Goal: Task Accomplishment & Management: Complete application form

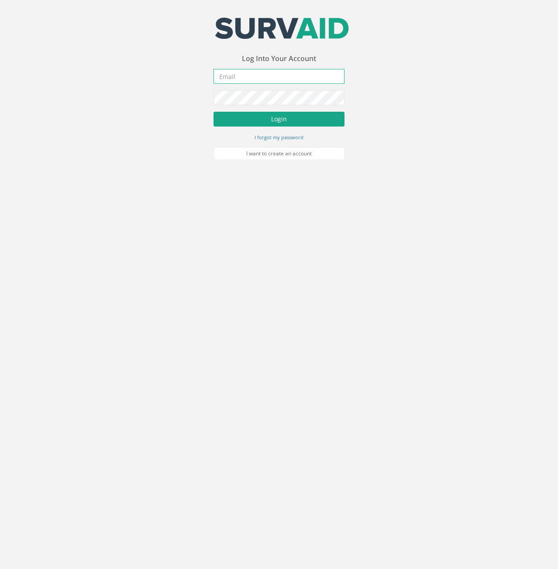
type input "[PERSON_NAME][EMAIL_ADDRESS][PERSON_NAME][DOMAIN_NAME]"
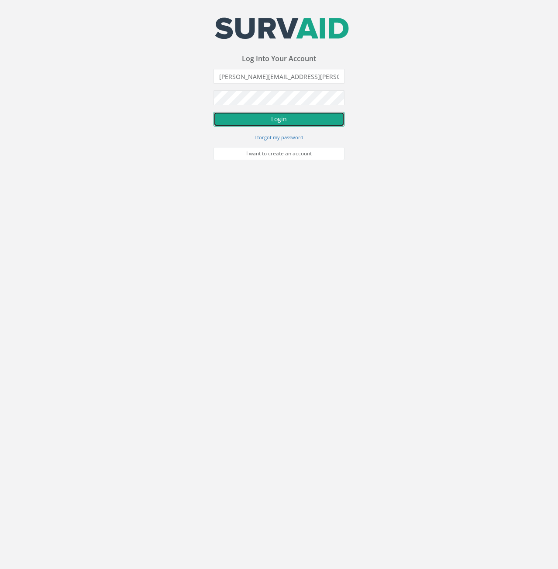
click at [336, 121] on button "Login" at bounding box center [278, 119] width 131 height 15
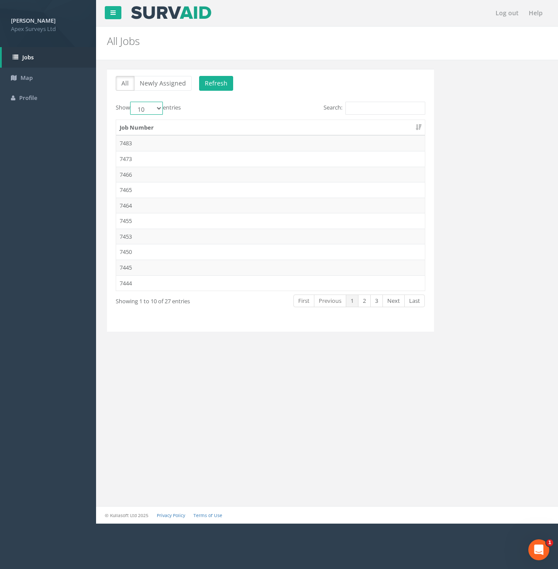
click at [160, 105] on select "10 25 50 100" at bounding box center [146, 108] width 33 height 13
select select "100"
click at [131, 102] on select "10 25 50 100" at bounding box center [146, 108] width 33 height 13
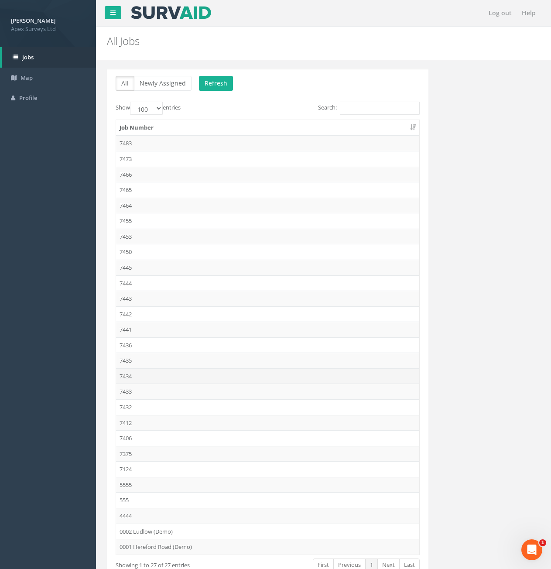
click at [126, 374] on td "7434" at bounding box center [267, 376] width 303 height 16
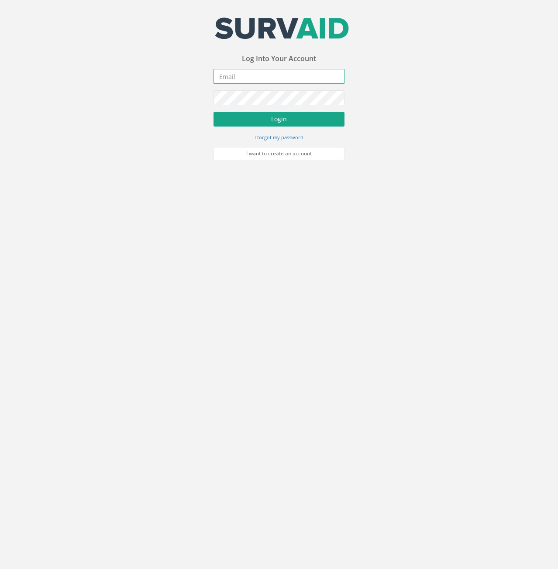
type input "[PERSON_NAME][EMAIL_ADDRESS][PERSON_NAME][DOMAIN_NAME]"
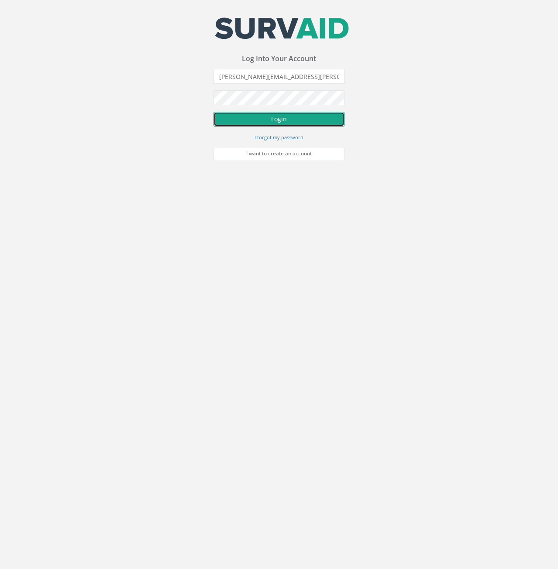
click at [320, 125] on button "Login" at bounding box center [278, 119] width 131 height 15
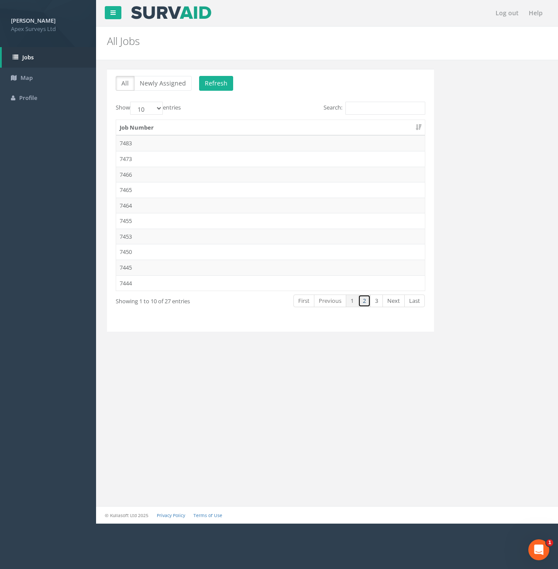
click at [370, 302] on link "2" at bounding box center [364, 301] width 13 height 13
click at [128, 218] on td "7434" at bounding box center [270, 221] width 309 height 16
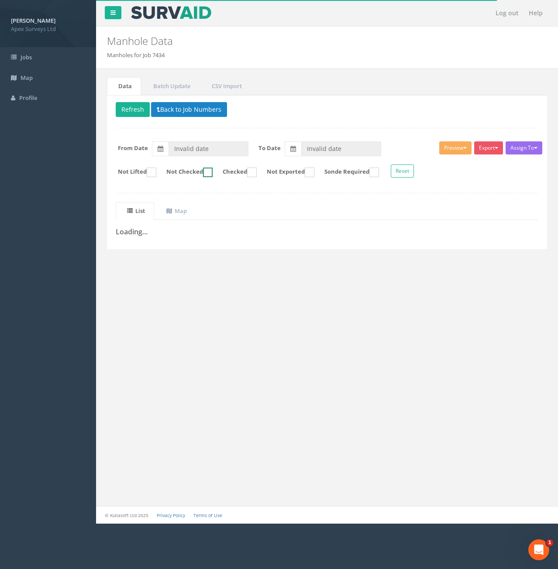
click at [213, 172] on ins at bounding box center [208, 173] width 10 height 10
checkbox input "true"
click at [210, 154] on input "Invalid date" at bounding box center [208, 148] width 80 height 15
click at [178, 162] on th "‹" at bounding box center [178, 164] width 16 height 12
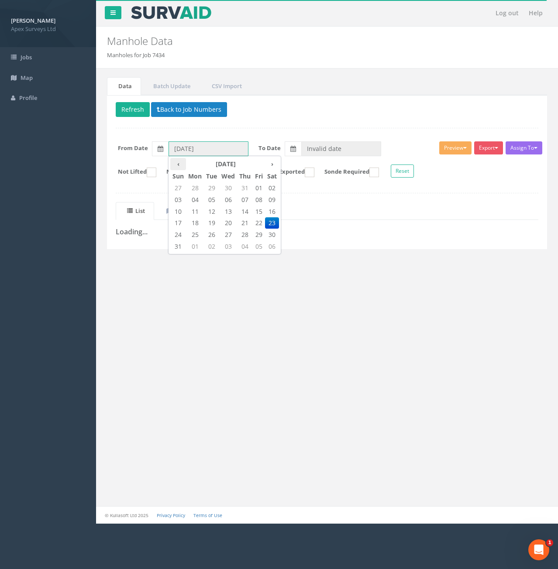
click at [178, 162] on th "‹" at bounding box center [178, 164] width 16 height 12
click at [174, 200] on span "01" at bounding box center [178, 199] width 16 height 11
type input "[DATE]"
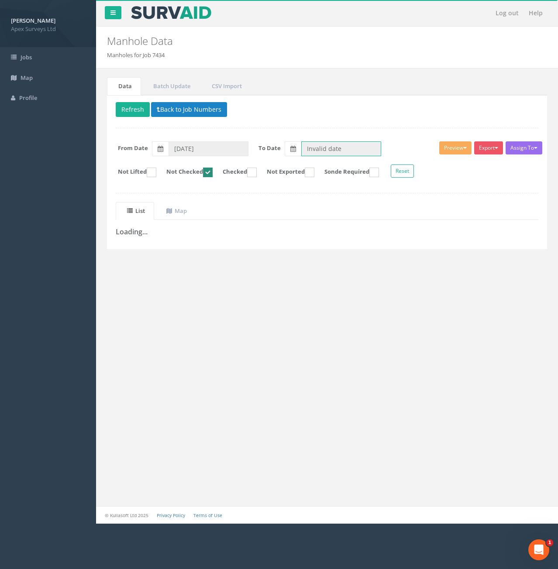
click at [337, 153] on input "Invalid date" at bounding box center [341, 148] width 80 height 15
click at [330, 225] on span "22" at bounding box center [328, 222] width 18 height 11
type input "[DATE]"
click at [405, 153] on form "From Date [DATE] To Date [DATE]" at bounding box center [326, 148] width 435 height 15
click at [143, 112] on button "Refresh" at bounding box center [133, 109] width 34 height 15
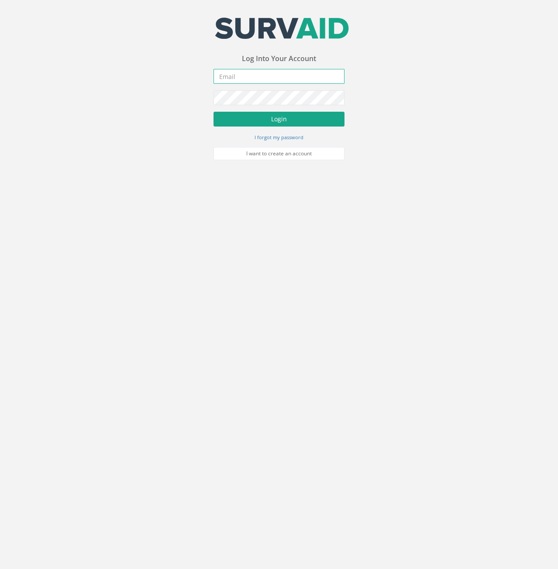
type input "[PERSON_NAME][EMAIL_ADDRESS][PERSON_NAME][DOMAIN_NAME]"
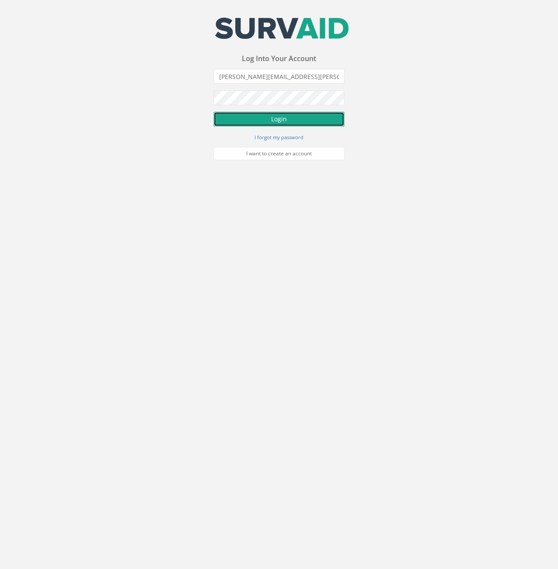
click at [236, 124] on button "Login" at bounding box center [278, 119] width 131 height 15
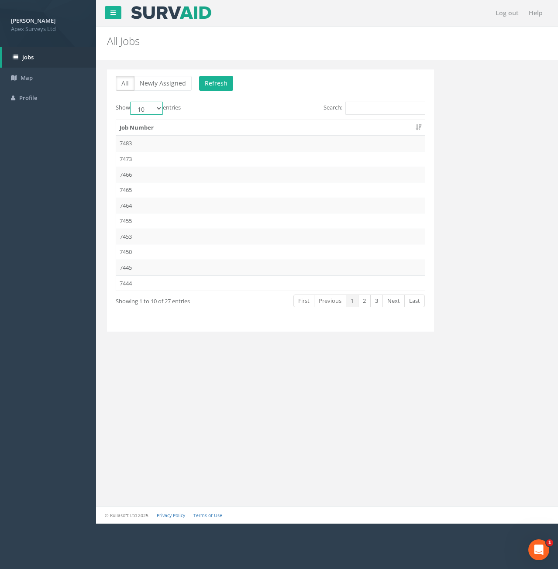
click at [163, 110] on select "10 25 50 100" at bounding box center [146, 108] width 33 height 13
select select "25"
click at [131, 102] on select "10 25 50 100" at bounding box center [146, 108] width 33 height 13
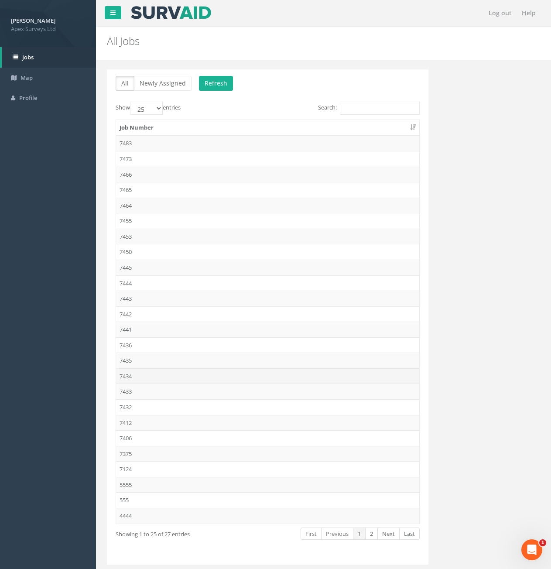
click at [126, 378] on td "7434" at bounding box center [267, 376] width 303 height 16
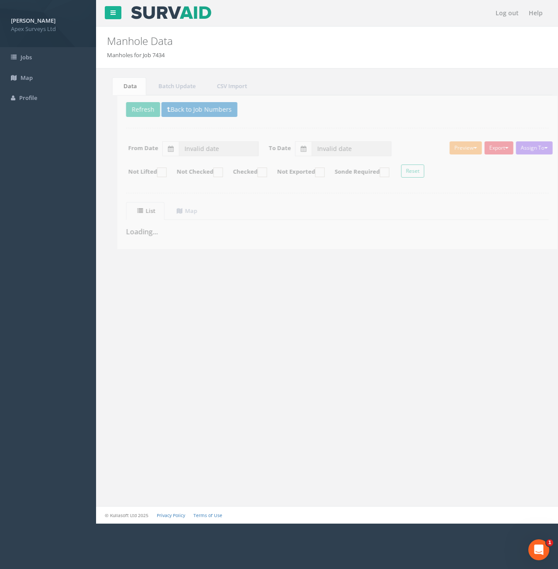
type input "01/09/2025"
type input "05/09/2025"
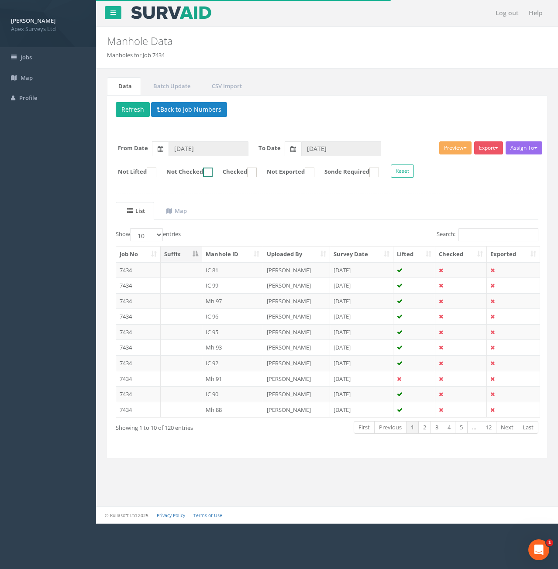
click at [213, 173] on ins at bounding box center [208, 173] width 10 height 10
checkbox input "true"
click at [159, 149] on icon at bounding box center [161, 149] width 6 height 6
click at [168, 149] on input "01/09/2025" at bounding box center [208, 148] width 80 height 15
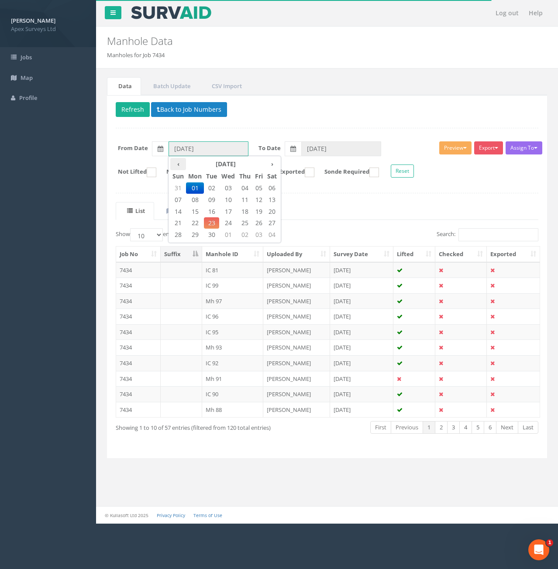
click at [178, 166] on th "‹" at bounding box center [178, 164] width 16 height 12
type input "[DATE]"
click at [184, 199] on span "01" at bounding box center [178, 199] width 16 height 11
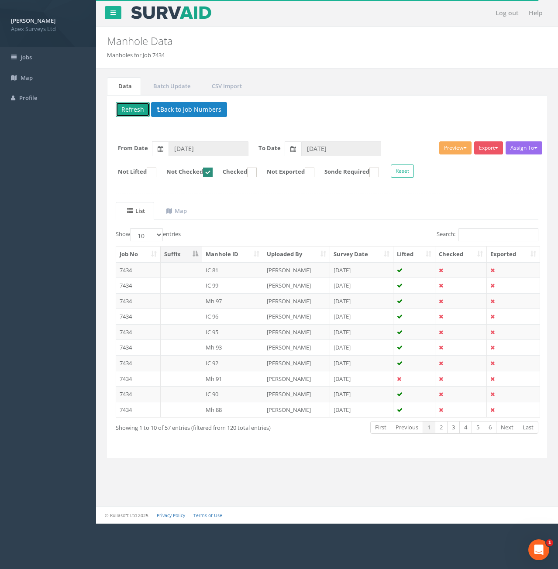
click at [142, 113] on button "Refresh" at bounding box center [133, 109] width 34 height 15
click at [157, 232] on select "10 25 50 100" at bounding box center [146, 234] width 33 height 13
select select "100"
click at [131, 228] on select "10 25 50 100" at bounding box center [146, 234] width 33 height 13
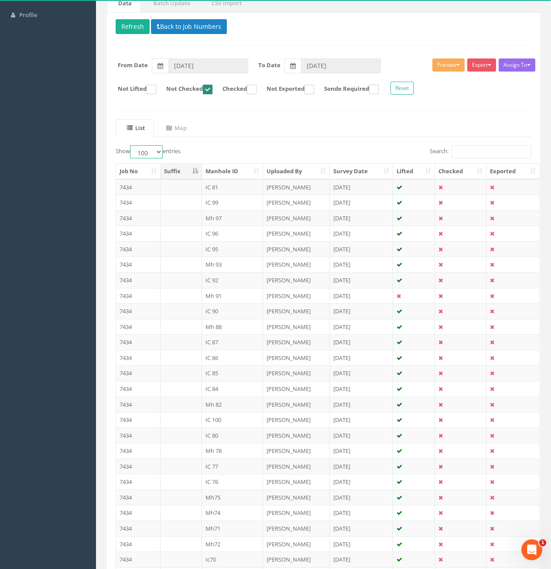
scroll to position [80, 0]
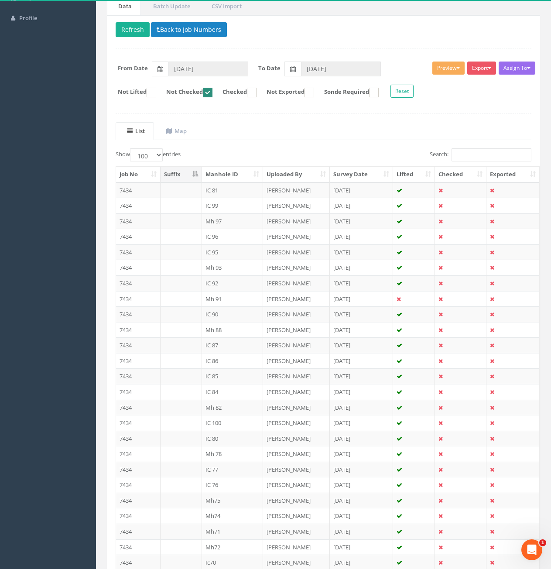
click at [360, 172] on th "Survey Date" at bounding box center [362, 175] width 64 height 16
click at [363, 172] on th "Survey Date" at bounding box center [362, 175] width 64 height 16
click at [233, 176] on th "Manhole ID" at bounding box center [233, 175] width 62 height 16
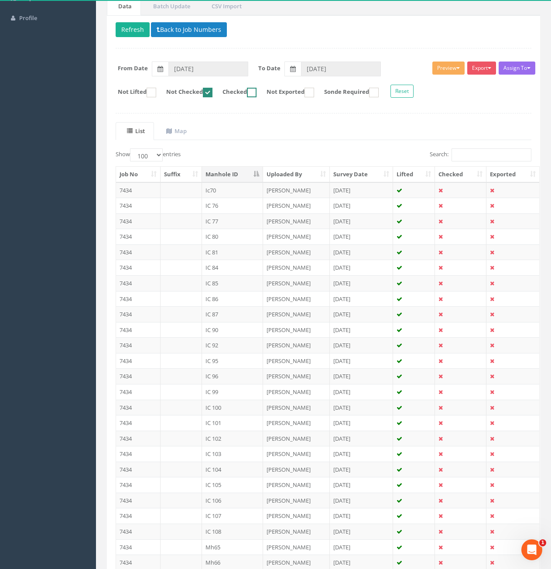
click at [223, 92] on label "Checked" at bounding box center [235, 93] width 43 height 10
checkbox input "true"
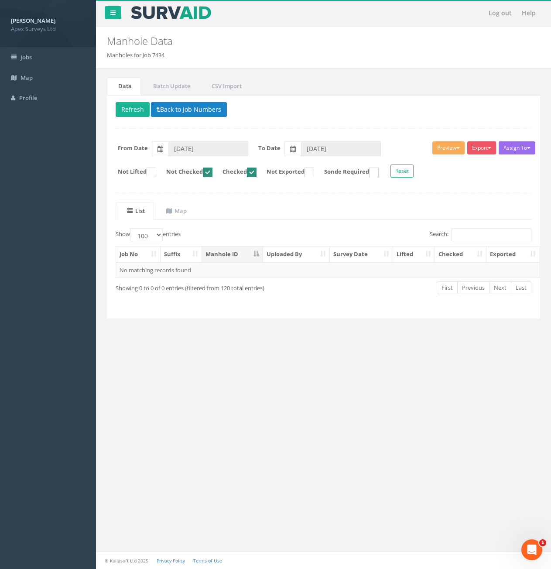
scroll to position [0, 0]
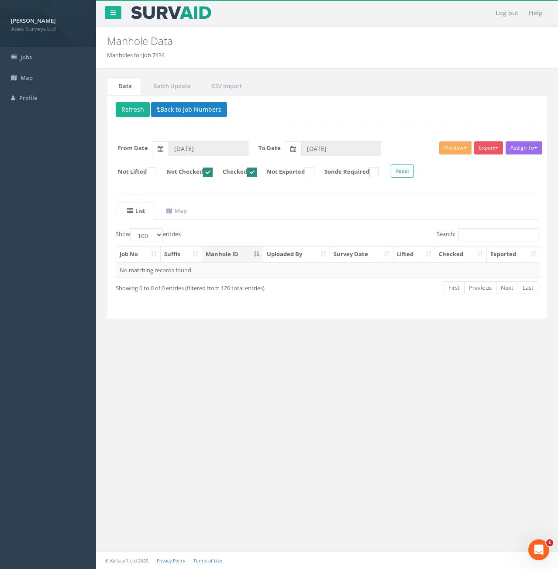
click at [213, 170] on ins at bounding box center [208, 173] width 10 height 10
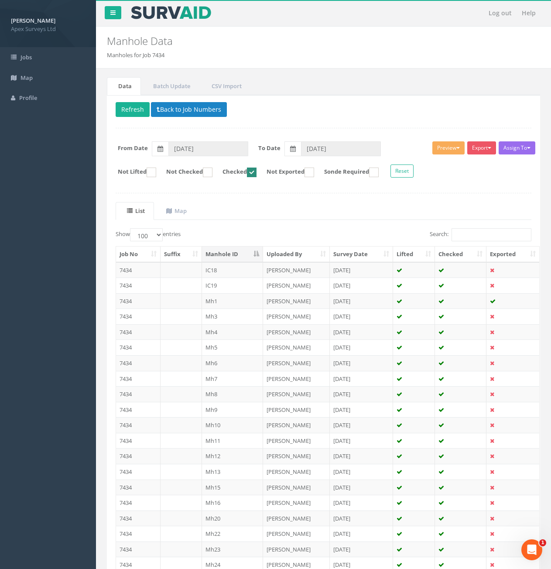
click at [239, 253] on th "Manhole ID" at bounding box center [233, 255] width 62 height 16
click at [348, 251] on th "Survey Date" at bounding box center [362, 255] width 64 height 16
click at [212, 170] on ins at bounding box center [208, 173] width 10 height 10
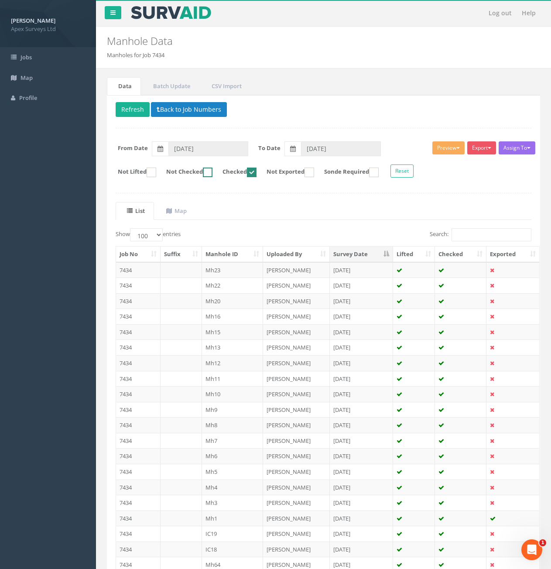
checkbox input "true"
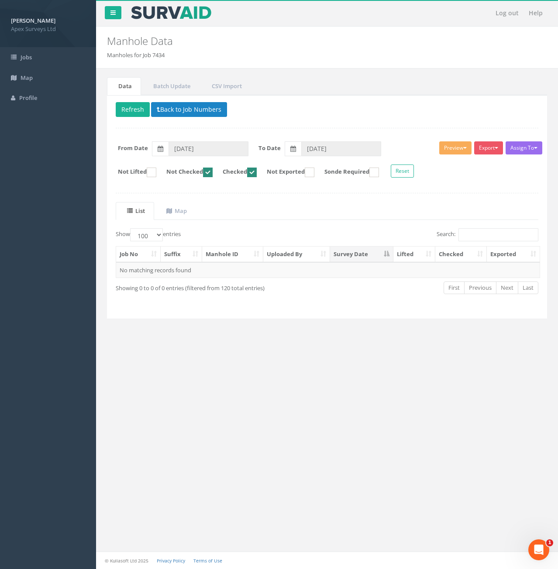
click at [257, 171] on label "Checked" at bounding box center [235, 173] width 43 height 10
checkbox input "false"
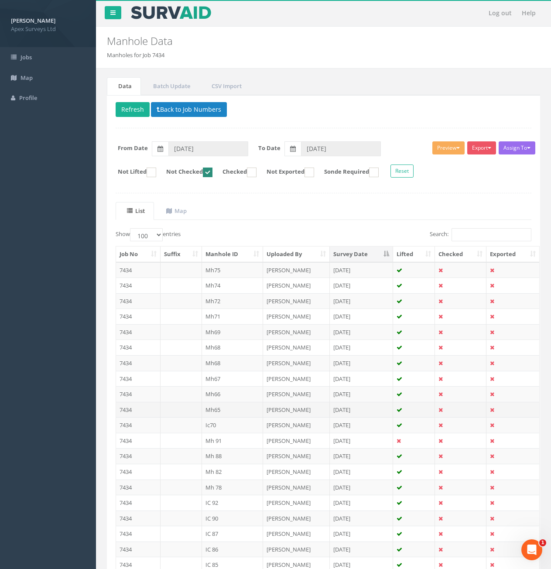
click at [127, 410] on td "7434" at bounding box center [138, 410] width 45 height 16
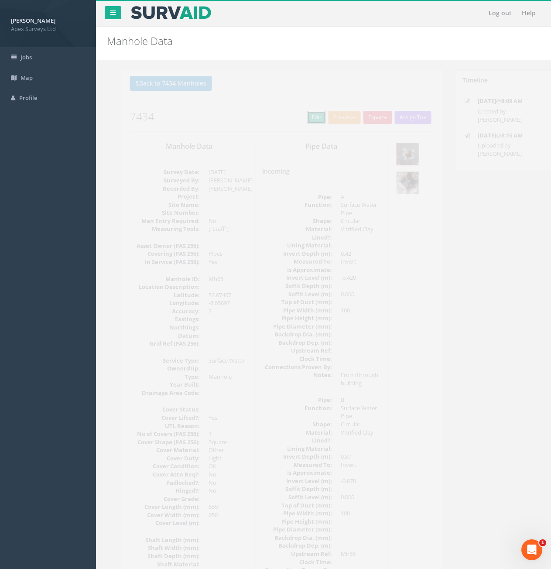
click at [302, 121] on link "Edit" at bounding box center [302, 117] width 19 height 13
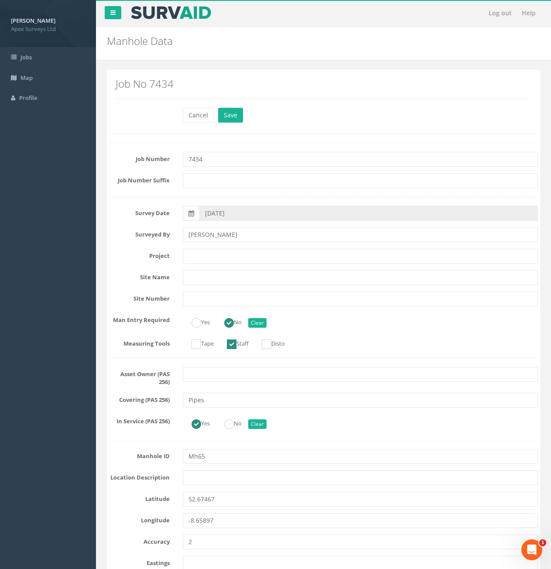
scroll to position [1428, 0]
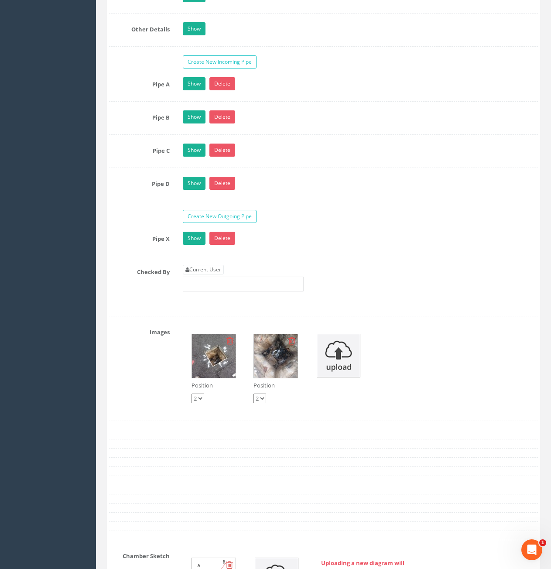
click at [212, 265] on link "Current User" at bounding box center [203, 270] width 41 height 10
type input "[PERSON_NAME]"
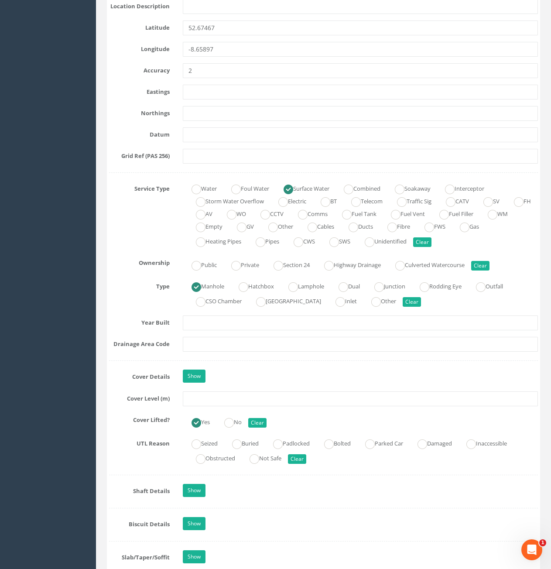
scroll to position [425, 0]
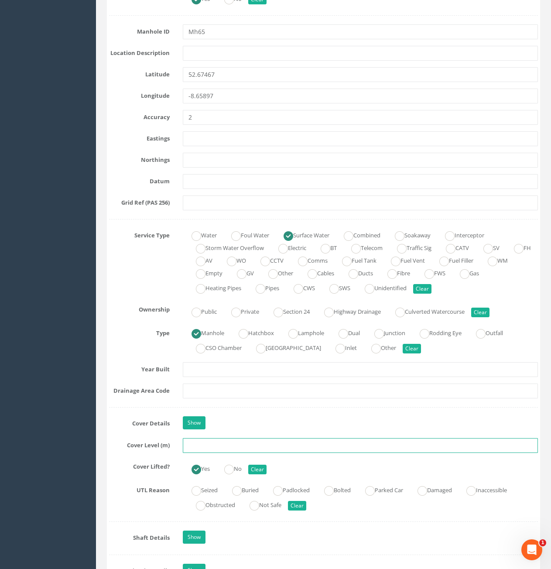
click at [276, 450] on input "text" at bounding box center [360, 445] width 355 height 15
type input "10.63"
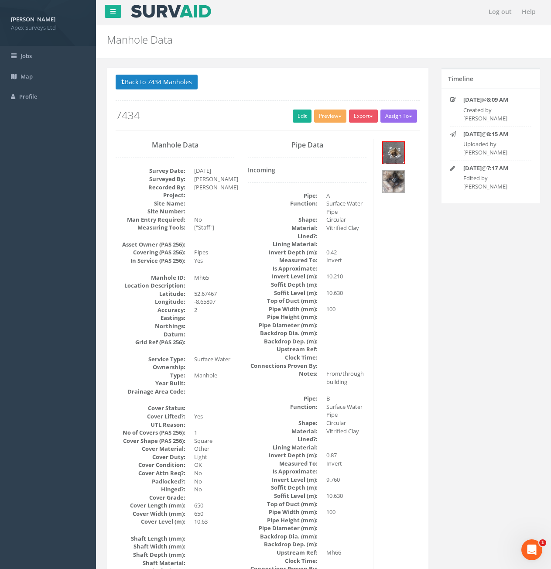
scroll to position [0, 0]
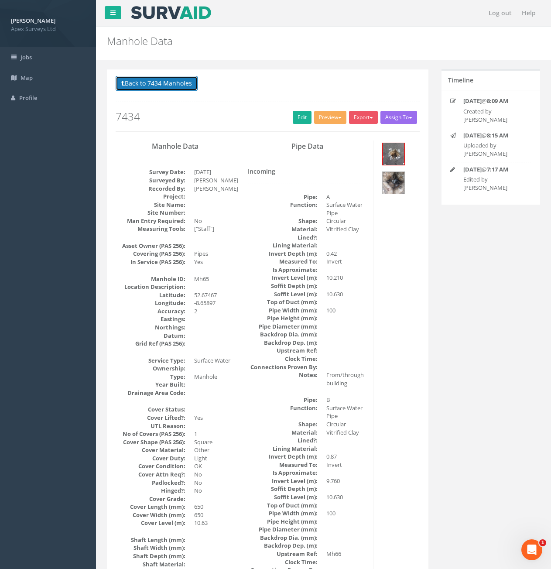
click at [173, 84] on button "Back to 7434 Manholes" at bounding box center [157, 83] width 82 height 15
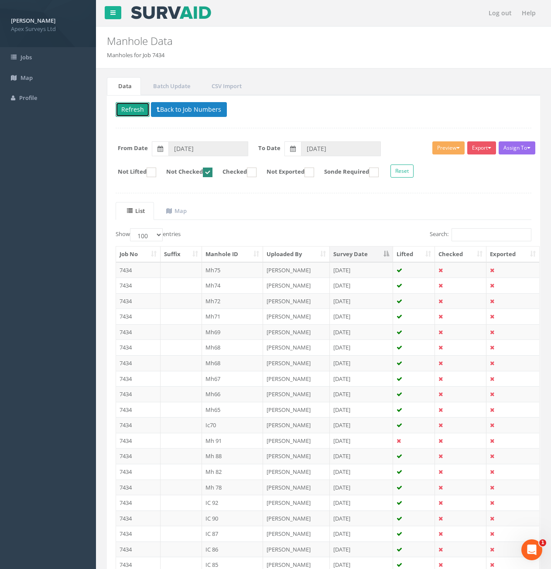
click at [142, 112] on button "Refresh" at bounding box center [133, 109] width 34 height 15
click at [188, 394] on td at bounding box center [181, 394] width 41 height 16
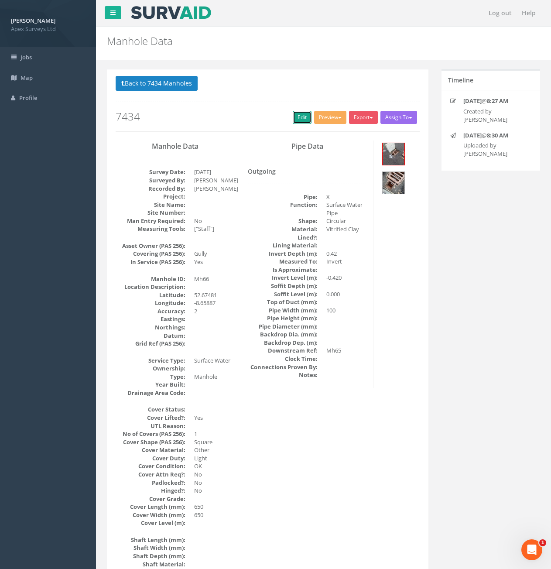
click at [296, 117] on link "Edit" at bounding box center [302, 117] width 19 height 13
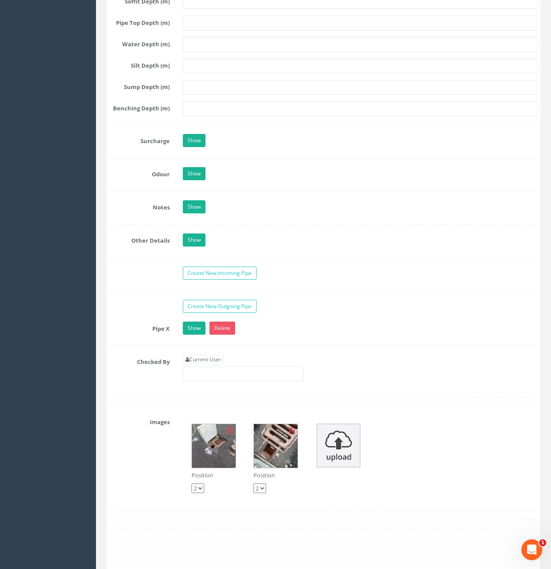
scroll to position [1484, 0]
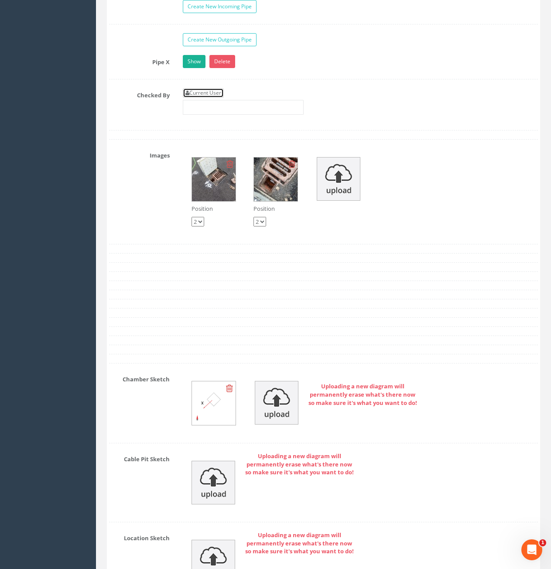
click at [202, 96] on link "Current User" at bounding box center [203, 93] width 41 height 10
type input "[PERSON_NAME]"
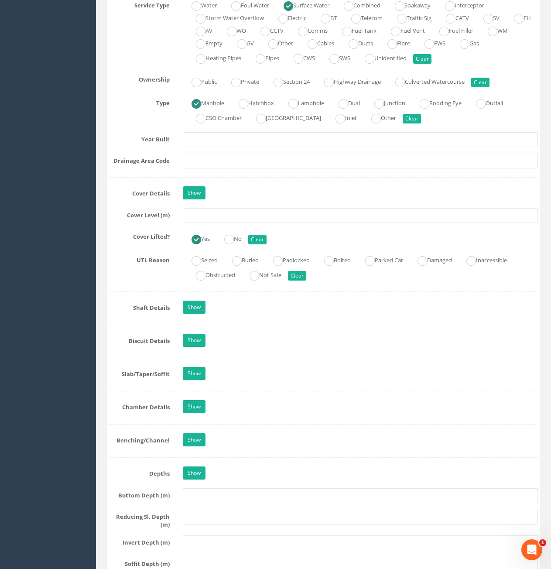
scroll to position [480, 0]
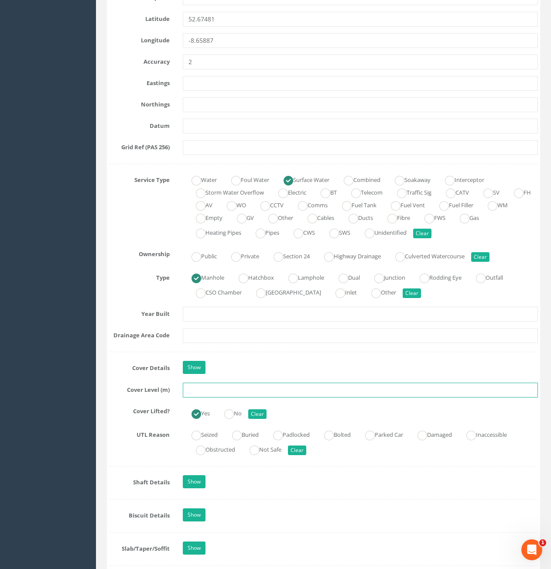
click at [265, 389] on input "text" at bounding box center [360, 390] width 355 height 15
type input "10.58"
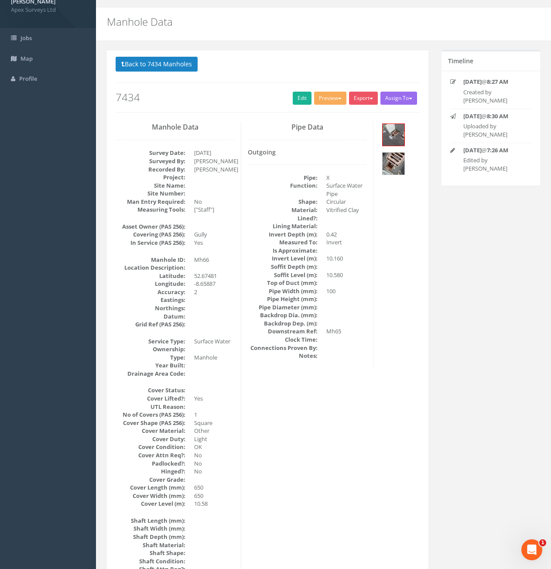
scroll to position [0, 0]
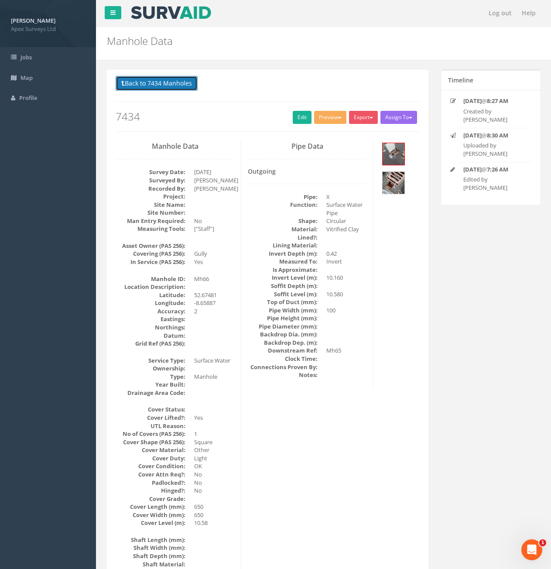
click at [157, 85] on button "Back to 7434 Manholes" at bounding box center [157, 83] width 82 height 15
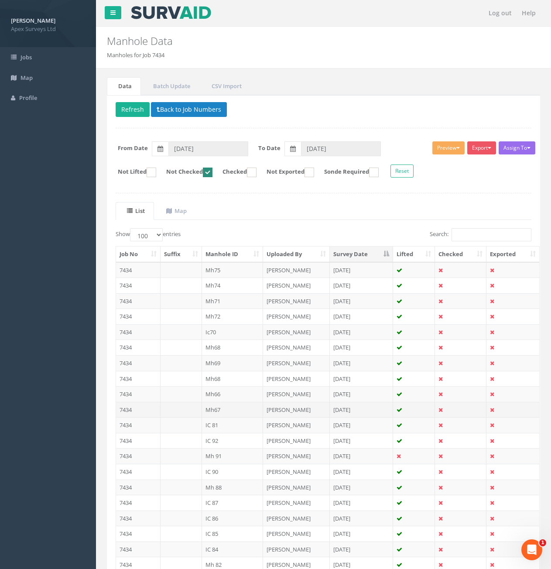
click at [224, 406] on td "Mh67" at bounding box center [233, 410] width 62 height 16
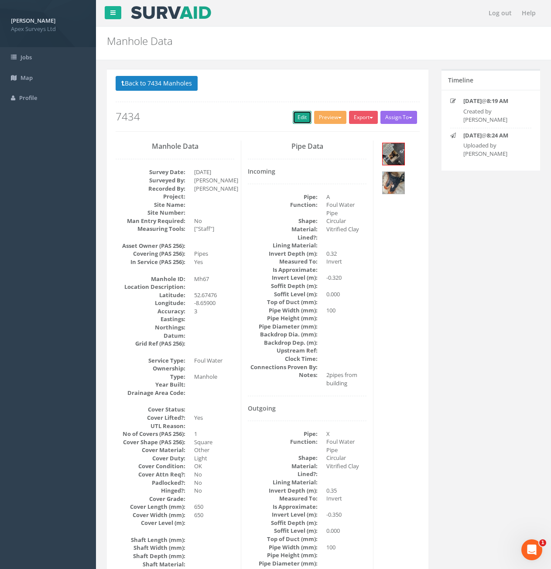
click at [299, 113] on link "Edit" at bounding box center [302, 117] width 19 height 13
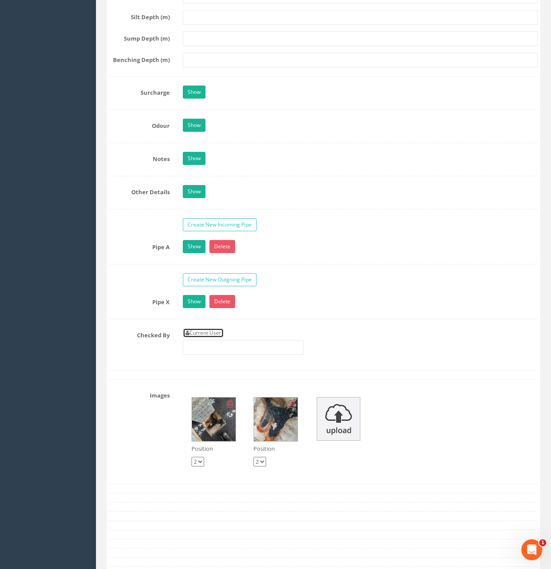
click at [195, 333] on link "Current User" at bounding box center [203, 333] width 41 height 10
type input "[PERSON_NAME]"
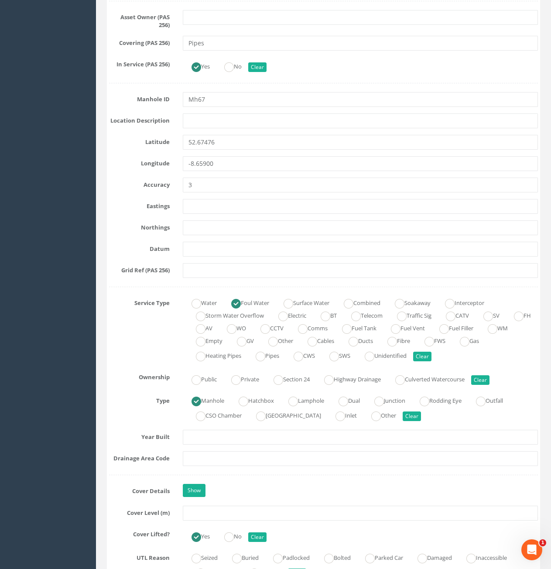
scroll to position [567, 0]
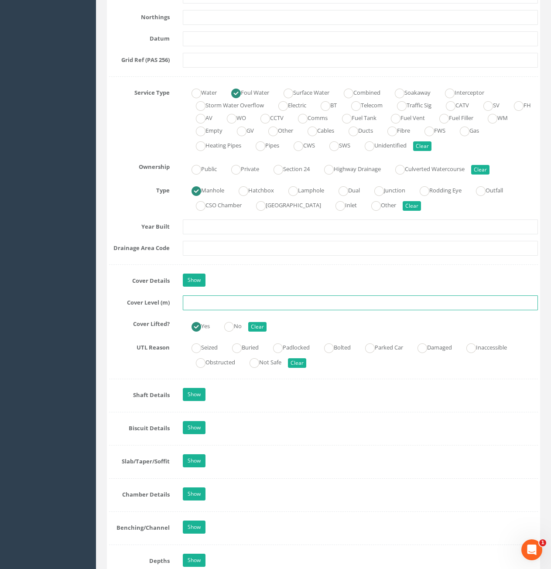
click at [237, 304] on input "text" at bounding box center [360, 302] width 355 height 15
type input "10.62"
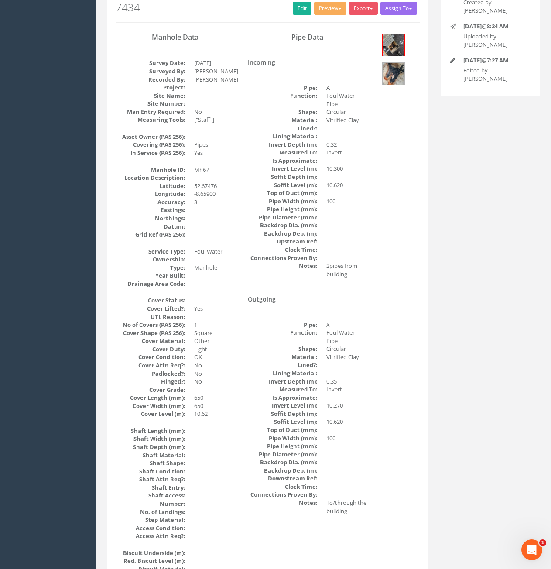
scroll to position [0, 0]
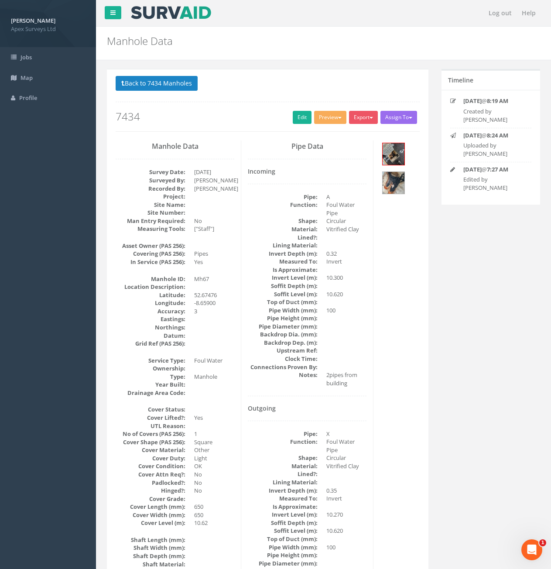
click at [161, 92] on p "Back to 7434 Manholes Back to Map" at bounding box center [268, 84] width 304 height 17
click at [161, 88] on button "Back to 7434 Manholes" at bounding box center [157, 83] width 82 height 15
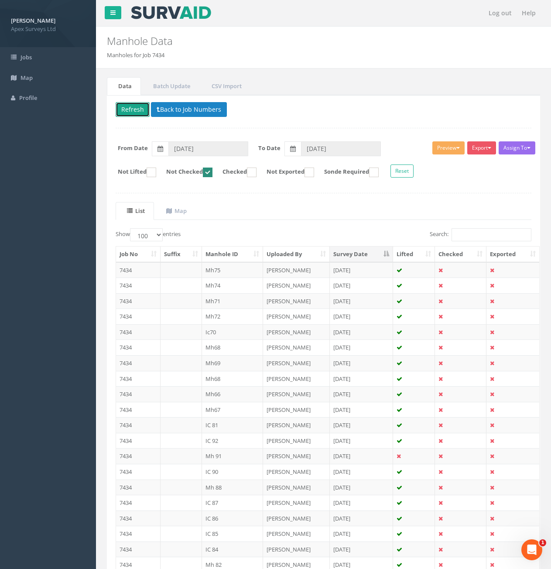
click at [139, 111] on button "Refresh" at bounding box center [133, 109] width 34 height 15
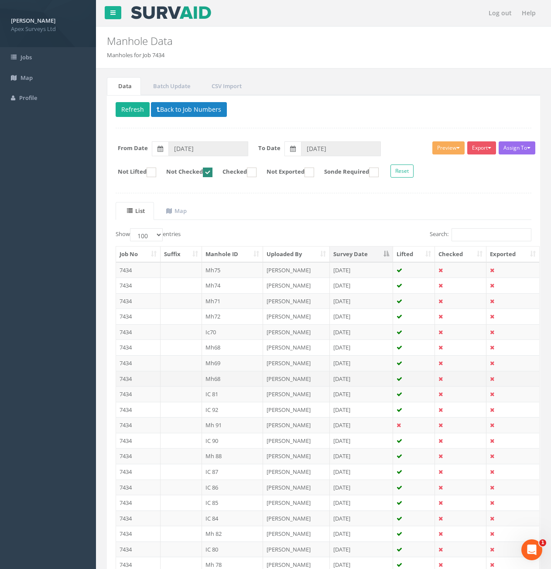
click at [144, 377] on td "7434" at bounding box center [138, 379] width 45 height 16
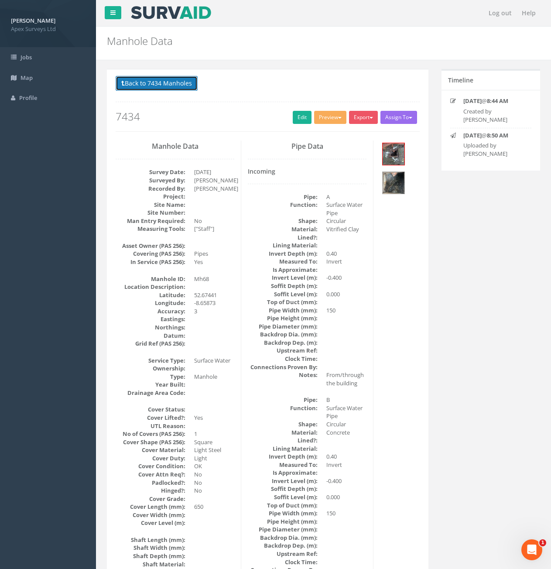
click at [168, 86] on button "Back to 7434 Manholes" at bounding box center [157, 83] width 82 height 15
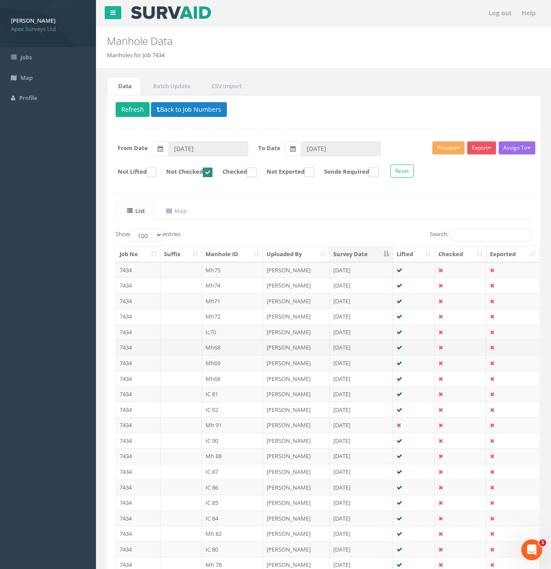
click at [147, 346] on td "7434" at bounding box center [138, 347] width 45 height 16
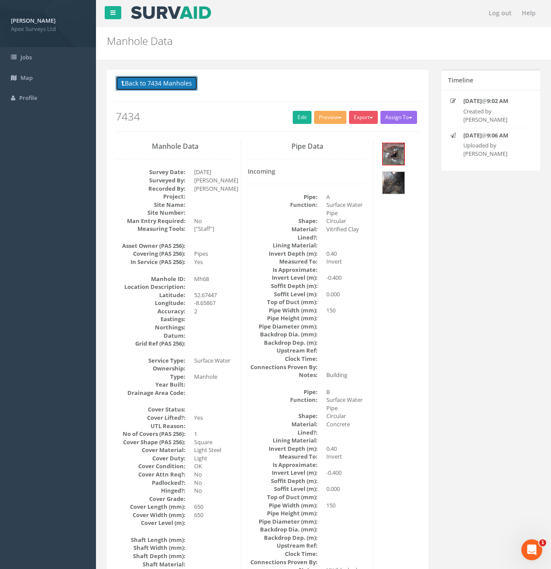
click at [144, 78] on button "Back to 7434 Manholes" at bounding box center [157, 83] width 82 height 15
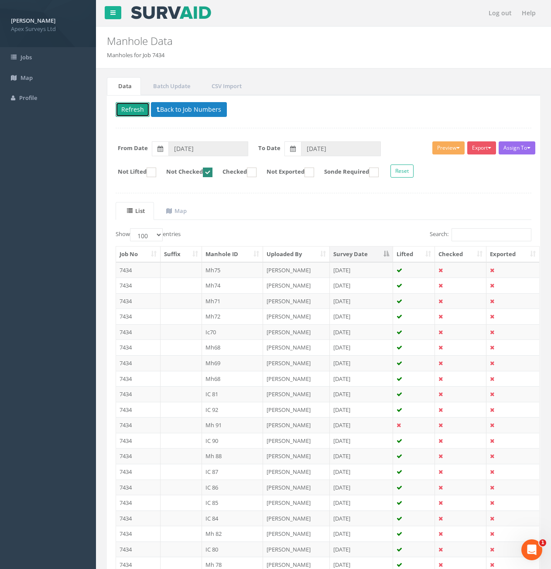
click at [140, 110] on button "Refresh" at bounding box center [133, 109] width 34 height 15
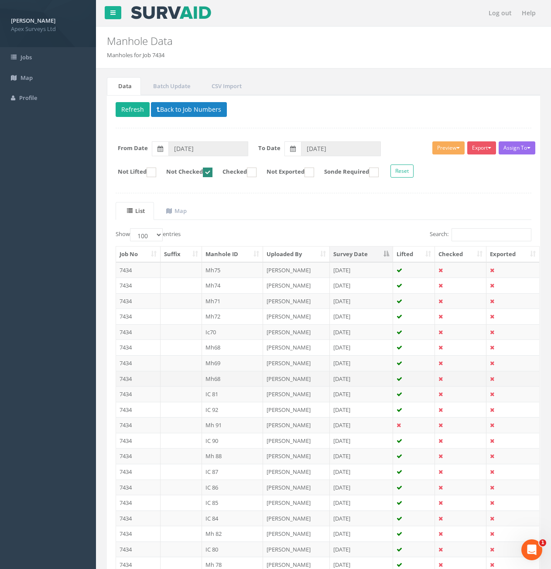
click at [188, 381] on td at bounding box center [181, 379] width 41 height 16
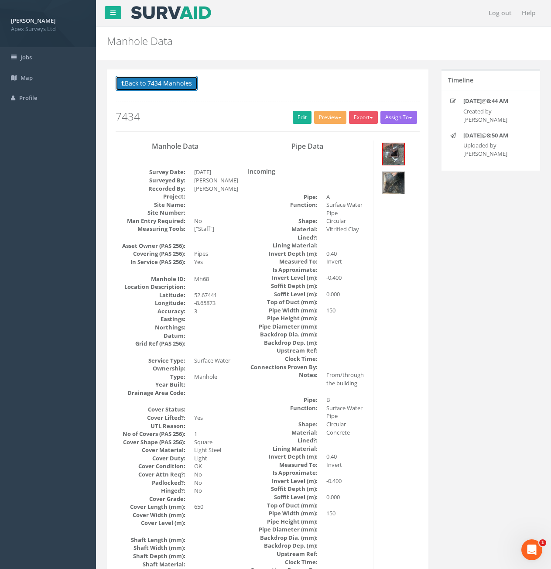
click at [176, 84] on button "Back to 7434 Manholes" at bounding box center [157, 83] width 82 height 15
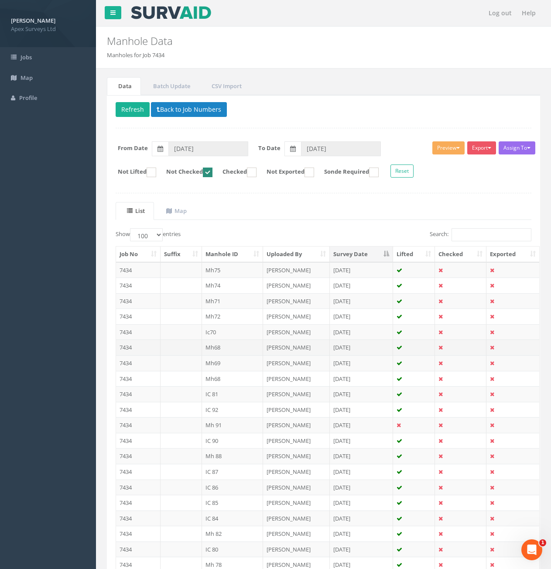
click at [174, 346] on td at bounding box center [181, 347] width 41 height 16
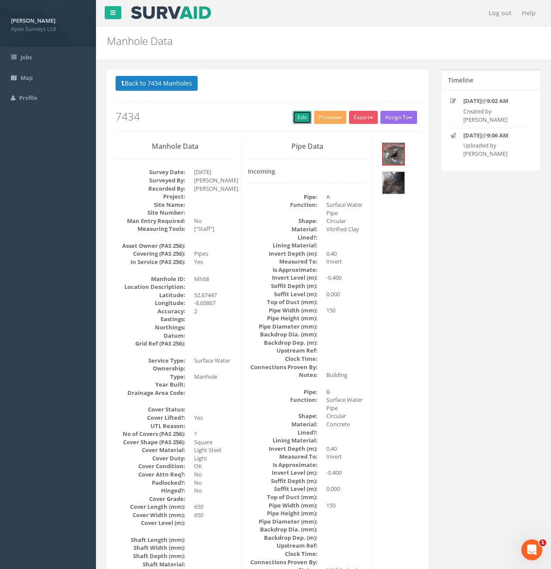
click at [302, 123] on link "Edit" at bounding box center [302, 117] width 19 height 13
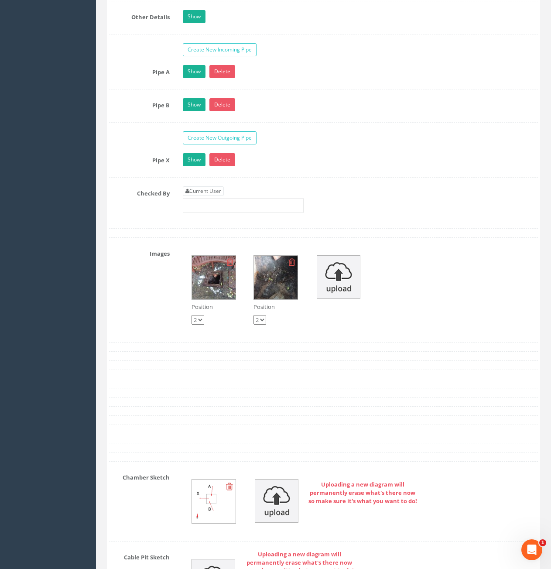
scroll to position [1275, 0]
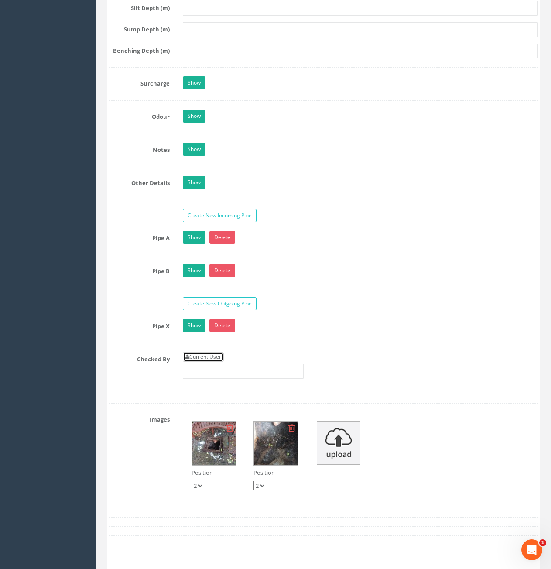
click at [224, 354] on link "Current User" at bounding box center [203, 357] width 41 height 10
type input "[PERSON_NAME]"
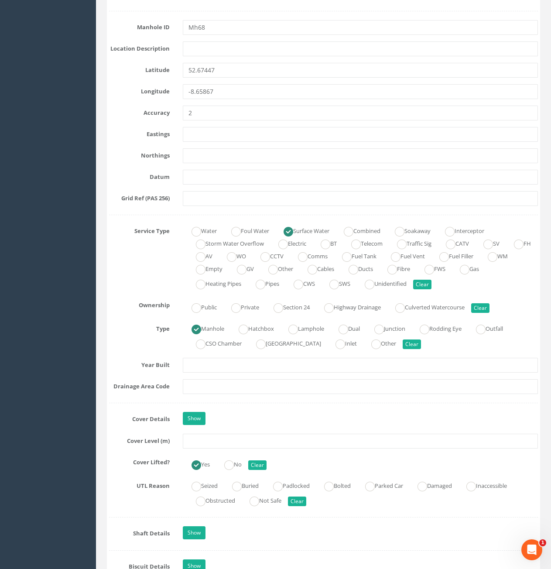
scroll to position [402, 0]
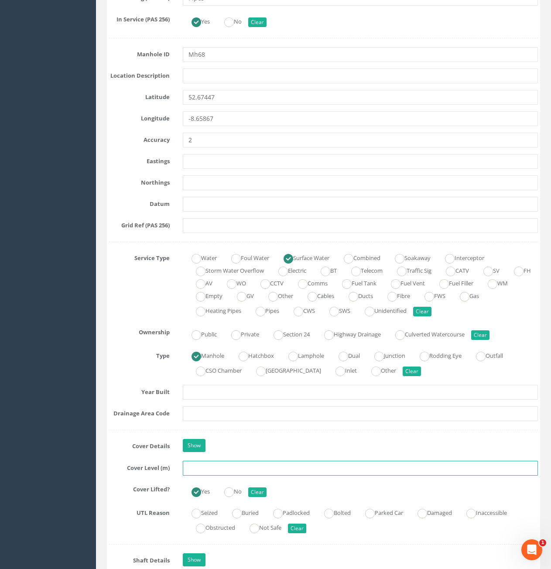
click at [222, 473] on input "text" at bounding box center [360, 468] width 355 height 15
click at [208, 462] on input "text" at bounding box center [360, 468] width 355 height 15
type input "10.56"
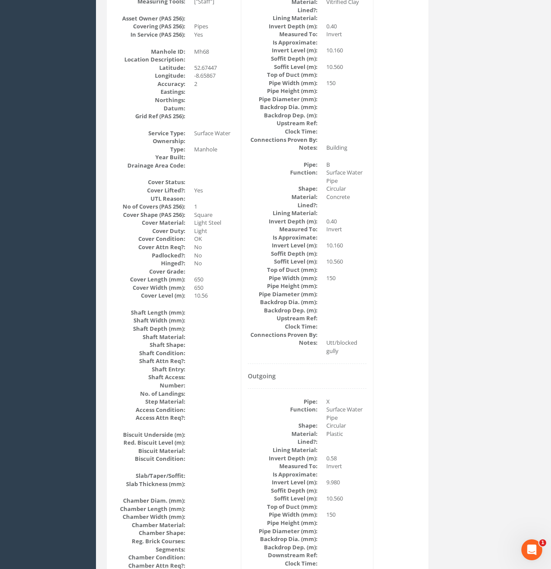
scroll to position [122, 0]
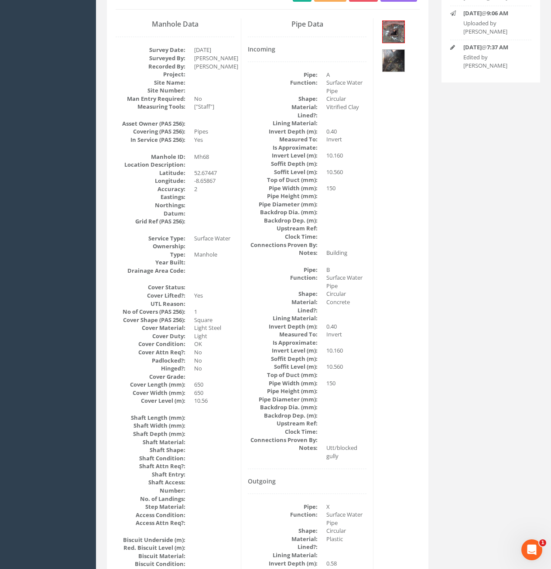
click at [435, 190] on div "Back to 7434 Manholes Back to Map Assign To No Companies Added Export Heathrow …" at bounding box center [267, 576] width 335 height 1259
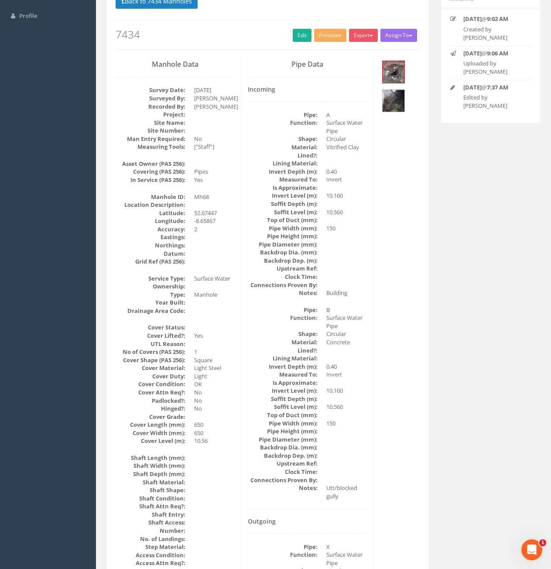
scroll to position [0, 0]
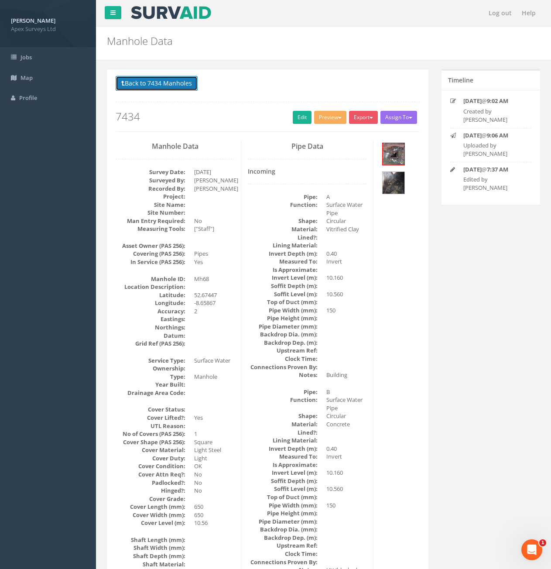
click at [140, 82] on button "Back to 7434 Manholes" at bounding box center [157, 83] width 82 height 15
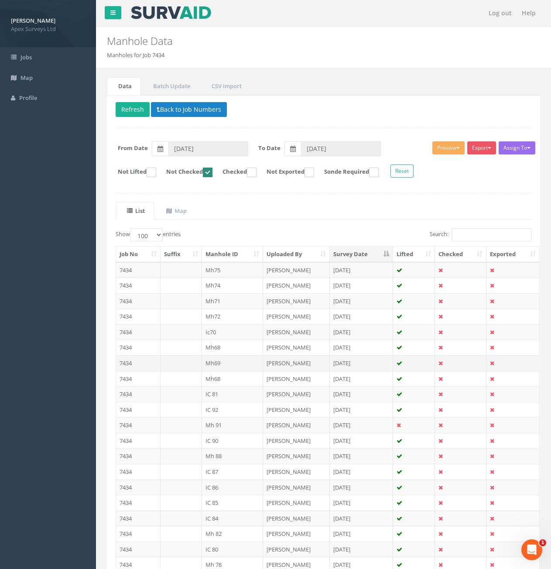
click at [142, 362] on td "7434" at bounding box center [138, 363] width 45 height 16
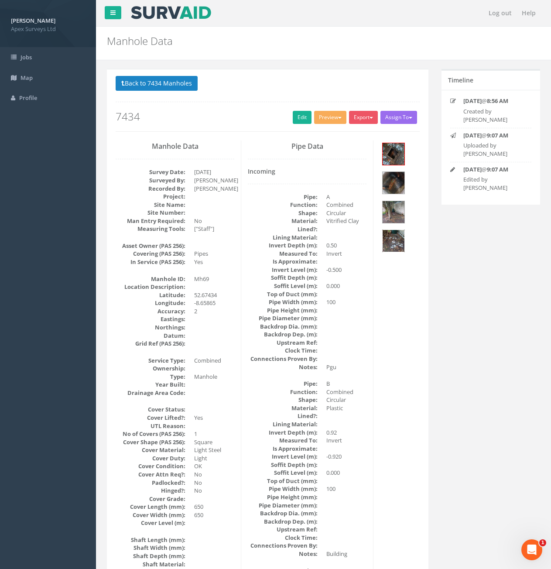
click at [392, 243] on img at bounding box center [394, 241] width 22 height 22
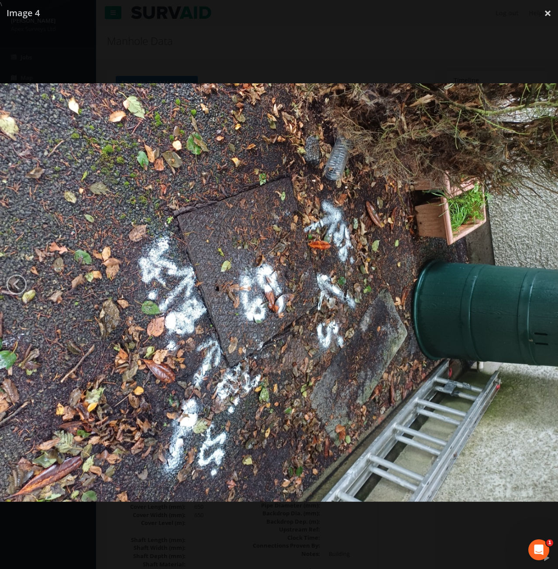
click at [538, 256] on img at bounding box center [279, 292] width 558 height 418
click at [4, 277] on img at bounding box center [279, 292] width 558 height 418
click at [14, 284] on link "‹" at bounding box center [17, 284] width 20 height 20
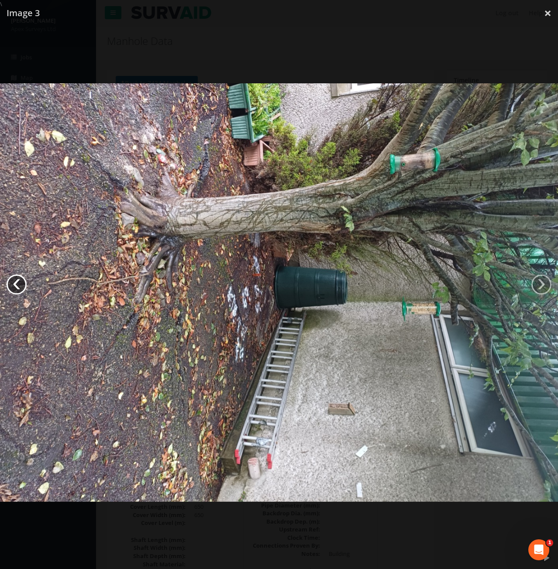
click at [14, 284] on link "‹" at bounding box center [17, 284] width 20 height 20
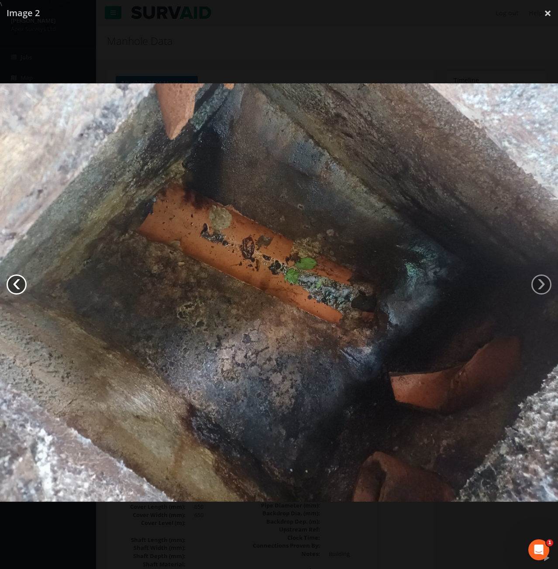
click at [14, 284] on link "‹" at bounding box center [17, 284] width 20 height 20
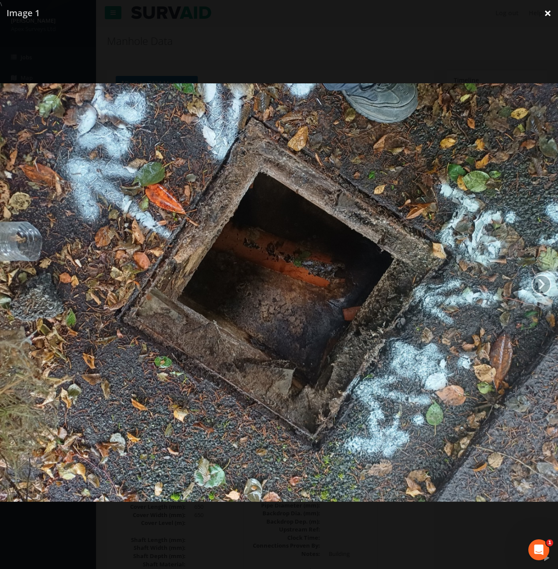
click at [547, 16] on link "×" at bounding box center [547, 13] width 21 height 26
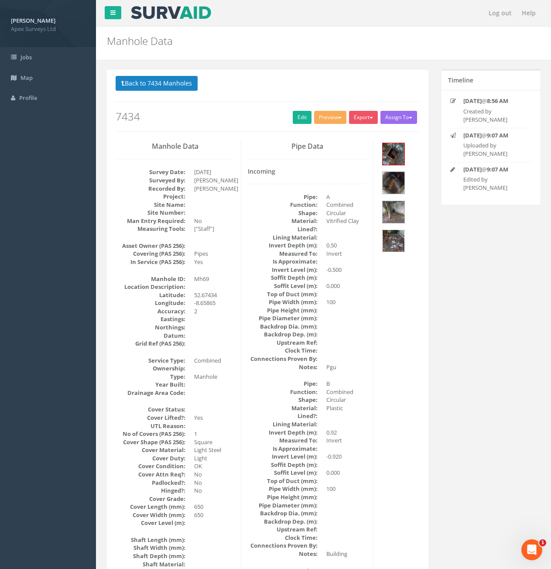
click at [391, 233] on img at bounding box center [394, 241] width 22 height 22
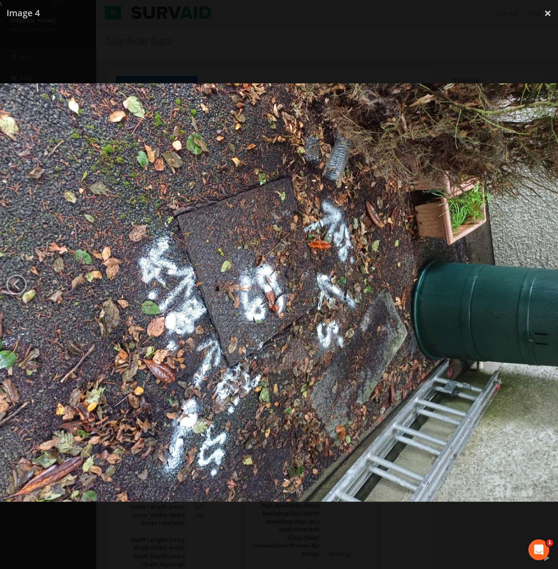
click at [537, 333] on img at bounding box center [279, 292] width 558 height 418
click at [47, 260] on img at bounding box center [279, 292] width 558 height 418
click at [13, 277] on link "‹" at bounding box center [17, 284] width 20 height 20
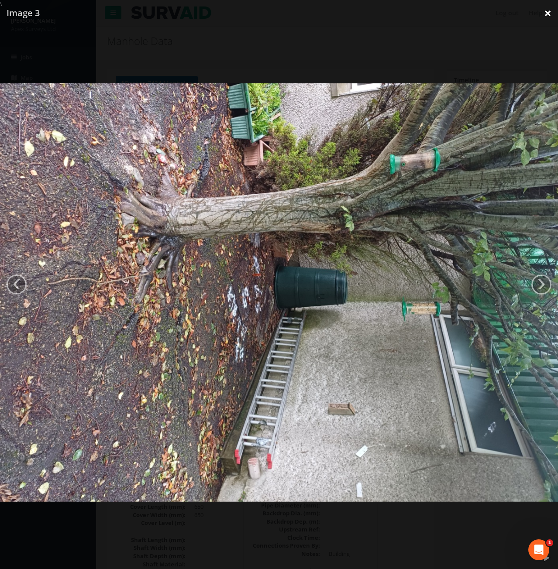
click at [545, 15] on link "×" at bounding box center [547, 13] width 21 height 26
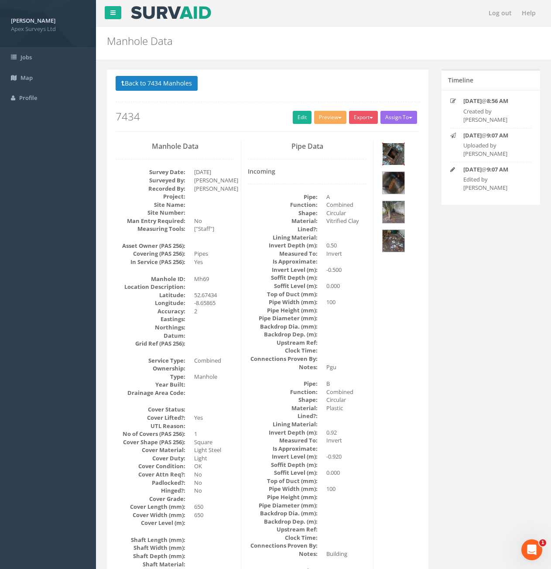
click at [387, 160] on img at bounding box center [394, 154] width 22 height 22
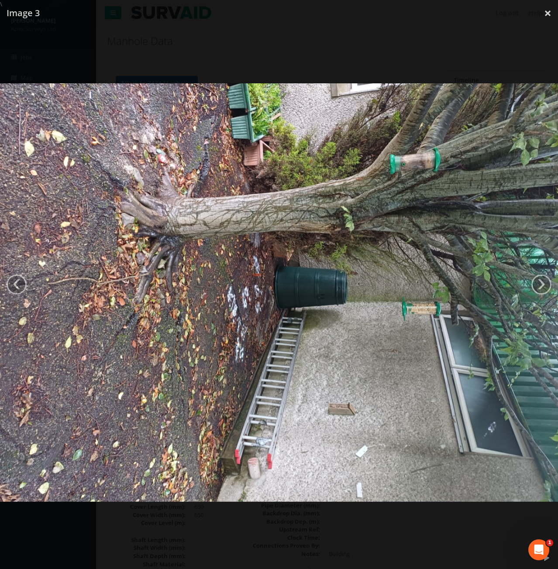
drag, startPoint x: 301, startPoint y: 249, endPoint x: 276, endPoint y: 254, distance: 24.9
click at [276, 254] on img at bounding box center [279, 292] width 558 height 418
click at [523, 22] on div at bounding box center [279, 292] width 558 height 569
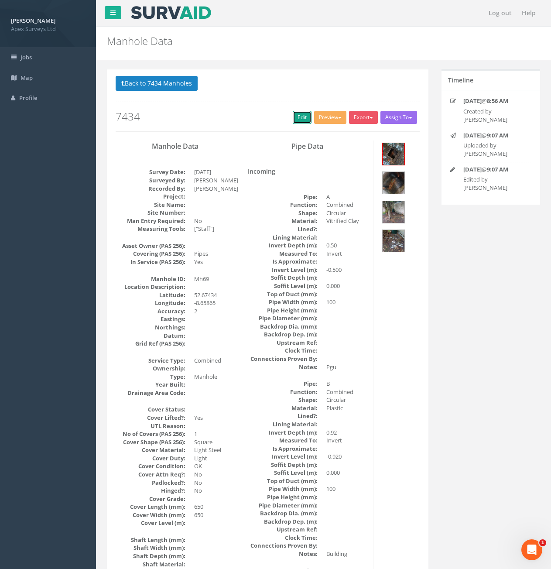
click at [293, 113] on link "Edit" at bounding box center [302, 117] width 19 height 13
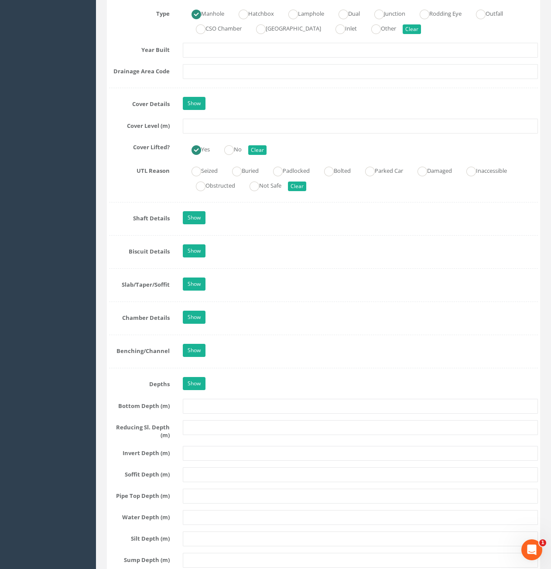
scroll to position [524, 0]
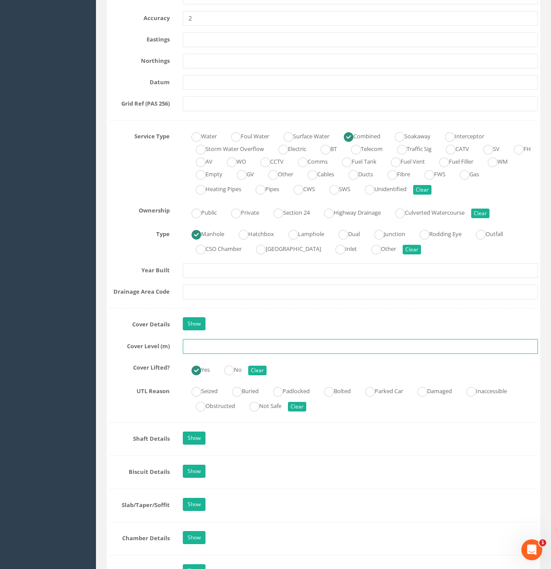
click at [236, 350] on input "text" at bounding box center [360, 346] width 355 height 15
type input "10.55"
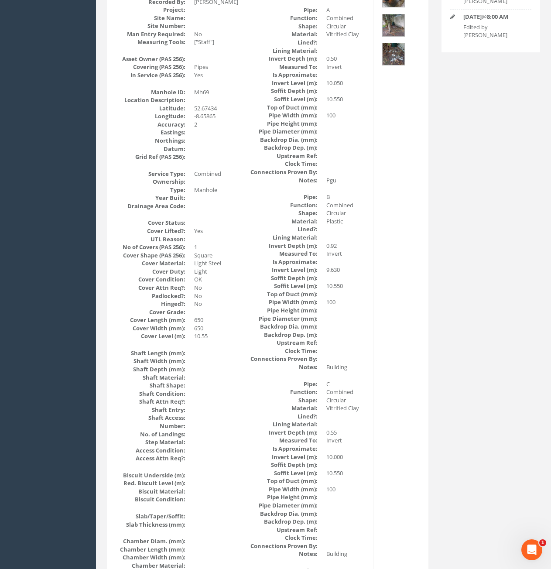
scroll to position [297, 0]
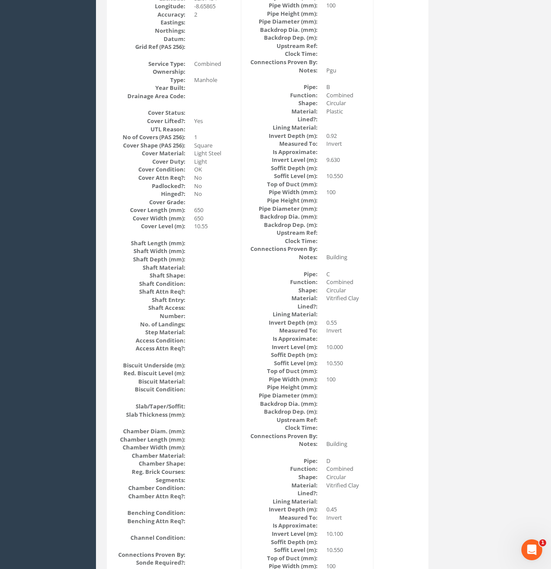
click at [34, 95] on div "Peter Walsh Apex Surveys Ltd Logout S Jobs Map Profile Log out Help Manhole Dat…" at bounding box center [275, 376] width 551 height 1346
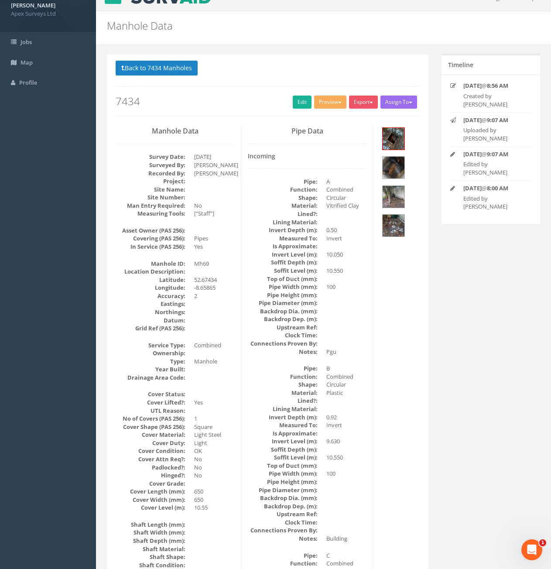
scroll to position [0, 0]
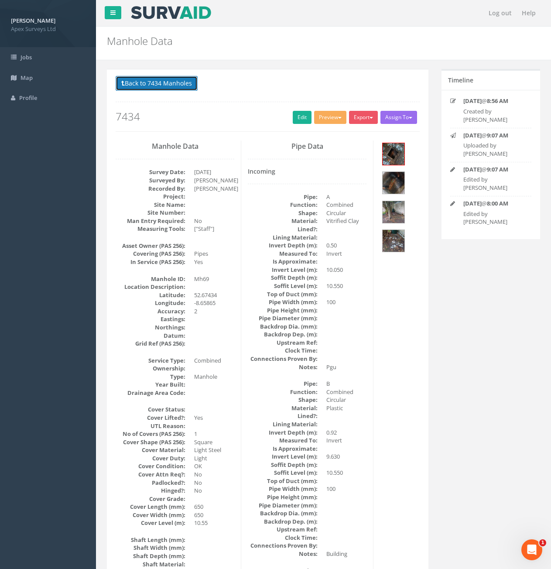
click at [172, 80] on button "Back to 7434 Manholes" at bounding box center [157, 83] width 82 height 15
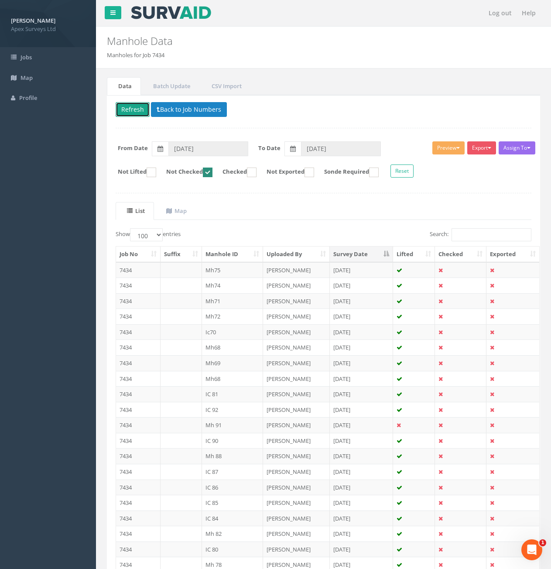
click at [131, 110] on button "Refresh" at bounding box center [133, 109] width 34 height 15
click at [141, 346] on td "7434" at bounding box center [138, 347] width 45 height 16
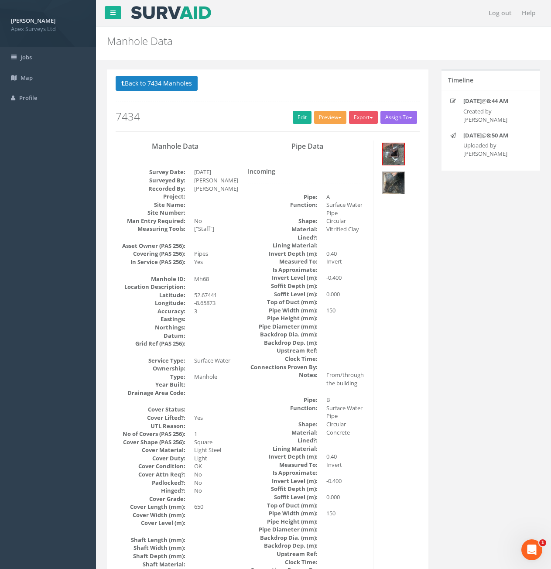
click at [331, 120] on button "Preview" at bounding box center [330, 117] width 32 height 13
click at [331, 118] on button "Preview" at bounding box center [330, 117] width 32 height 13
click at [170, 84] on button "Back to 7434 Manholes" at bounding box center [157, 83] width 82 height 15
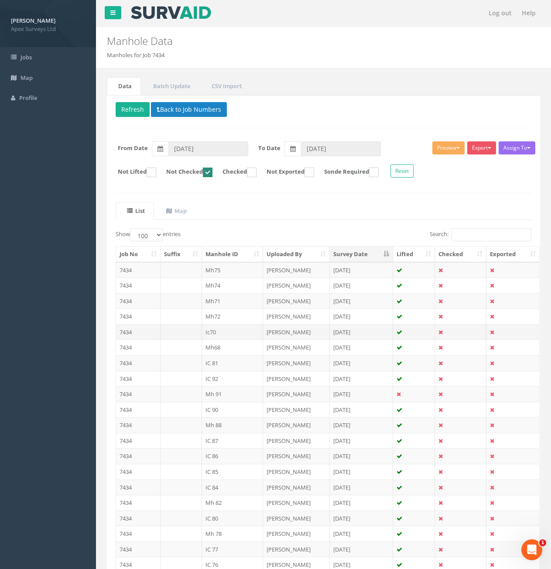
click at [151, 332] on td "7434" at bounding box center [138, 332] width 45 height 16
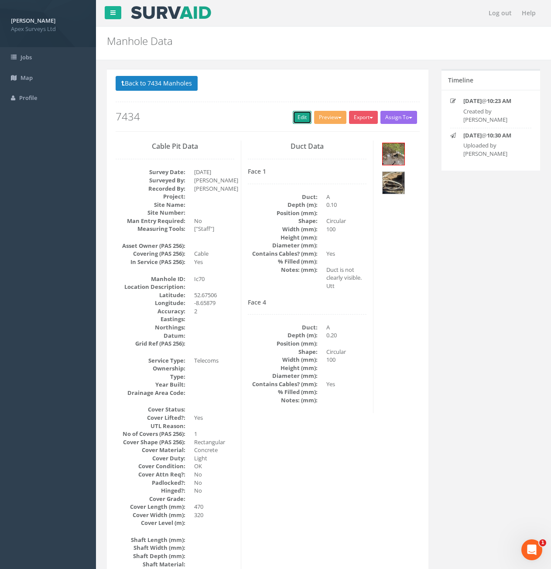
click at [296, 120] on link "Edit" at bounding box center [302, 117] width 19 height 13
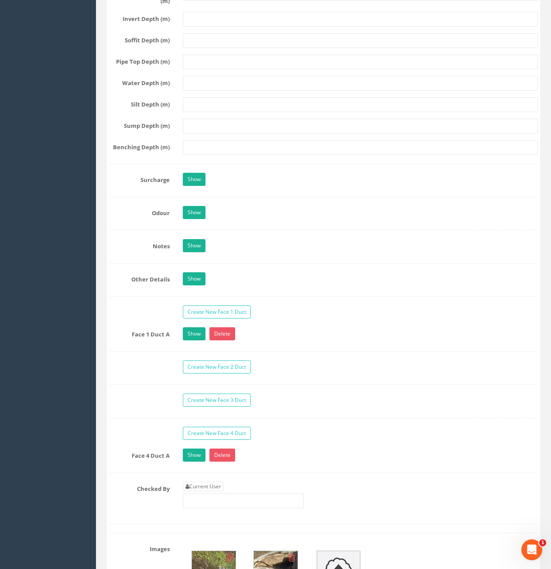
scroll to position [1396, 0]
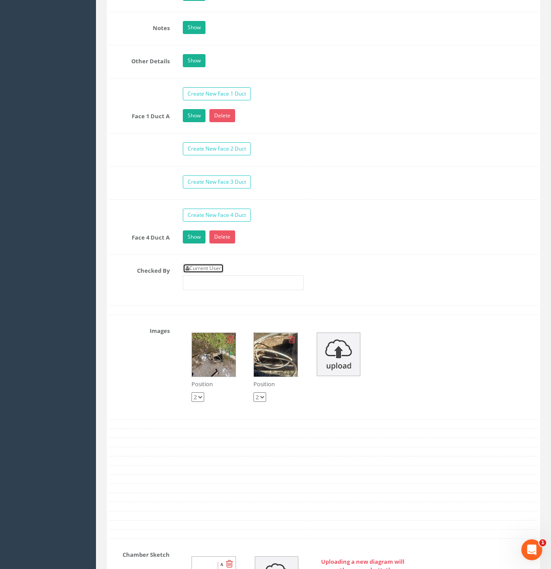
click at [215, 265] on link "Current User" at bounding box center [203, 269] width 41 height 10
type input "[PERSON_NAME]"
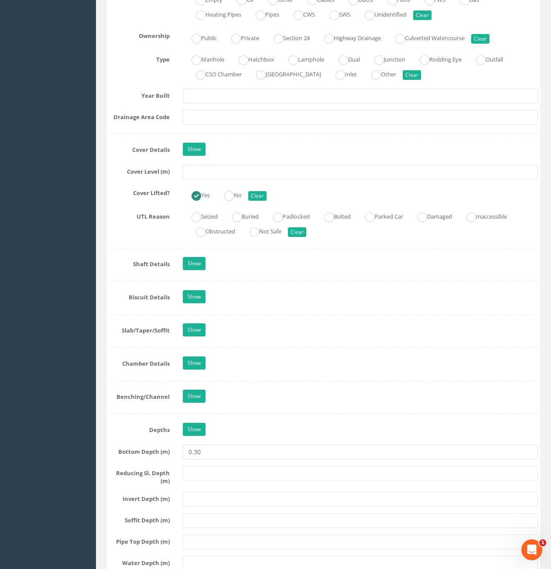
scroll to position [655, 0]
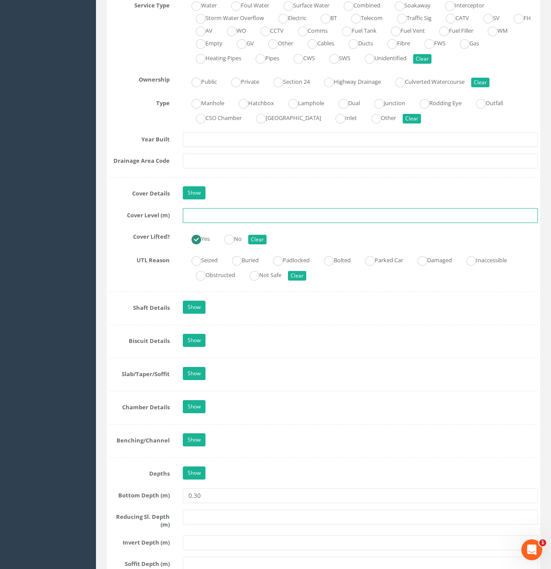
click at [230, 215] on input "text" at bounding box center [360, 215] width 355 height 15
type input "11.28"
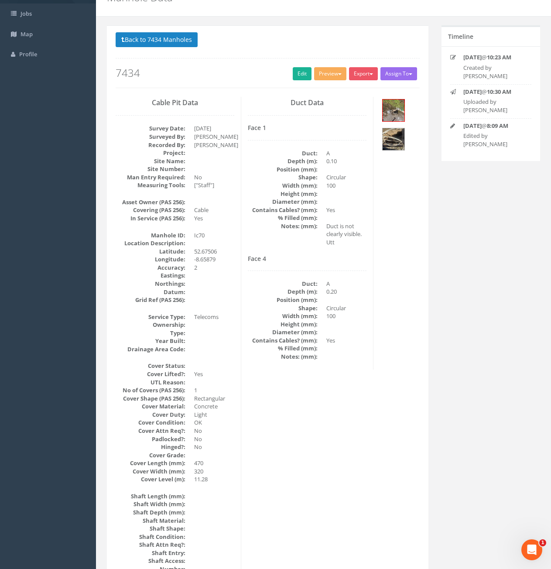
scroll to position [35, 0]
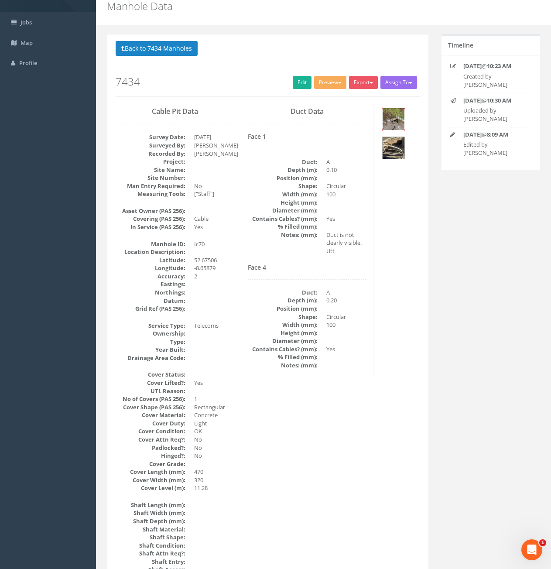
click at [400, 120] on img at bounding box center [394, 119] width 22 height 22
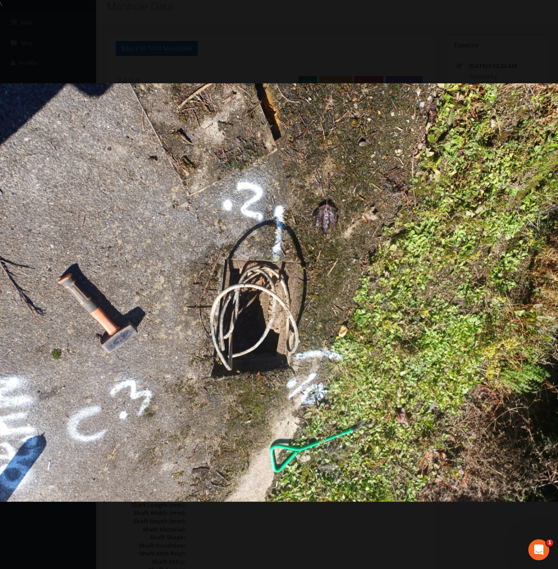
click at [389, 299] on img at bounding box center [279, 292] width 558 height 418
click at [536, 283] on link "›" at bounding box center [541, 284] width 20 height 20
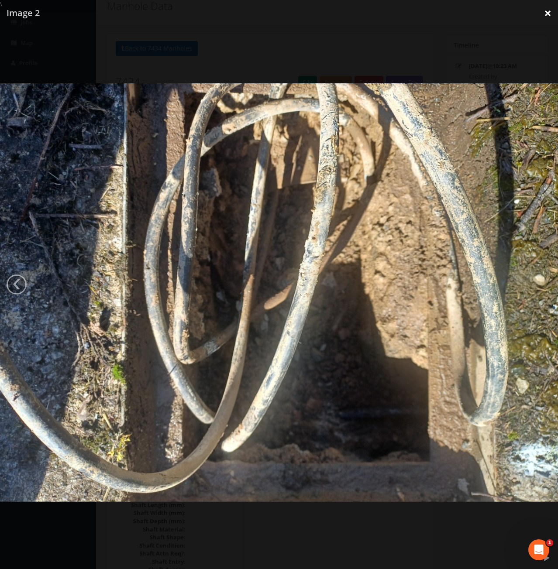
click at [547, 10] on link "×" at bounding box center [547, 13] width 21 height 26
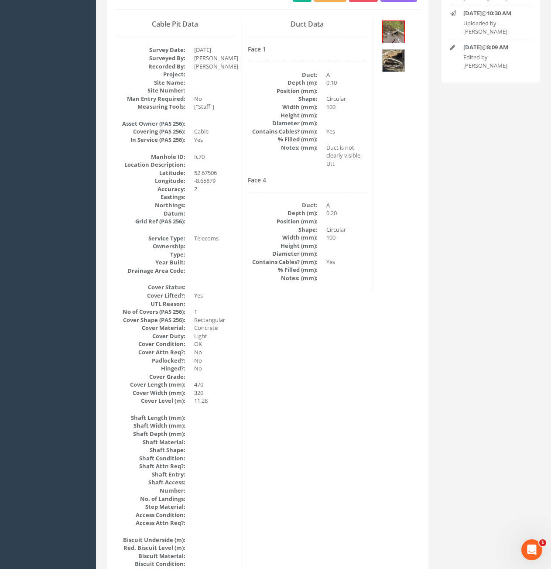
scroll to position [0, 0]
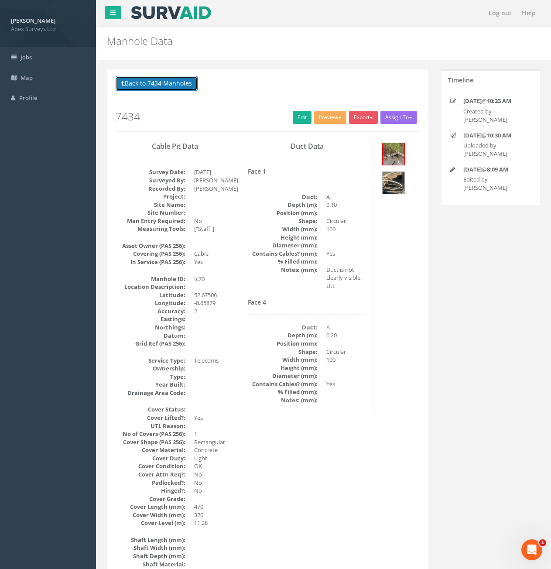
click at [158, 84] on button "Back to 7434 Manholes" at bounding box center [157, 83] width 82 height 15
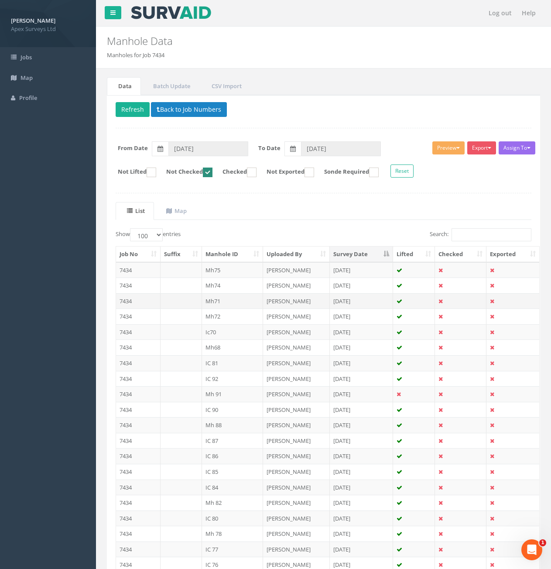
click at [147, 298] on td "7434" at bounding box center [138, 301] width 45 height 16
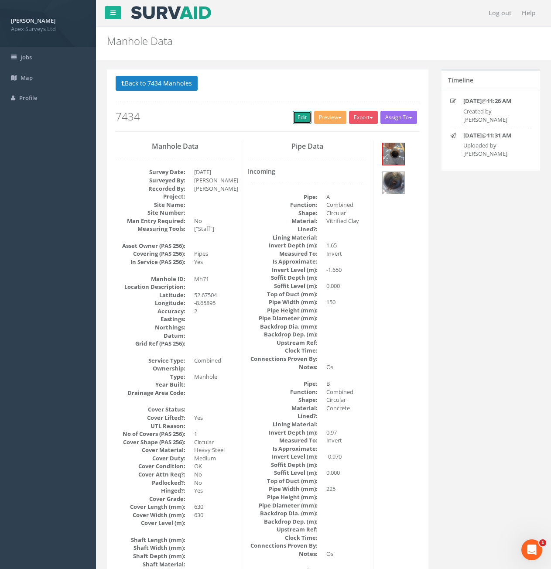
click at [298, 122] on link "Edit" at bounding box center [302, 117] width 19 height 13
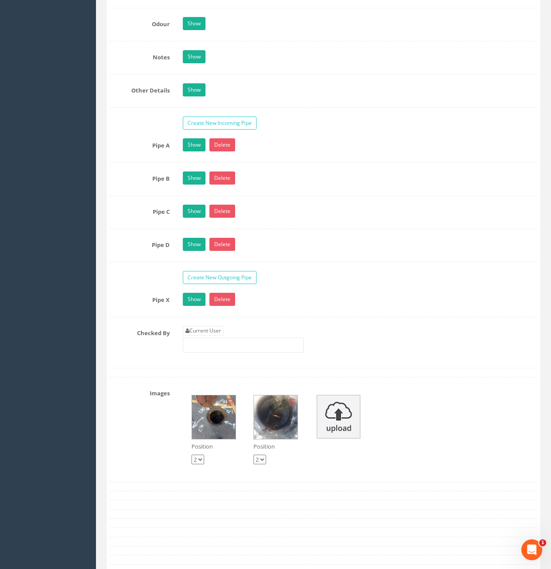
scroll to position [1571, 0]
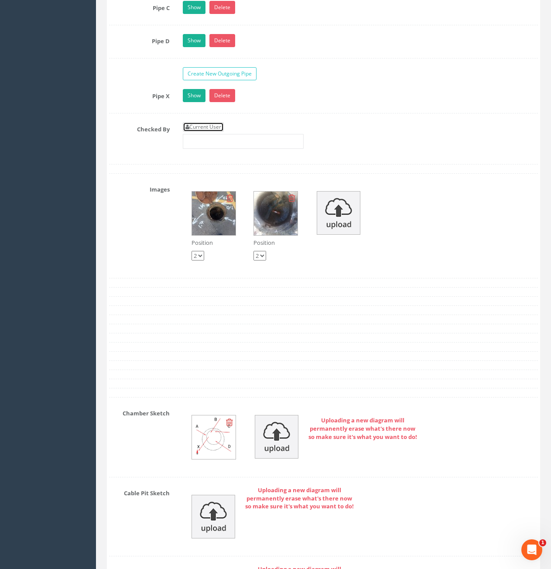
click at [203, 130] on link "Current User" at bounding box center [203, 127] width 41 height 10
type input "[PERSON_NAME]"
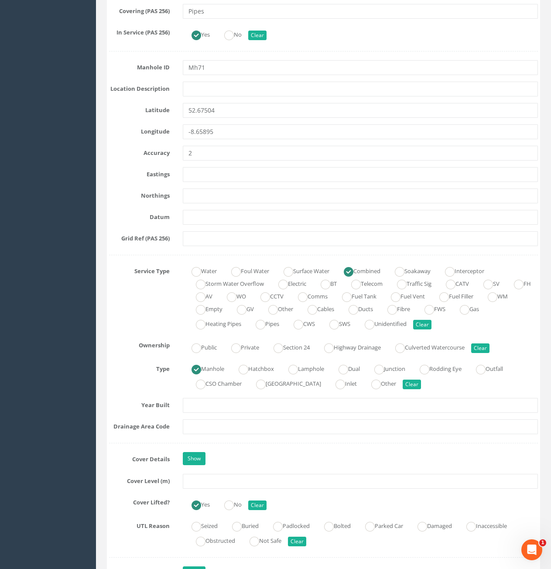
scroll to position [393, 0]
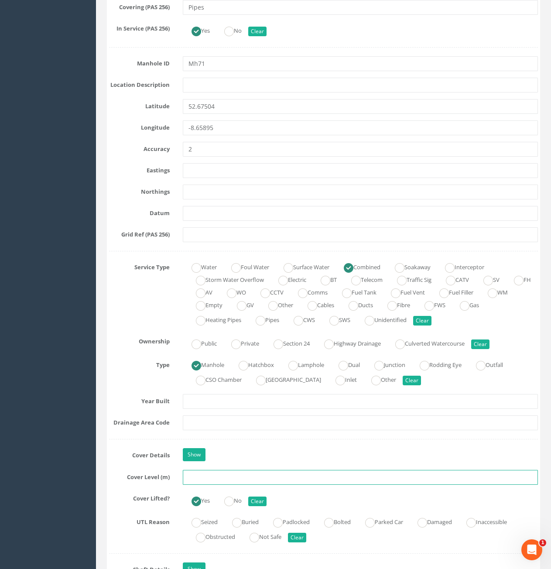
click at [250, 477] on input "text" at bounding box center [360, 477] width 355 height 15
click at [234, 477] on input "text" at bounding box center [360, 477] width 355 height 15
type input "11.10"
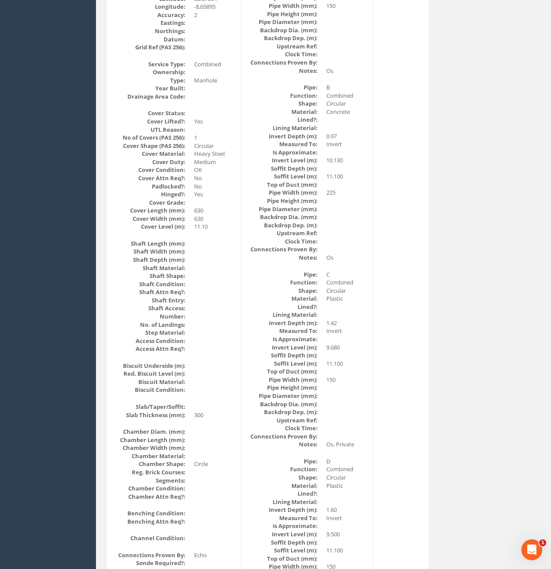
scroll to position [0, 0]
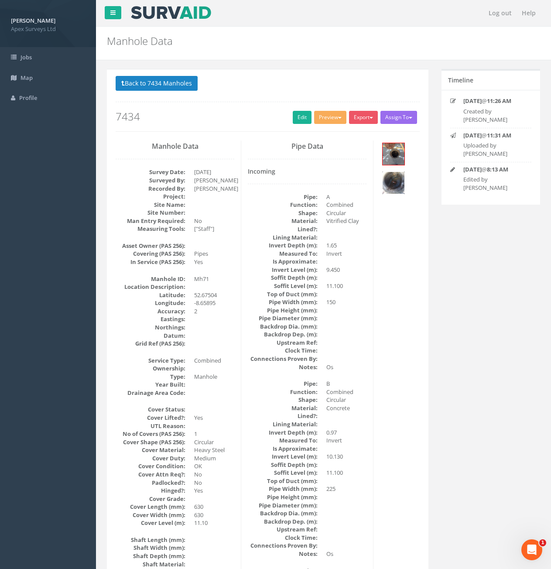
click at [392, 185] on img at bounding box center [394, 183] width 22 height 22
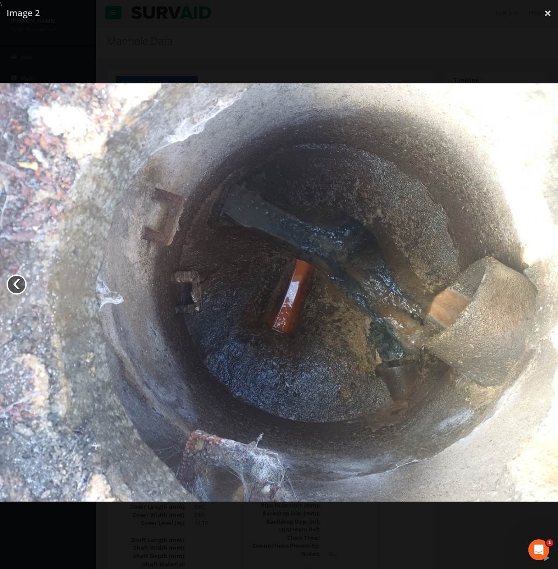
click at [11, 286] on link "‹" at bounding box center [17, 284] width 20 height 20
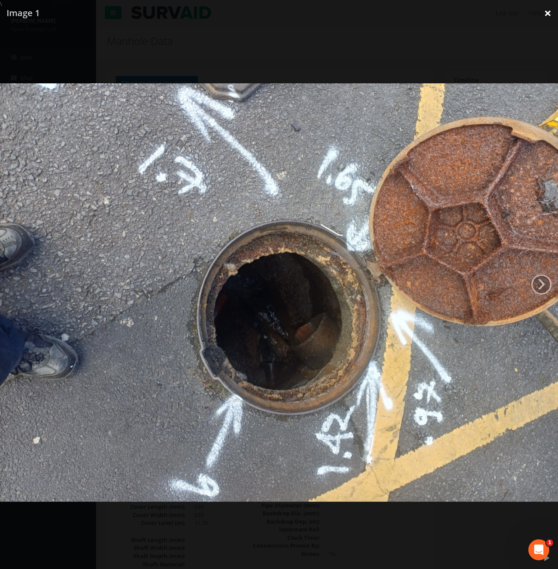
click at [550, 10] on link "×" at bounding box center [547, 13] width 21 height 26
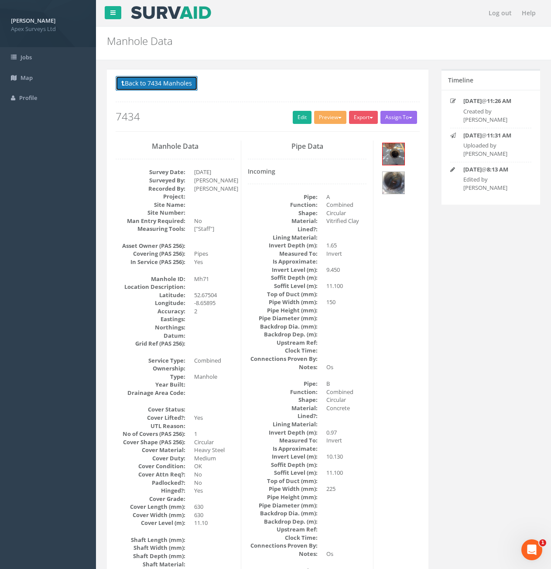
click at [157, 85] on button "Back to 7434 Manholes" at bounding box center [157, 83] width 82 height 15
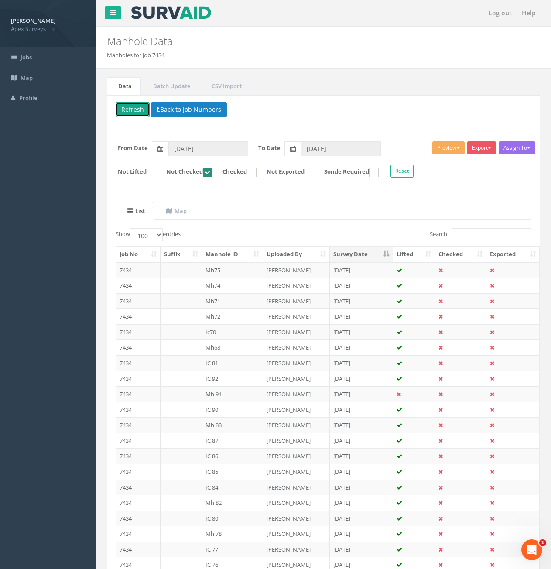
click at [123, 108] on button "Refresh" at bounding box center [133, 109] width 34 height 15
click at [149, 298] on td "7434" at bounding box center [138, 301] width 45 height 16
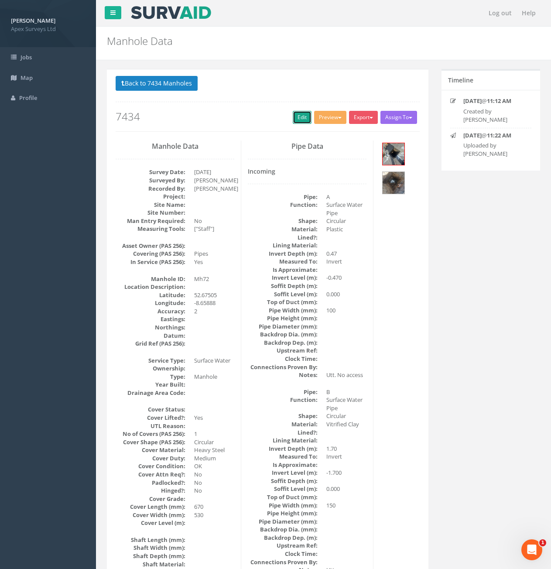
click at [299, 113] on link "Edit" at bounding box center [302, 117] width 19 height 13
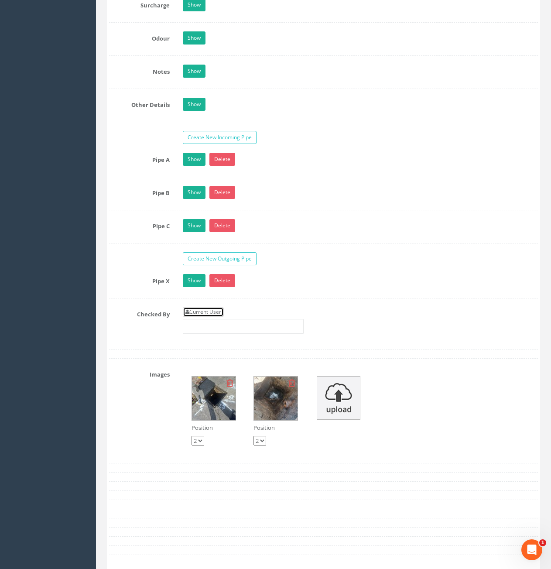
click at [219, 310] on link "Current User" at bounding box center [203, 312] width 41 height 10
type input "[PERSON_NAME]"
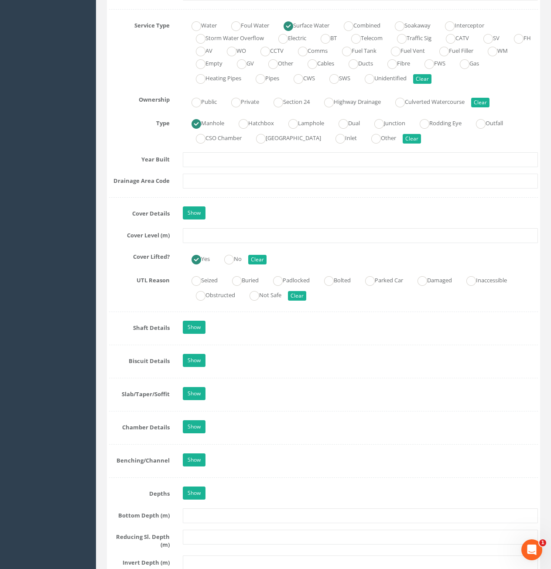
scroll to position [611, 0]
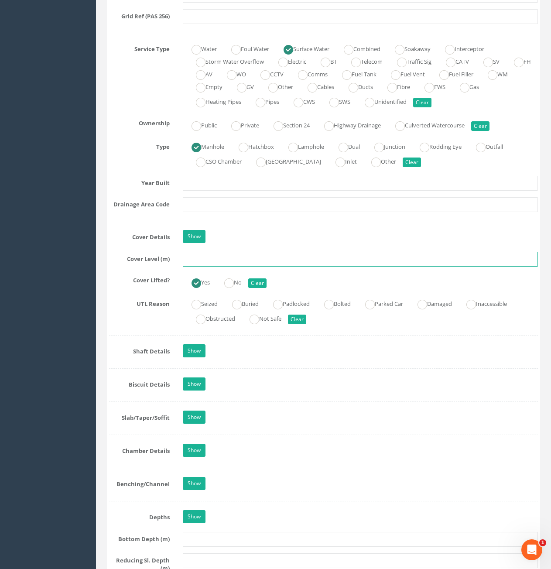
click at [255, 261] on input "text" at bounding box center [360, 259] width 355 height 15
type input "11.14"
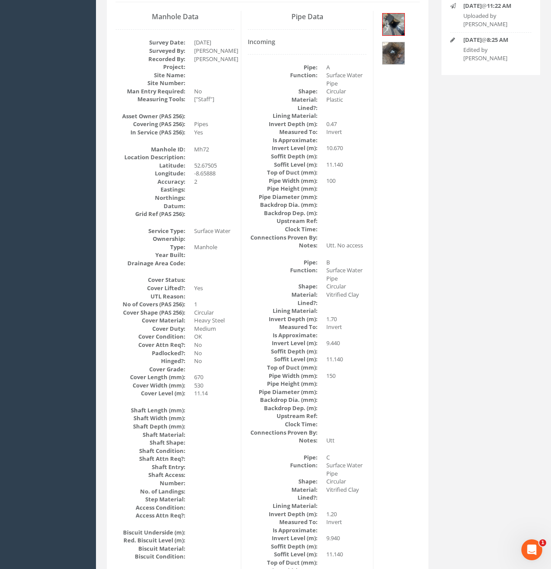
scroll to position [0, 0]
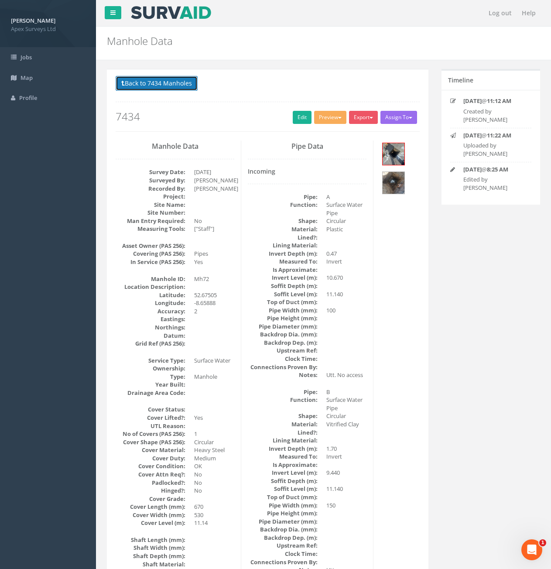
click at [180, 81] on button "Back to 7434 Manholes" at bounding box center [157, 83] width 82 height 15
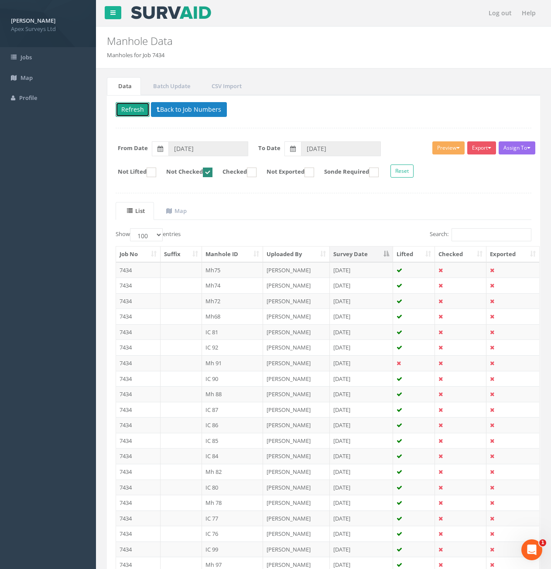
click at [130, 110] on button "Refresh" at bounding box center [133, 109] width 34 height 15
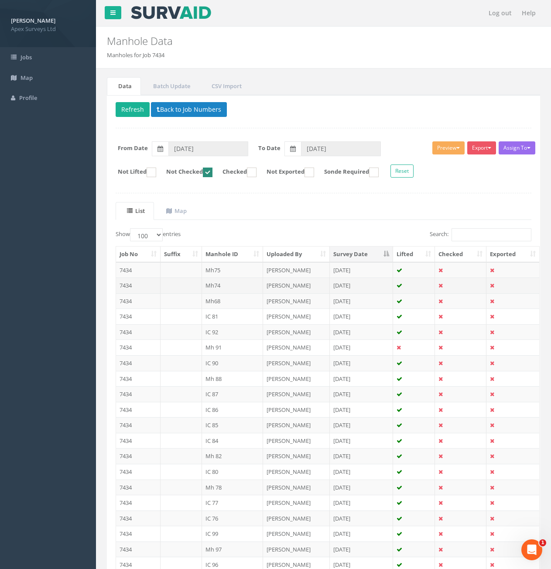
click at [150, 284] on td "7434" at bounding box center [138, 286] width 45 height 16
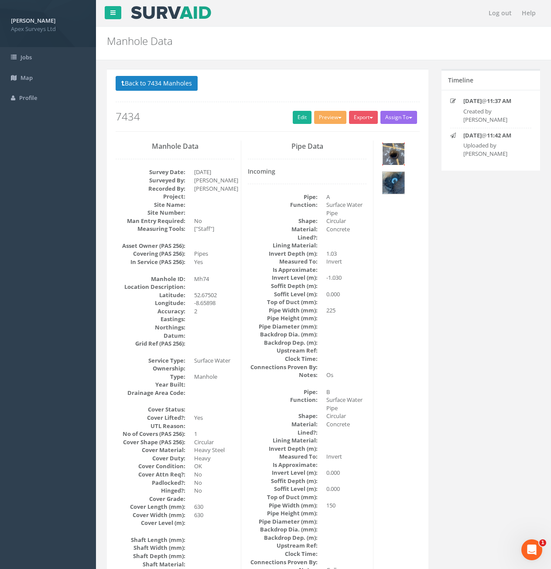
click at [393, 151] on img at bounding box center [394, 154] width 22 height 22
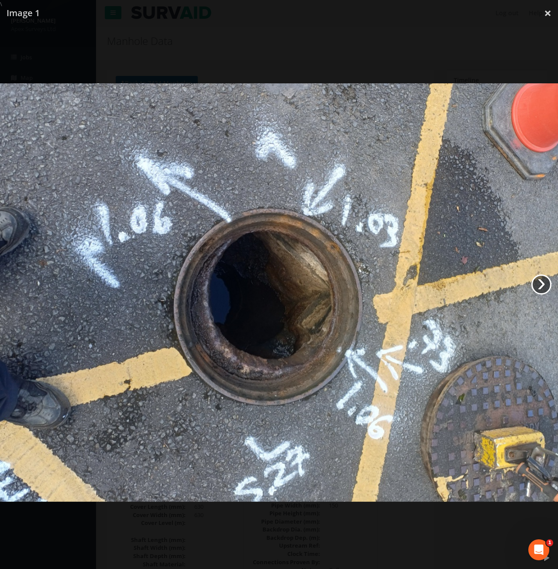
click at [548, 284] on link "›" at bounding box center [541, 284] width 20 height 20
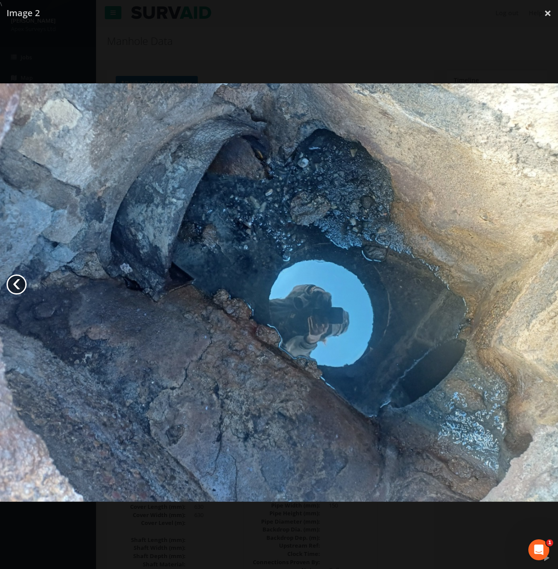
click at [25, 281] on link "‹" at bounding box center [17, 284] width 20 height 20
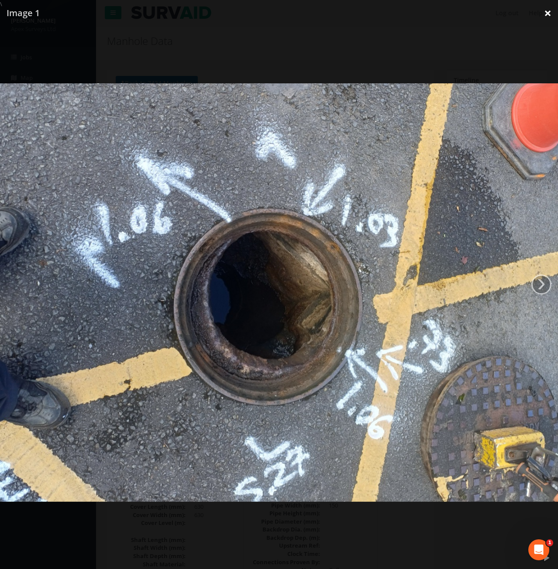
click at [543, 13] on link "×" at bounding box center [547, 13] width 21 height 26
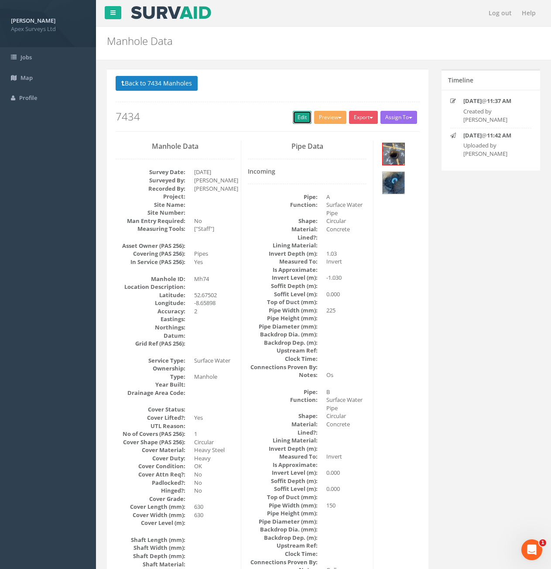
click at [296, 115] on link "Edit" at bounding box center [302, 117] width 19 height 13
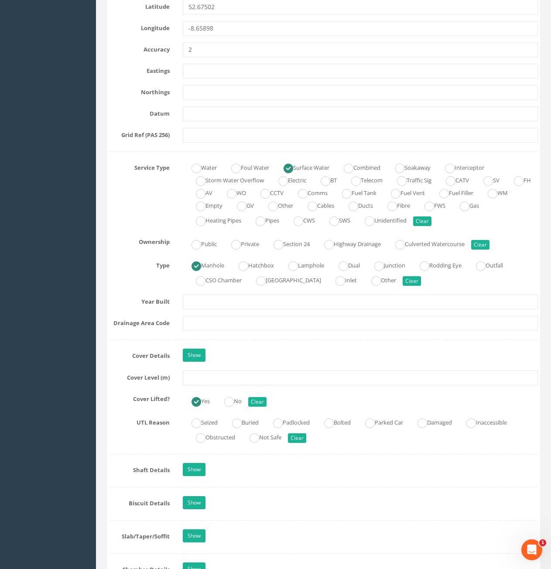
scroll to position [524, 0]
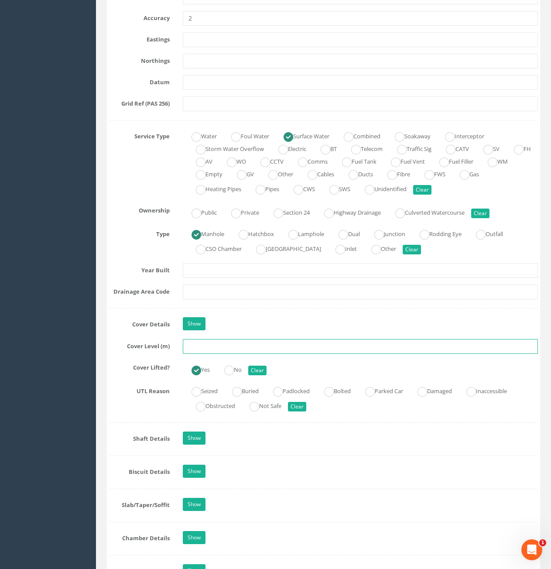
click at [334, 346] on input "text" at bounding box center [360, 346] width 355 height 15
click at [359, 349] on input "text" at bounding box center [360, 346] width 355 height 15
type input "11.07"
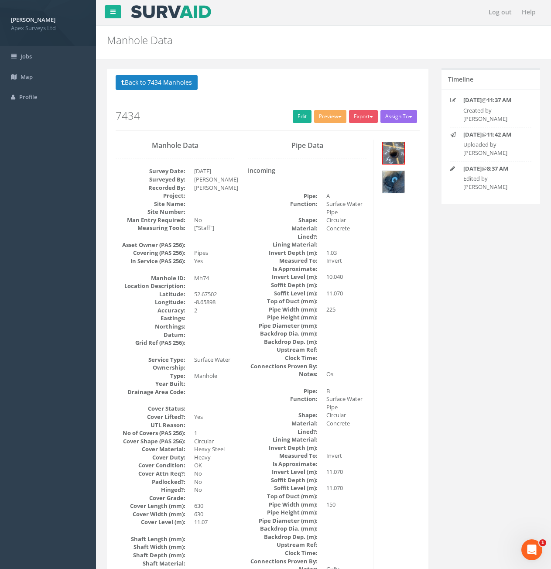
scroll to position [0, 0]
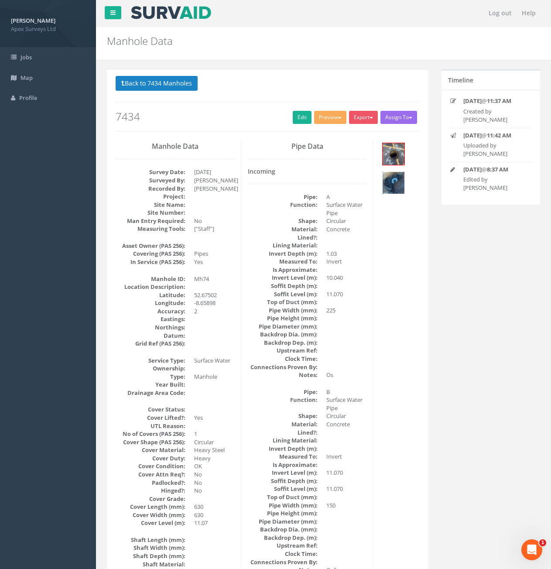
click at [391, 184] on img at bounding box center [394, 183] width 22 height 22
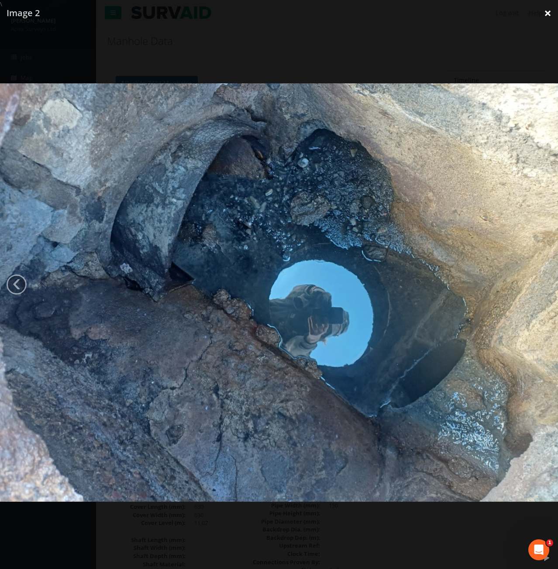
click at [549, 10] on link "×" at bounding box center [547, 13] width 21 height 26
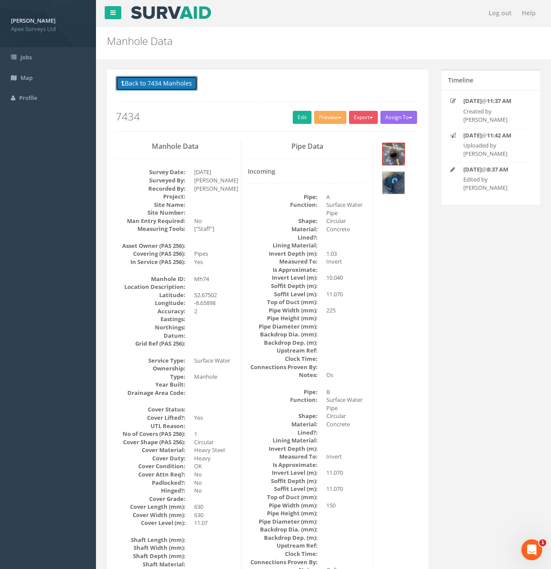
click at [176, 91] on button "Back to 7434 Manholes" at bounding box center [157, 83] width 82 height 15
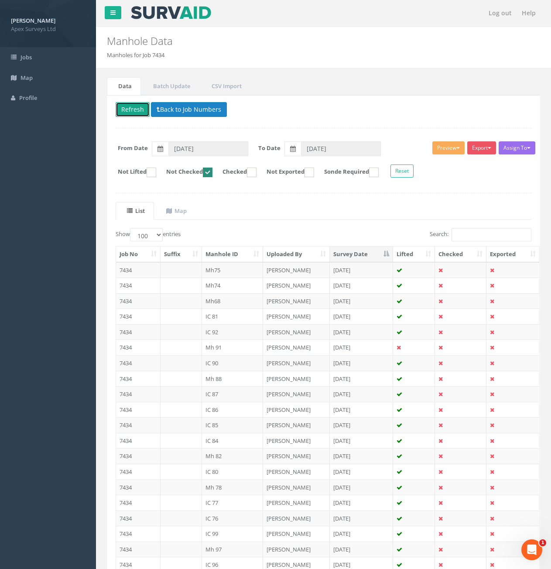
click at [139, 107] on button "Refresh" at bounding box center [133, 109] width 34 height 15
click at [136, 112] on button "Refresh" at bounding box center [133, 109] width 34 height 15
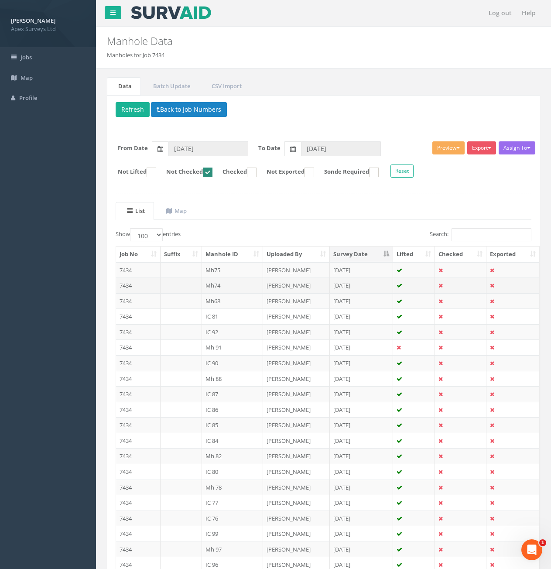
click at [166, 288] on td at bounding box center [181, 286] width 41 height 16
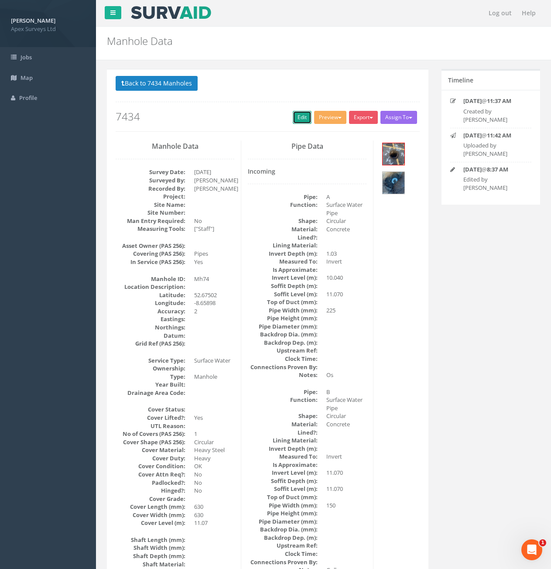
click at [297, 117] on link "Edit" at bounding box center [302, 117] width 19 height 13
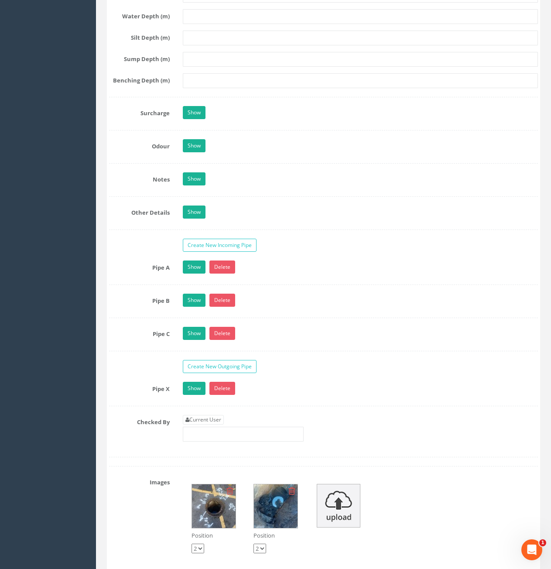
scroll to position [1571, 0]
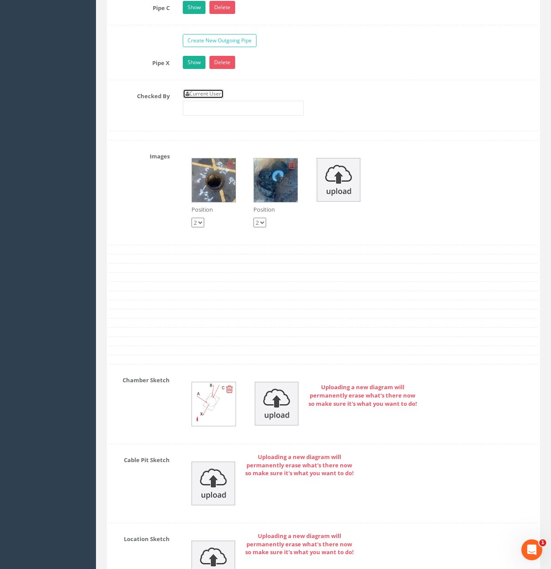
click at [213, 93] on link "Current User" at bounding box center [203, 94] width 41 height 10
type input "[PERSON_NAME]"
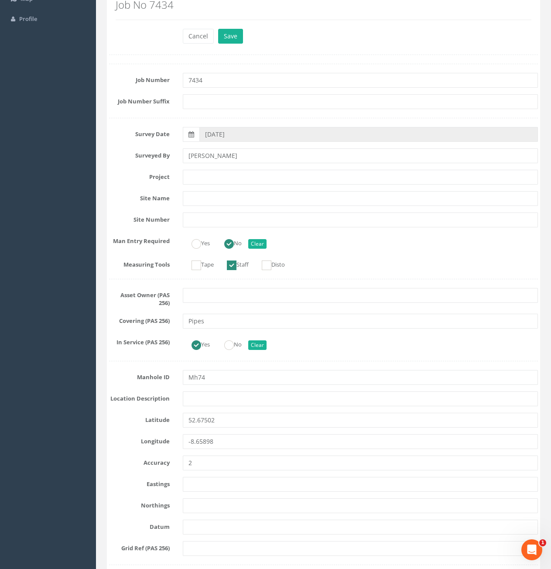
scroll to position [0, 0]
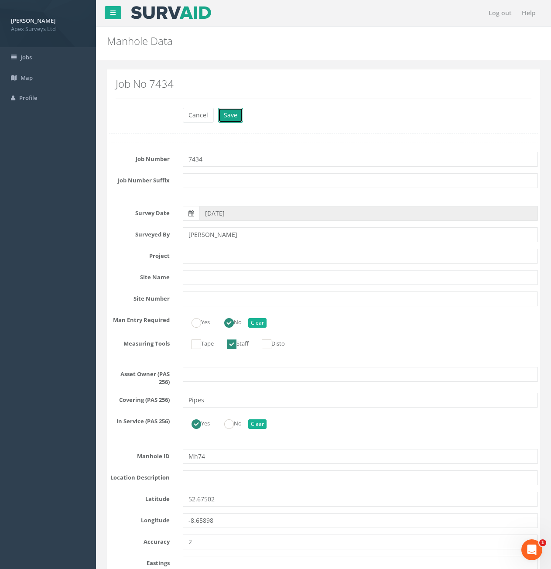
click at [235, 119] on button "Save" at bounding box center [230, 115] width 25 height 15
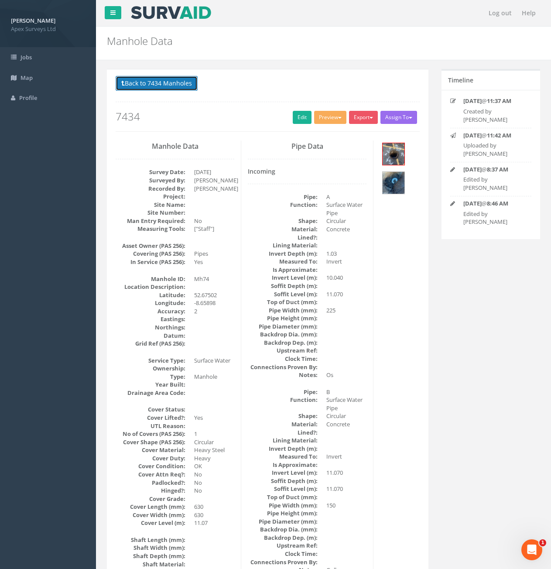
click at [189, 89] on button "Back to 7434 Manholes" at bounding box center [157, 83] width 82 height 15
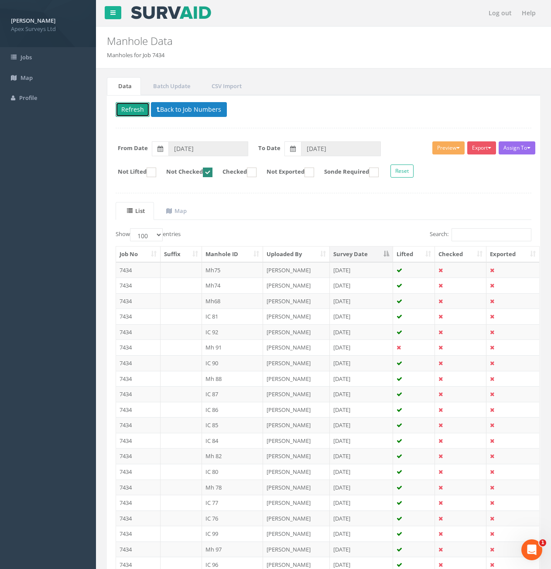
click at [135, 111] on button "Refresh" at bounding box center [133, 109] width 34 height 15
click at [145, 270] on td "7434" at bounding box center [138, 270] width 45 height 16
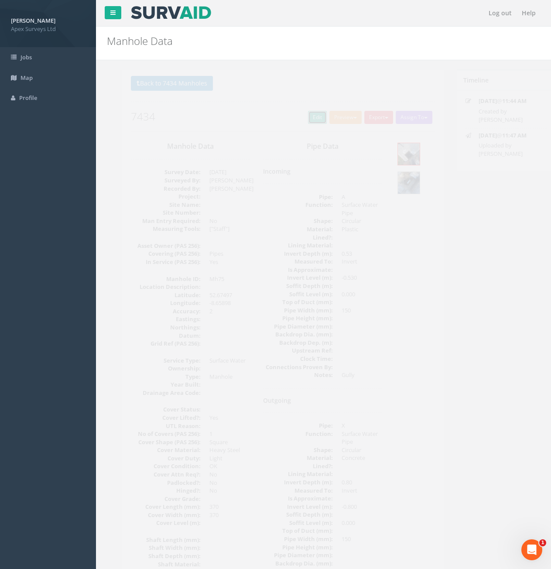
click at [303, 117] on link "Edit" at bounding box center [302, 117] width 19 height 13
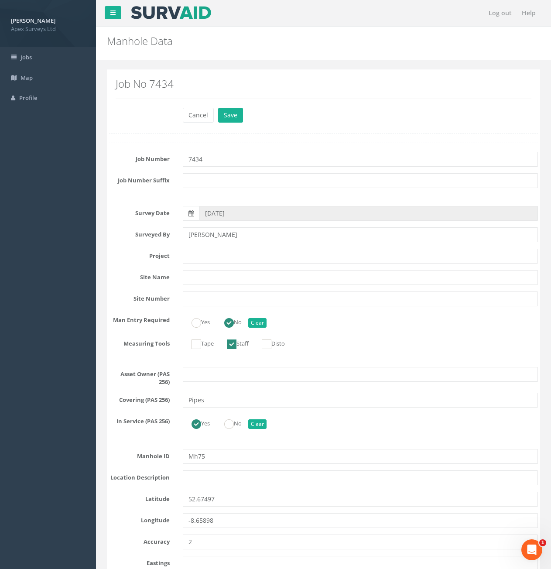
scroll to position [1396, 0]
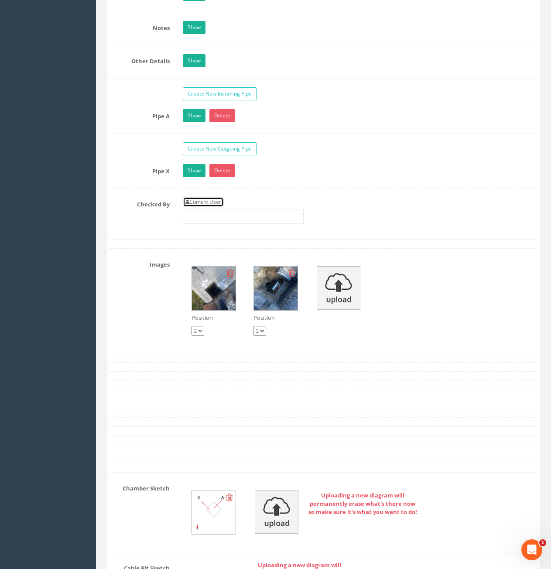
click at [207, 199] on link "Current User" at bounding box center [203, 202] width 41 height 10
type input "[PERSON_NAME]"
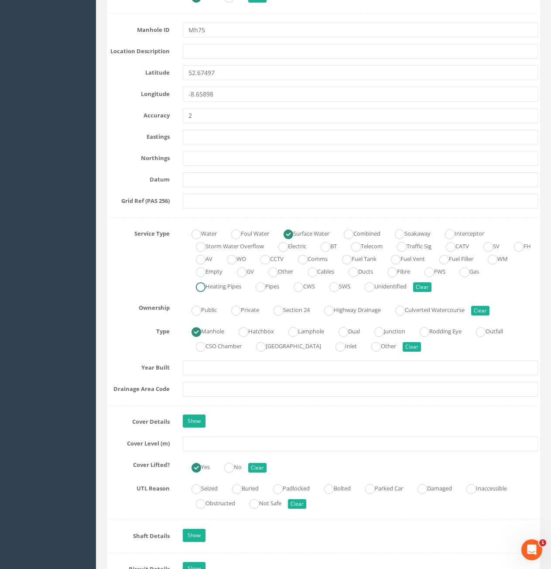
scroll to position [393, 0]
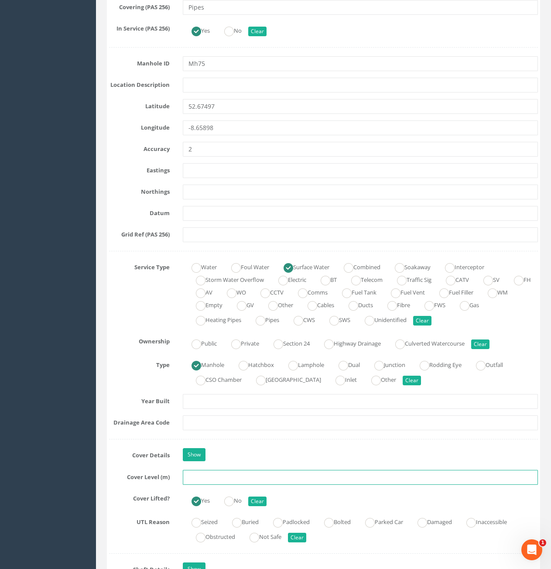
click at [235, 478] on input "text" at bounding box center [360, 477] width 355 height 15
type input "10.99"
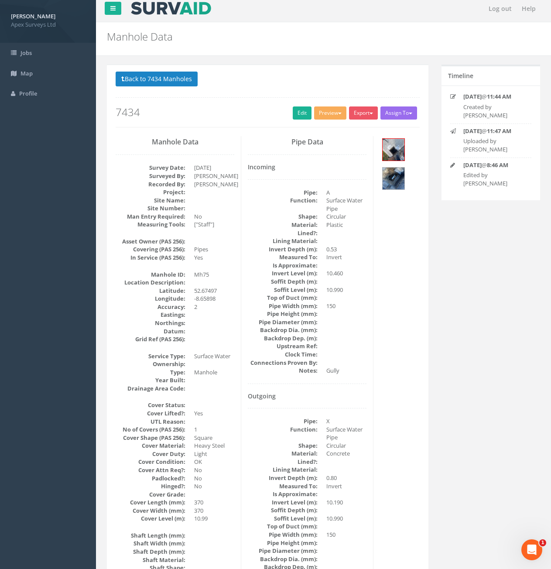
scroll to position [0, 0]
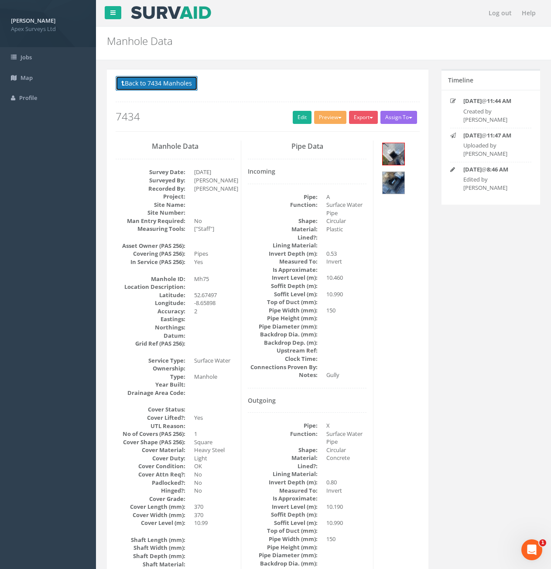
drag, startPoint x: 132, startPoint y: 80, endPoint x: 196, endPoint y: 86, distance: 64.0
click at [132, 80] on button "Back to 7434 Manholes" at bounding box center [157, 83] width 82 height 15
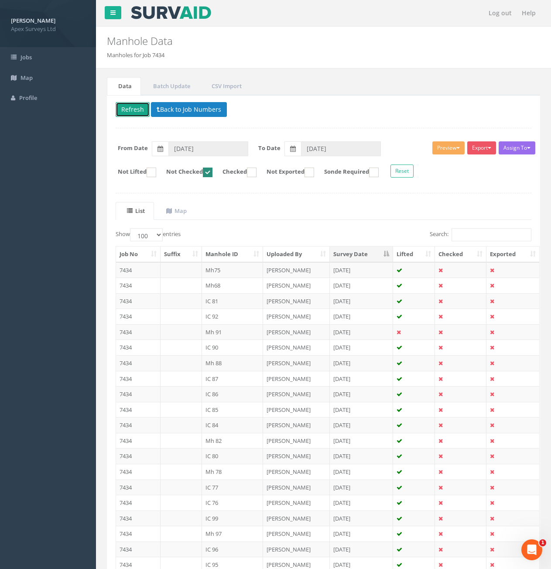
click at [132, 111] on button "Refresh" at bounding box center [133, 109] width 34 height 15
click at [152, 490] on td "7434" at bounding box center [138, 488] width 45 height 16
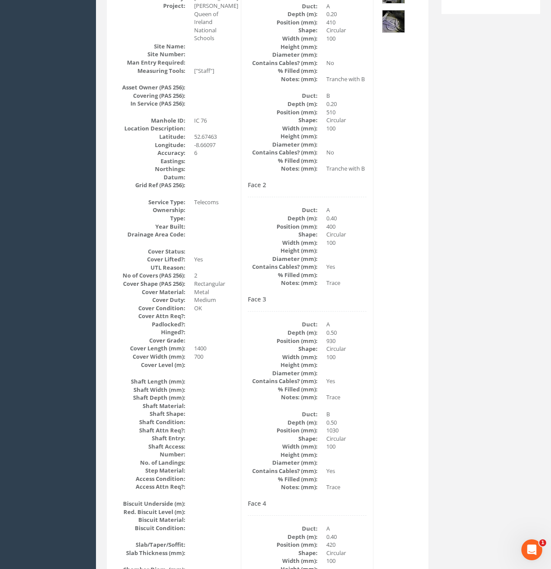
scroll to position [32, 0]
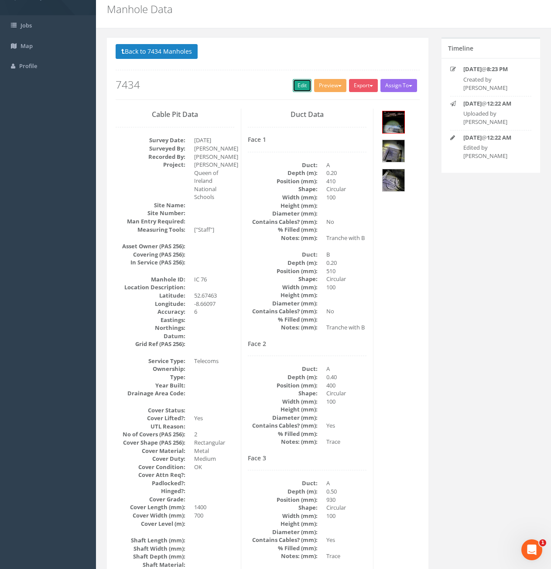
click at [299, 86] on link "Edit" at bounding box center [302, 85] width 19 height 13
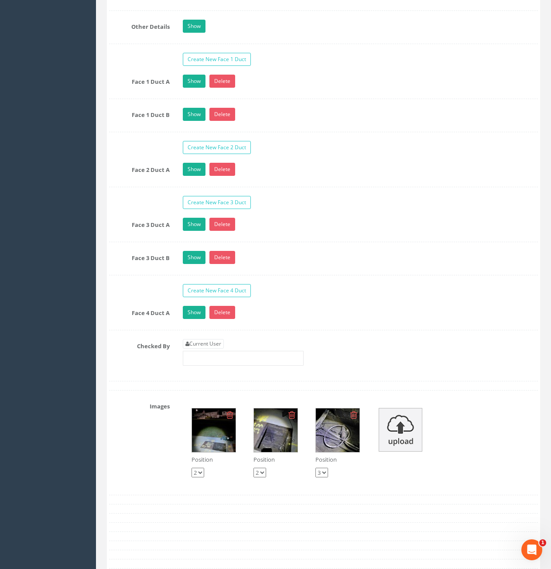
scroll to position [1515, 0]
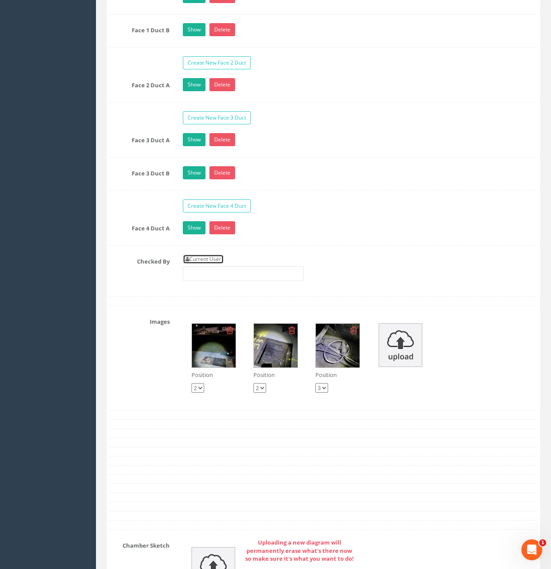
click at [211, 262] on link "Current User" at bounding box center [203, 259] width 41 height 10
type input "[PERSON_NAME]"
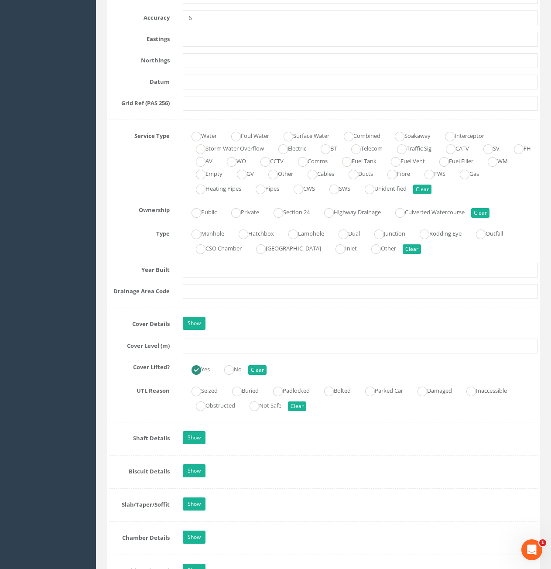
scroll to position [512, 0]
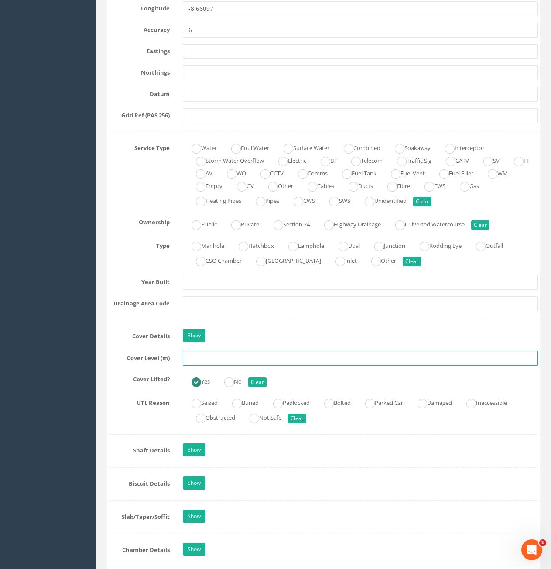
click at [243, 357] on input "text" at bounding box center [360, 358] width 355 height 15
type input "11.17"
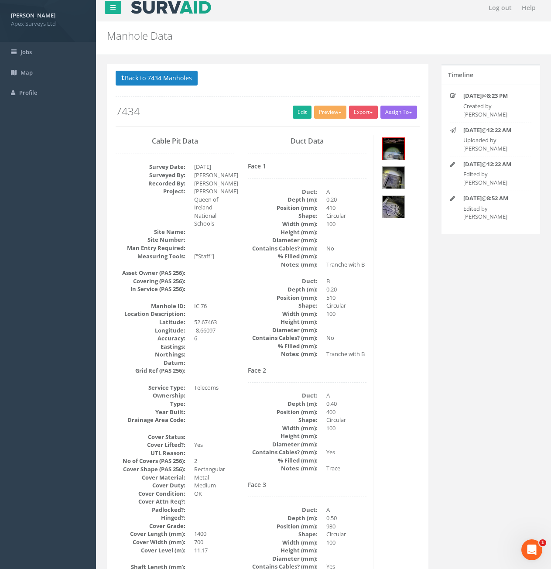
scroll to position [0, 0]
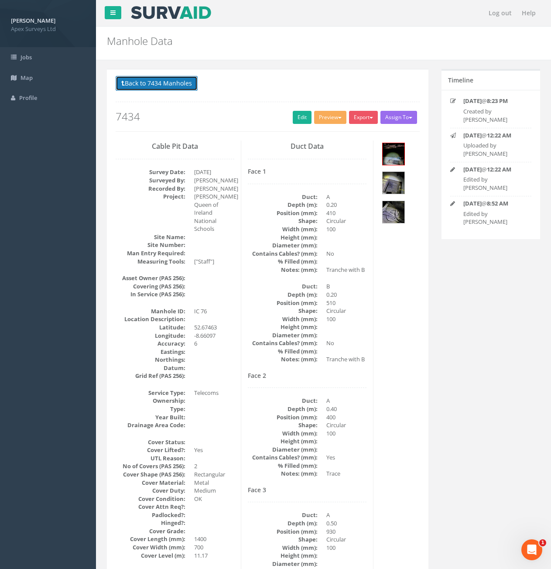
click at [187, 89] on button "Back to 7434 Manholes" at bounding box center [157, 83] width 82 height 15
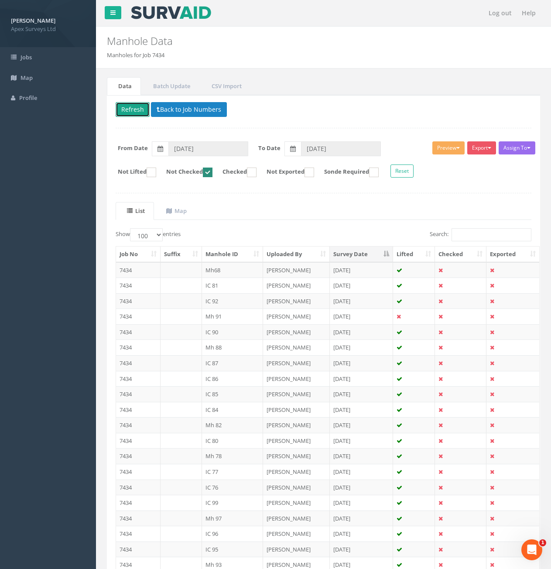
click at [129, 109] on button "Refresh" at bounding box center [133, 109] width 34 height 15
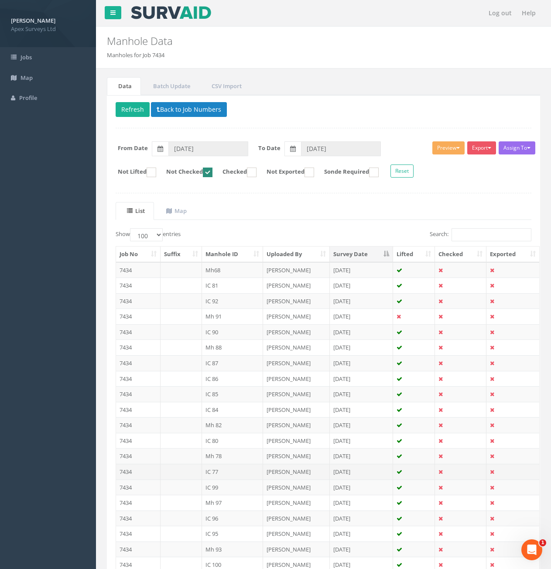
click at [177, 470] on td at bounding box center [181, 472] width 41 height 16
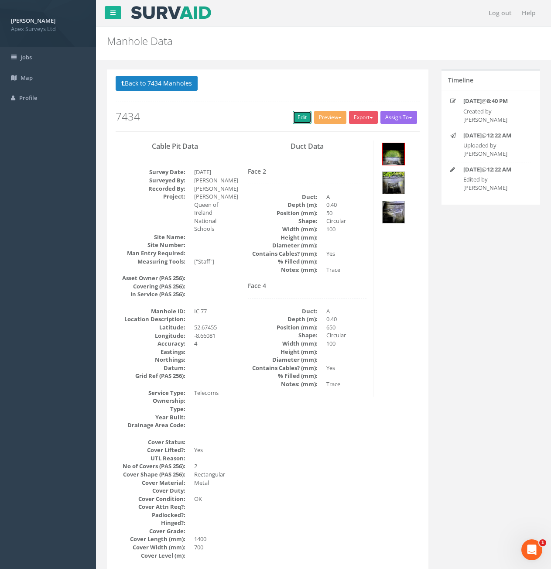
click at [293, 117] on link "Edit" at bounding box center [302, 117] width 19 height 13
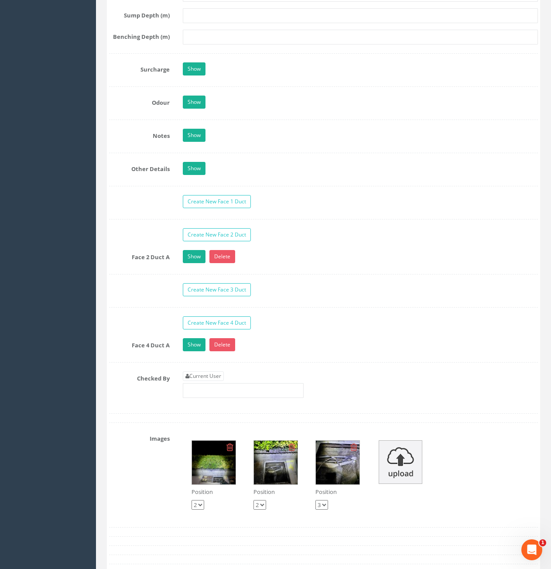
scroll to position [1265, 0]
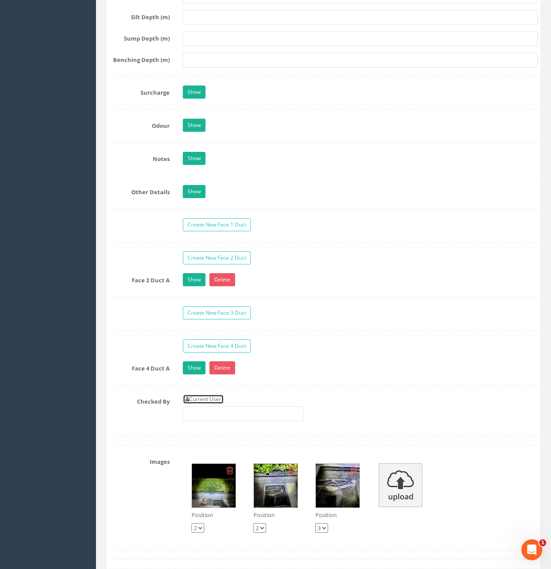
click at [219, 399] on link "Current User" at bounding box center [203, 399] width 41 height 10
type input "[PERSON_NAME]"
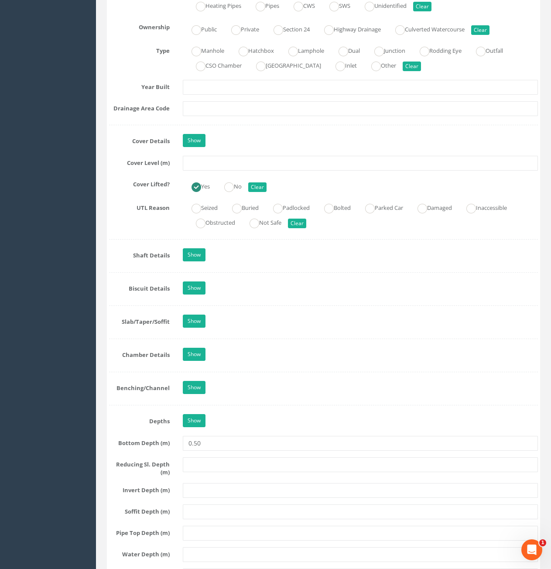
scroll to position [567, 0]
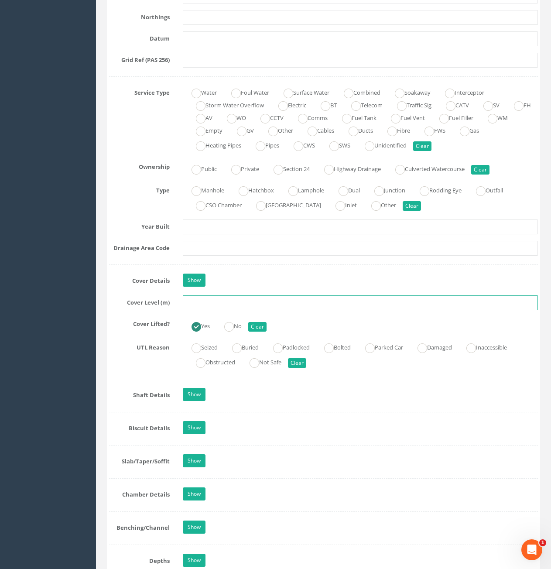
click at [221, 305] on input "text" at bounding box center [360, 302] width 355 height 15
click at [264, 304] on input "text" at bounding box center [360, 302] width 355 height 15
type input "11.47"
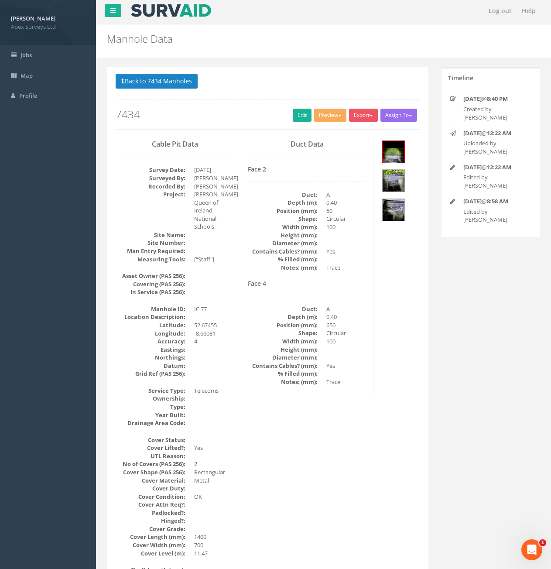
scroll to position [0, 0]
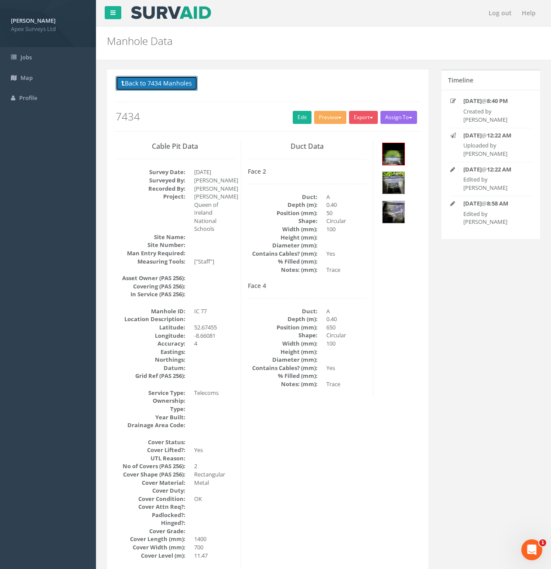
drag, startPoint x: 160, startPoint y: 80, endPoint x: 173, endPoint y: 97, distance: 21.4
click at [160, 80] on button "Back to 7434 Manholes" at bounding box center [157, 83] width 82 height 15
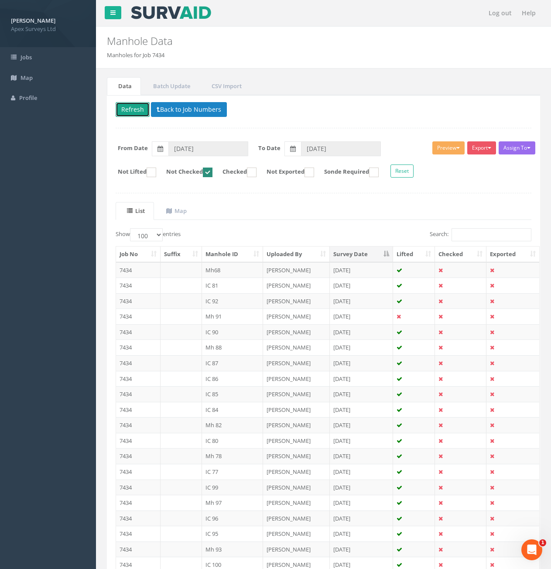
click at [127, 110] on button "Refresh" at bounding box center [133, 109] width 34 height 15
click at [151, 458] on td "7434" at bounding box center [138, 456] width 45 height 16
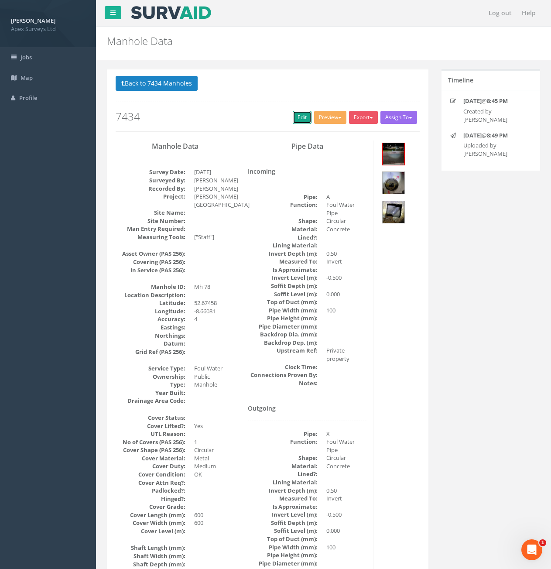
click at [298, 122] on link "Edit" at bounding box center [302, 117] width 19 height 13
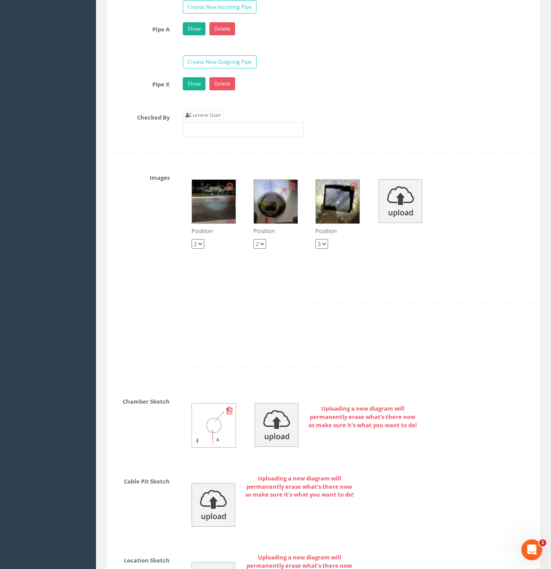
scroll to position [1484, 0]
click at [197, 114] on link "Current User" at bounding box center [203, 115] width 41 height 10
type input "[PERSON_NAME]"
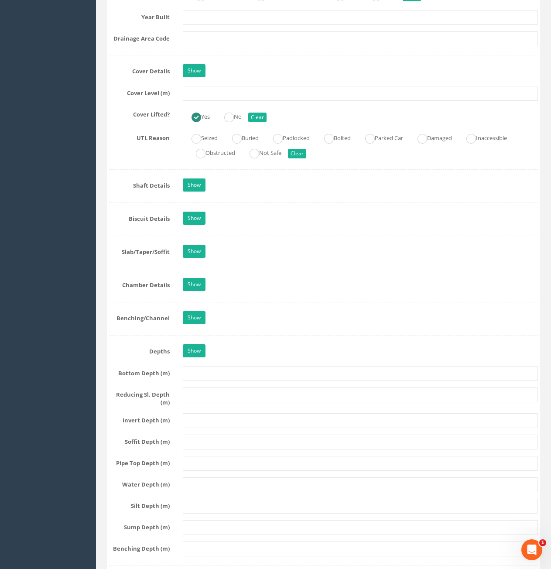
scroll to position [567, 0]
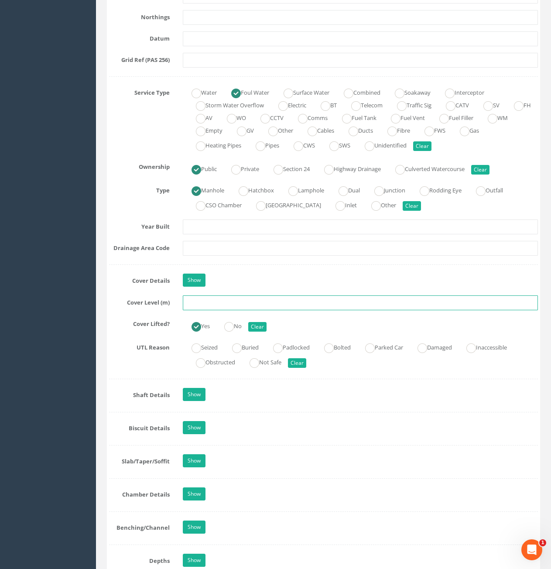
click at [264, 302] on input "text" at bounding box center [360, 302] width 355 height 15
click at [246, 299] on input "text" at bounding box center [360, 302] width 355 height 15
type input "11.27"
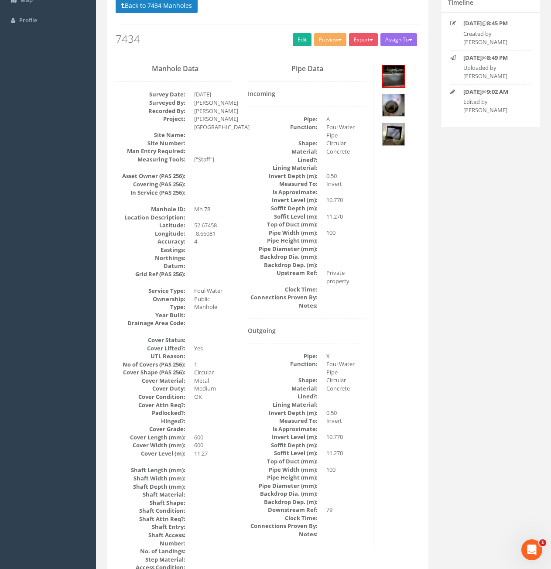
scroll to position [0, 0]
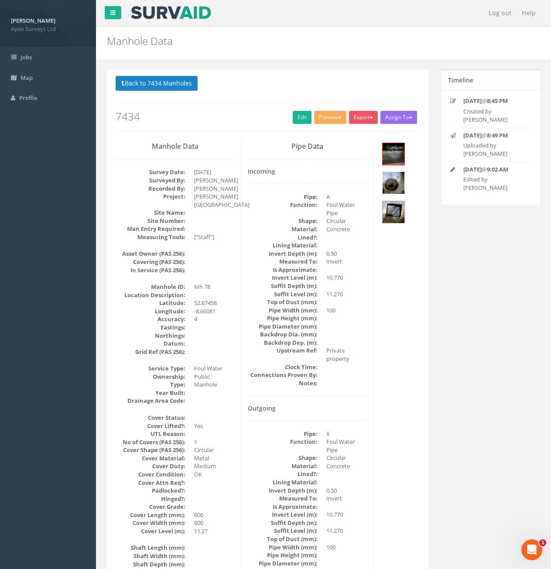
click at [398, 185] on img at bounding box center [394, 183] width 22 height 22
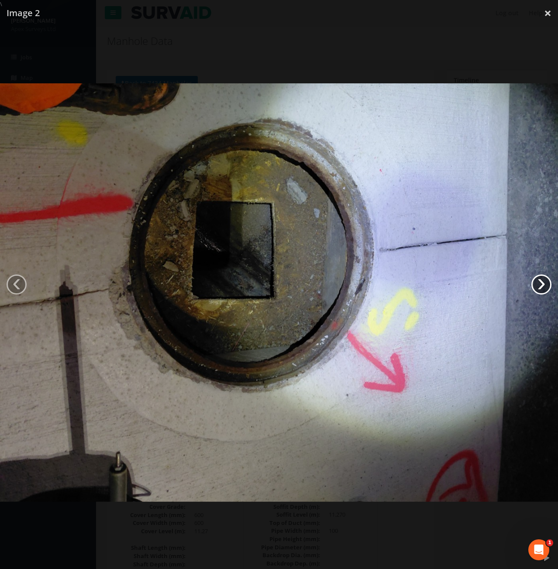
click at [537, 284] on link "›" at bounding box center [541, 284] width 20 height 20
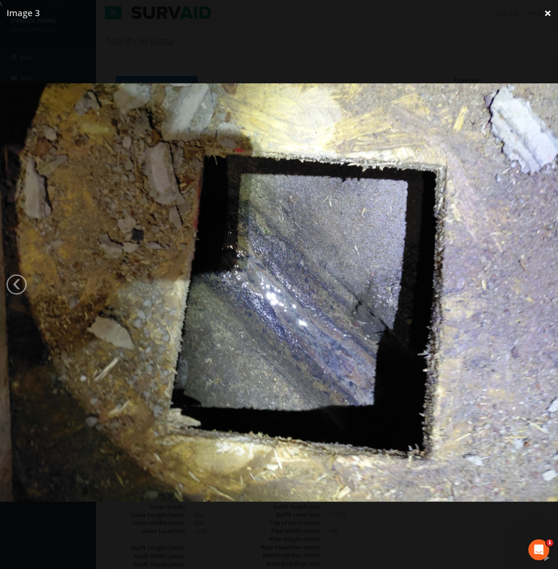
click at [550, 13] on link "×" at bounding box center [547, 13] width 21 height 26
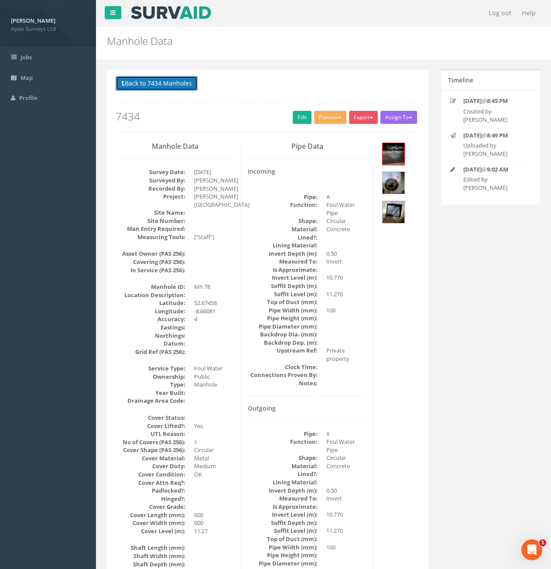
click at [141, 85] on button "Back to 7434 Manholes" at bounding box center [157, 83] width 82 height 15
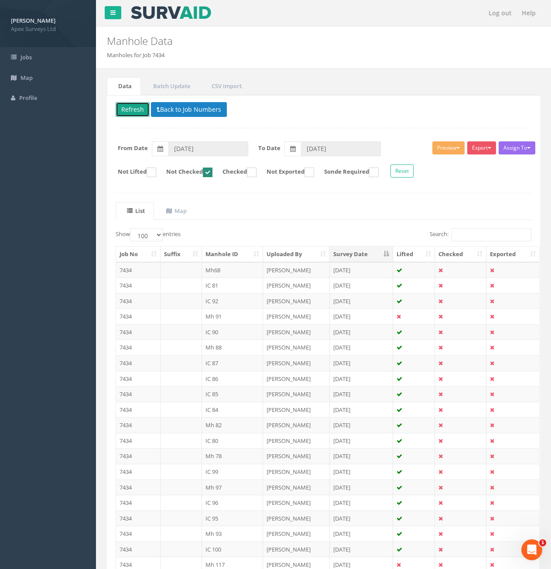
click at [136, 112] on button "Refresh" at bounding box center [133, 109] width 34 height 15
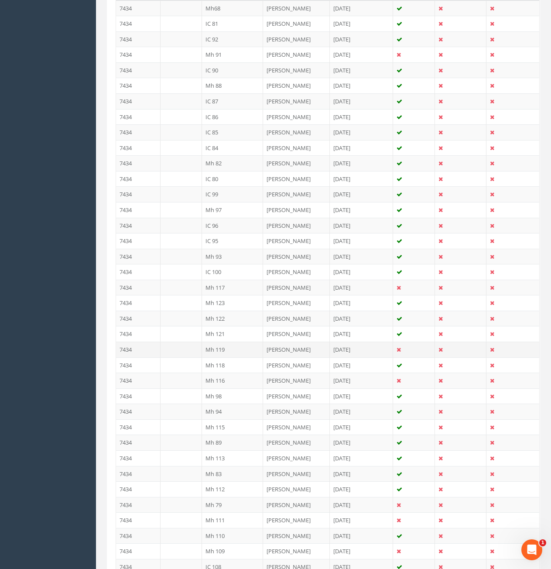
scroll to position [305, 0]
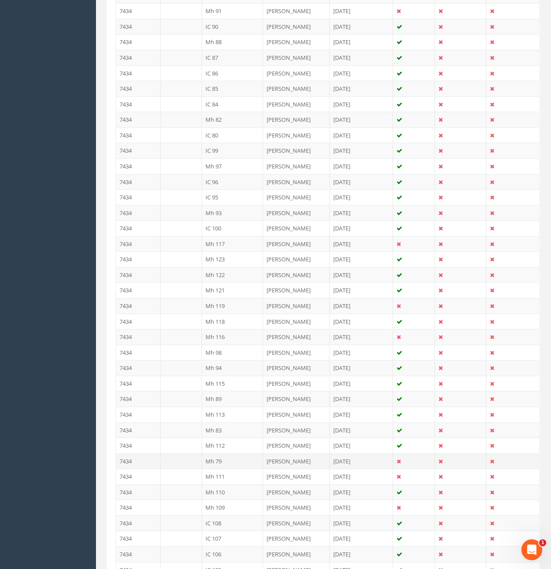
click at [145, 459] on td "7434" at bounding box center [138, 461] width 45 height 16
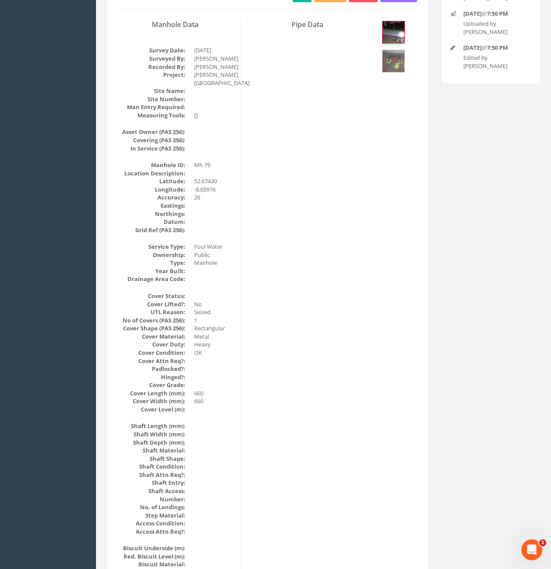
scroll to position [0, 0]
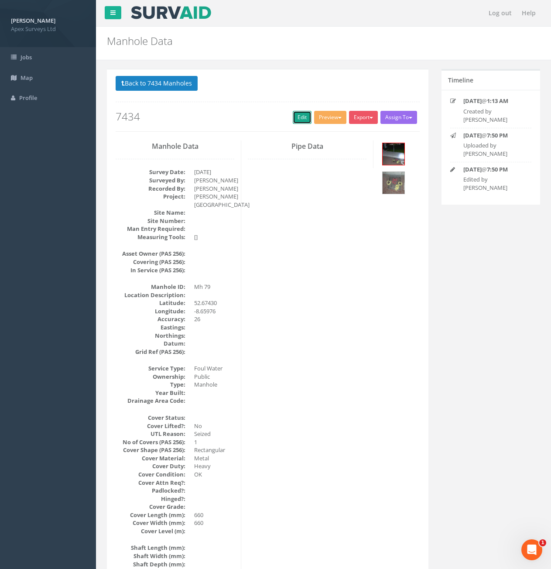
click at [293, 116] on link "Edit" at bounding box center [302, 117] width 19 height 13
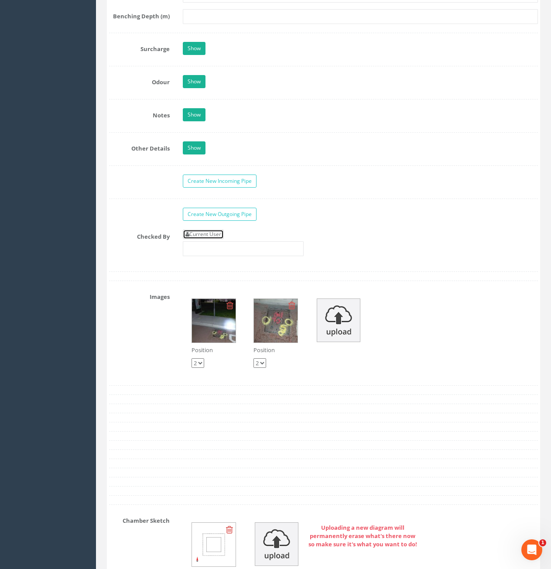
click at [221, 232] on link "Current User" at bounding box center [203, 235] width 41 height 10
type input "[PERSON_NAME]"
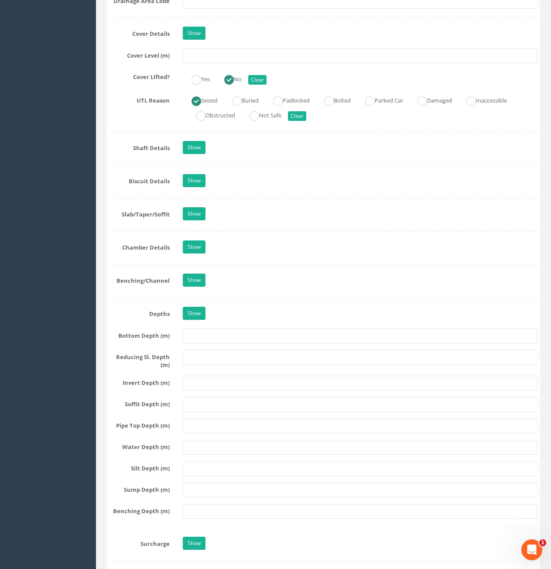
scroll to position [655, 0]
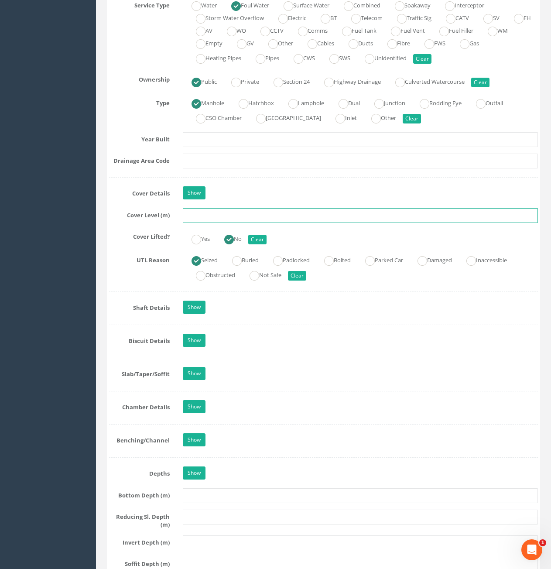
click at [256, 219] on input "text" at bounding box center [360, 215] width 355 height 15
click at [294, 217] on input "text" at bounding box center [360, 215] width 355 height 15
type input "11.07"
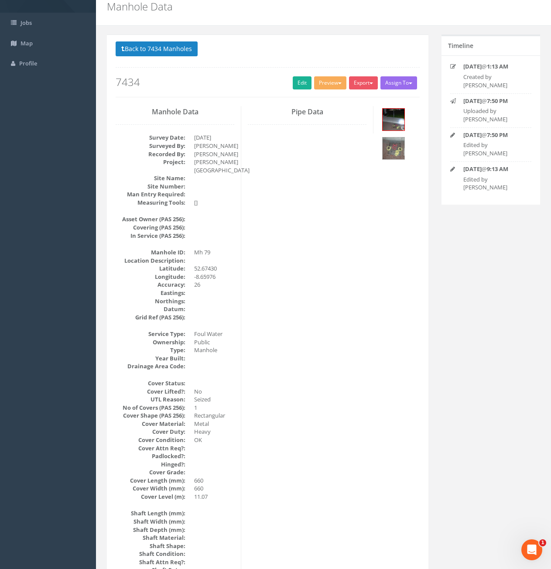
scroll to position [0, 0]
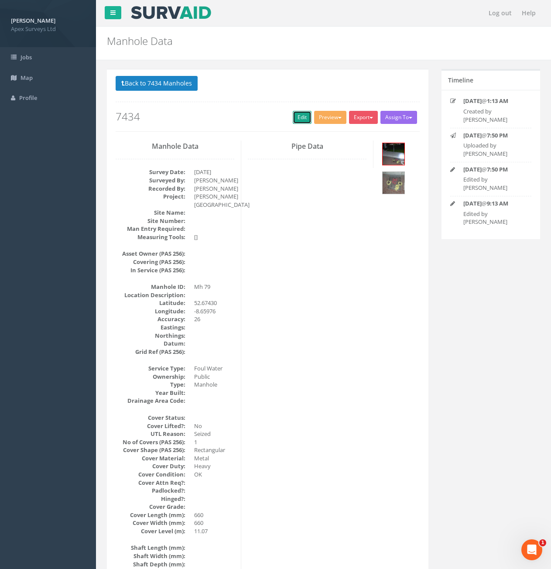
click at [302, 114] on link "Edit" at bounding box center [302, 117] width 19 height 13
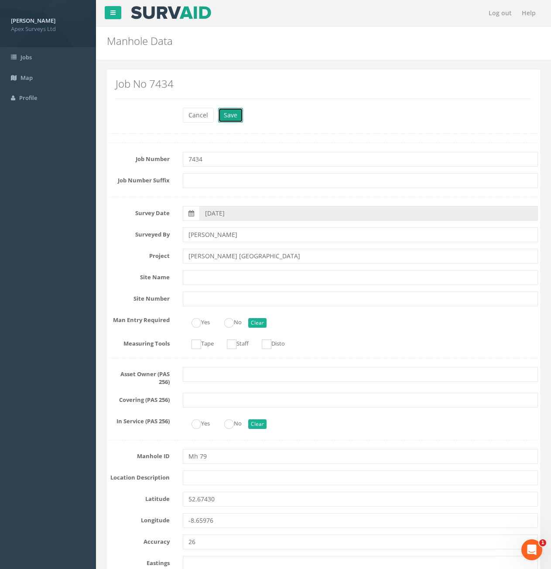
click at [222, 117] on button "Save" at bounding box center [230, 115] width 25 height 15
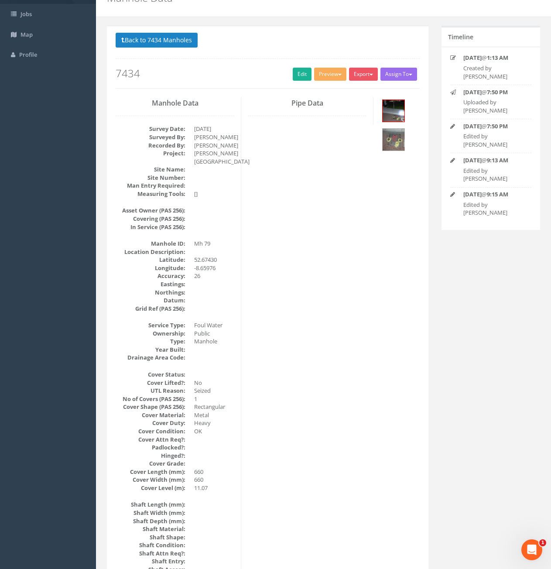
scroll to position [44, 0]
click at [392, 116] on img at bounding box center [394, 110] width 22 height 22
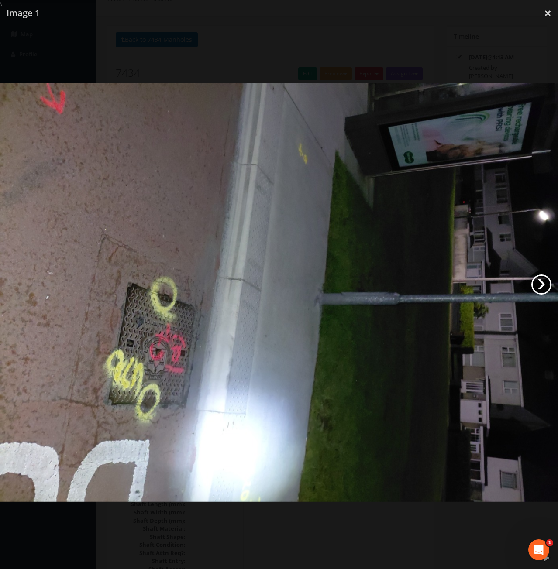
click at [538, 288] on link "›" at bounding box center [541, 284] width 20 height 20
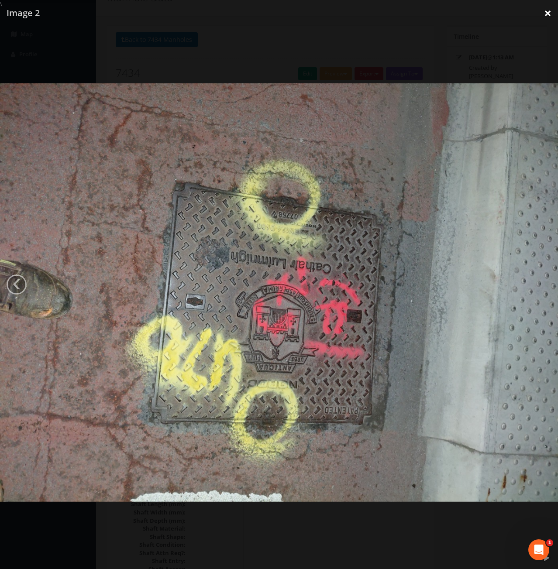
click at [549, 17] on link "×" at bounding box center [547, 13] width 21 height 26
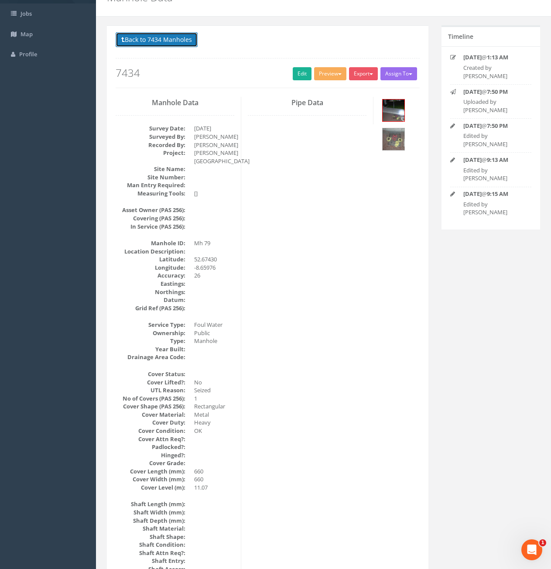
click at [149, 41] on button "Back to 7434 Manholes" at bounding box center [157, 39] width 82 height 15
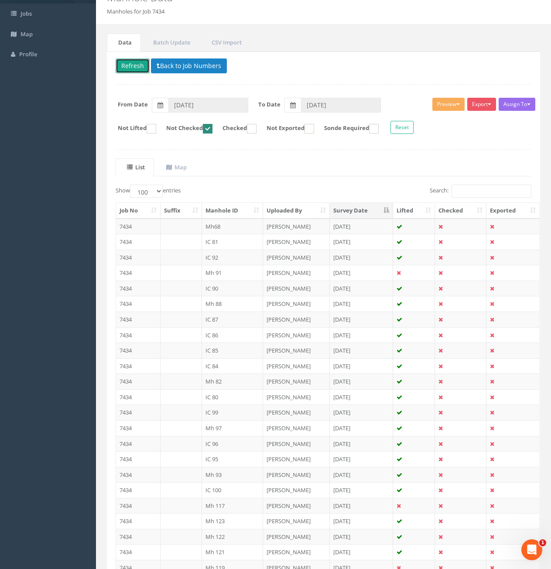
click at [134, 68] on button "Refresh" at bounding box center [133, 65] width 34 height 15
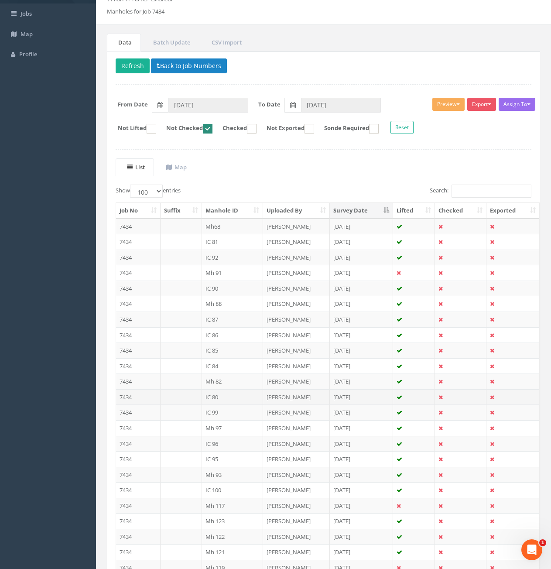
click at [136, 395] on td "7434" at bounding box center [138, 397] width 45 height 16
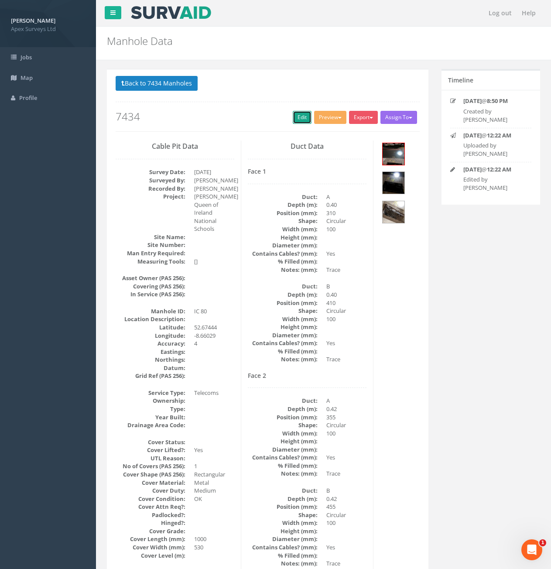
click at [293, 117] on link "Edit" at bounding box center [302, 117] width 19 height 13
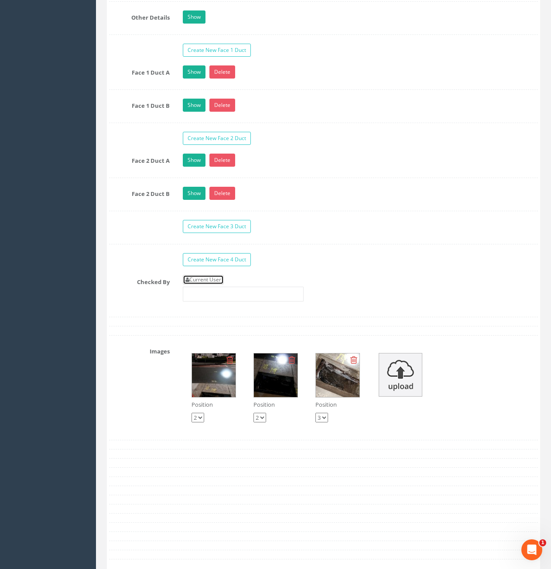
click at [214, 281] on link "Current User" at bounding box center [203, 280] width 41 height 10
type input "[PERSON_NAME]"
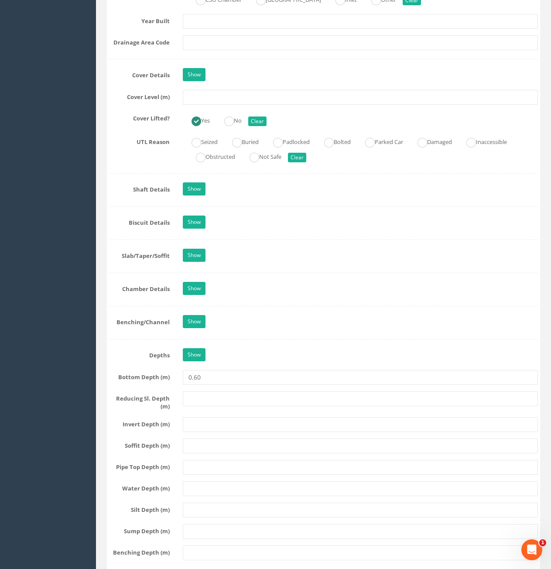
scroll to position [611, 0]
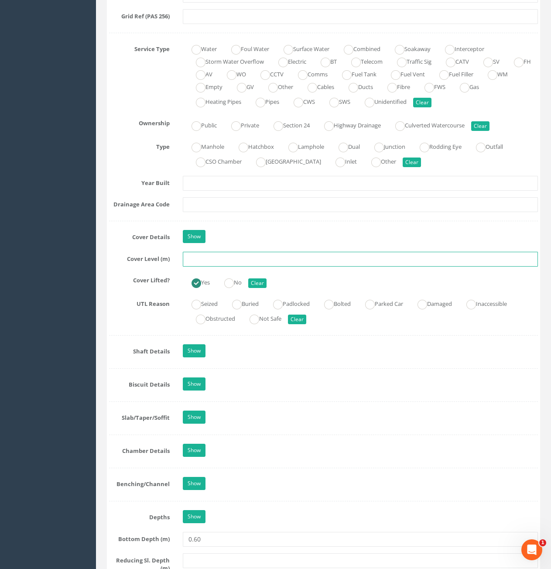
click at [238, 263] on input "text" at bounding box center [360, 259] width 355 height 15
type input "11.18"
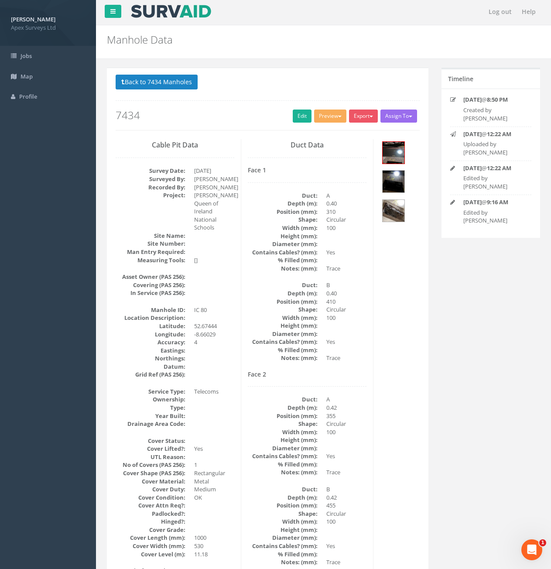
scroll to position [0, 0]
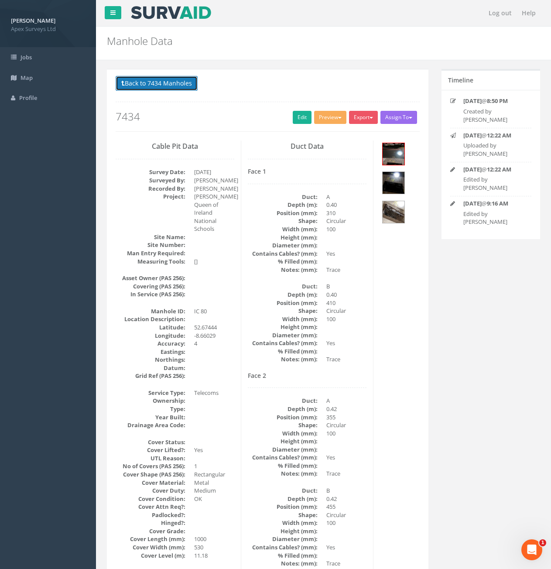
click at [182, 85] on button "Back to 7434 Manholes" at bounding box center [157, 83] width 82 height 15
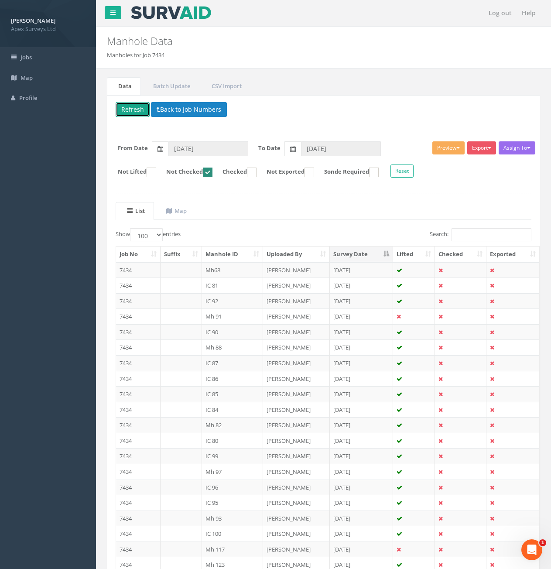
click at [130, 114] on button "Refresh" at bounding box center [133, 109] width 34 height 15
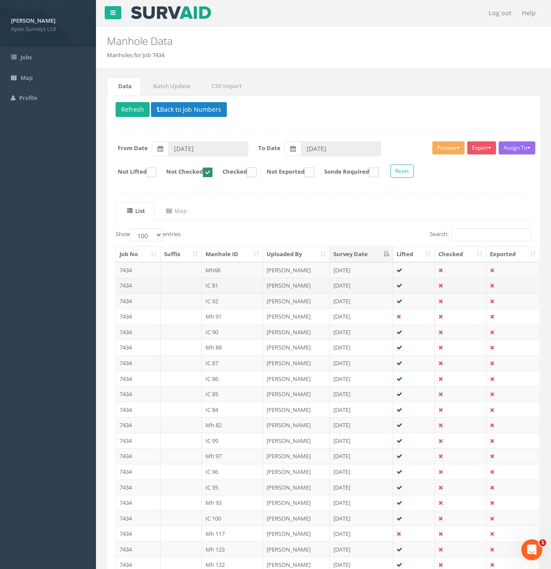
click at [152, 287] on td "7434" at bounding box center [138, 286] width 45 height 16
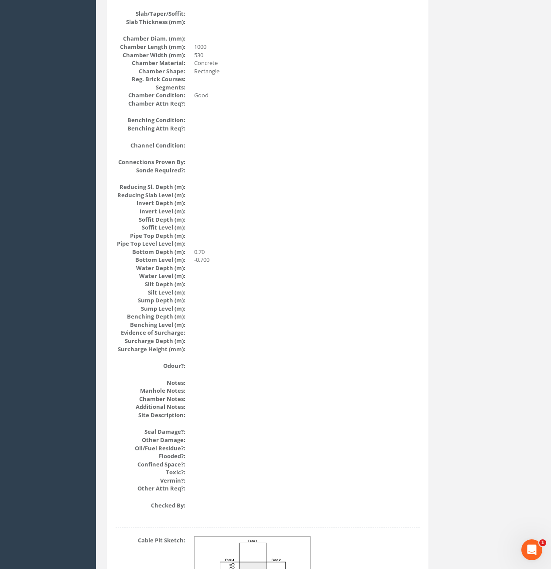
scroll to position [817, 0]
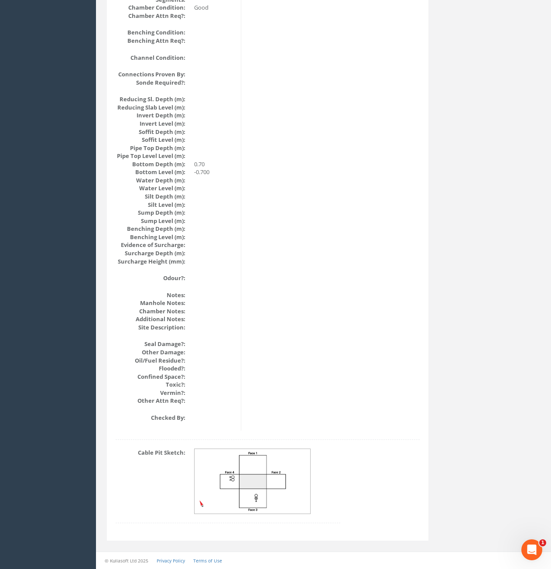
click at [246, 483] on img at bounding box center [253, 481] width 117 height 65
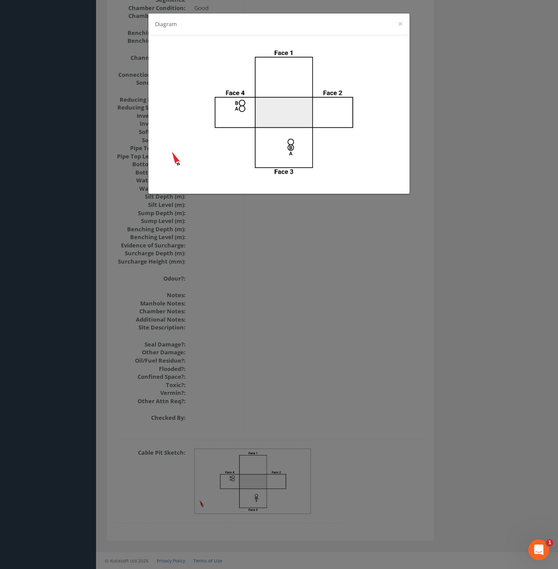
click at [411, 289] on div "Diagram ×" at bounding box center [279, 284] width 558 height 569
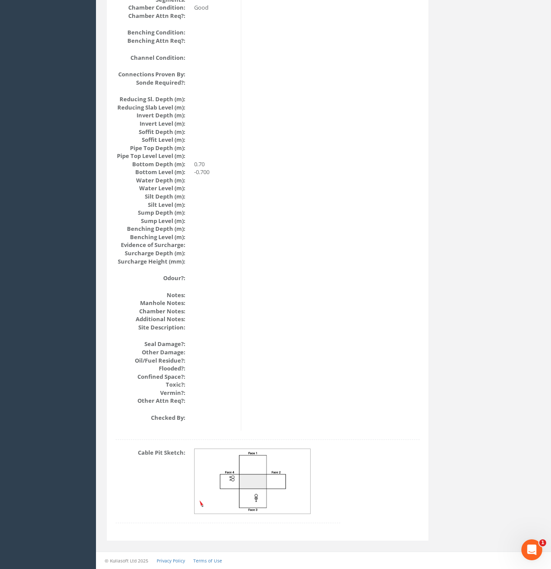
click at [267, 478] on img at bounding box center [253, 481] width 117 height 65
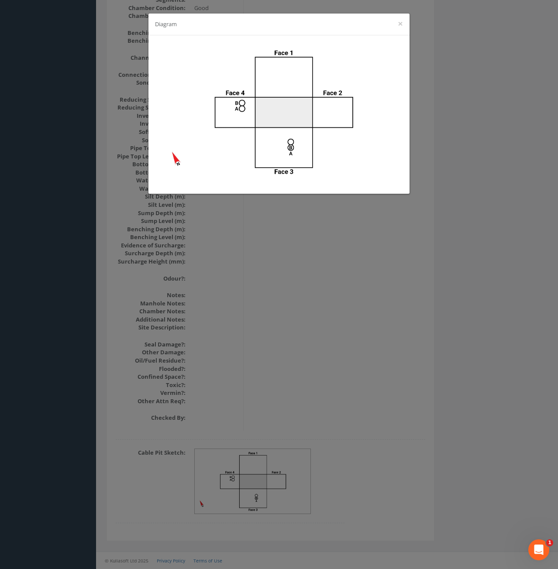
click at [362, 321] on div "Diagram ×" at bounding box center [279, 284] width 558 height 569
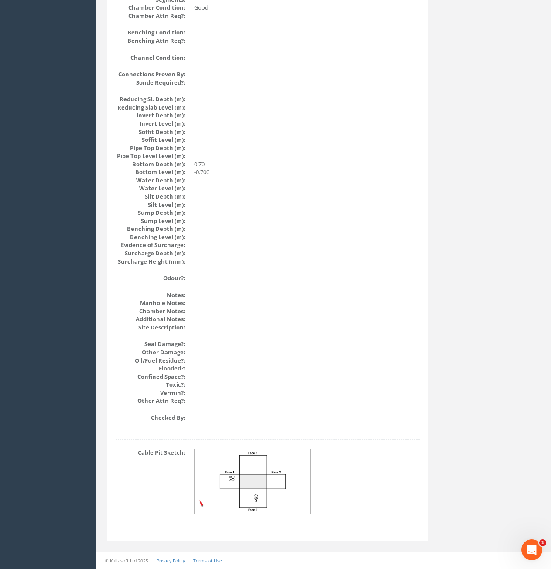
click at [274, 486] on img at bounding box center [253, 481] width 117 height 65
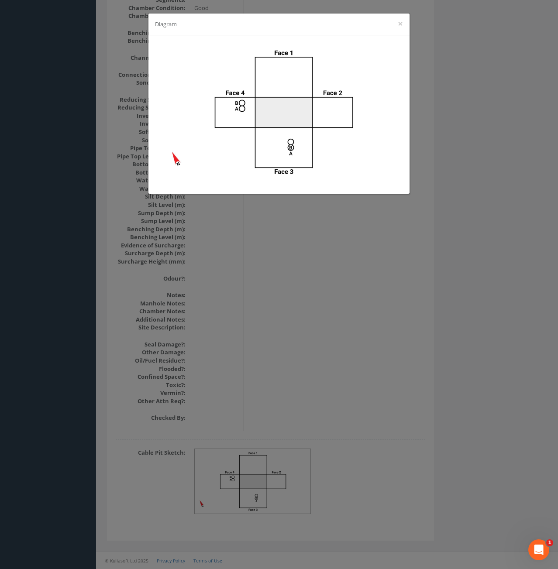
click at [355, 300] on div "Diagram ×" at bounding box center [279, 284] width 558 height 569
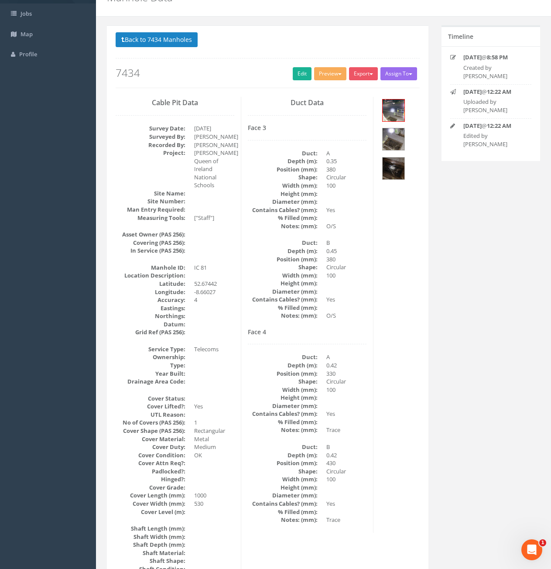
scroll to position [0, 0]
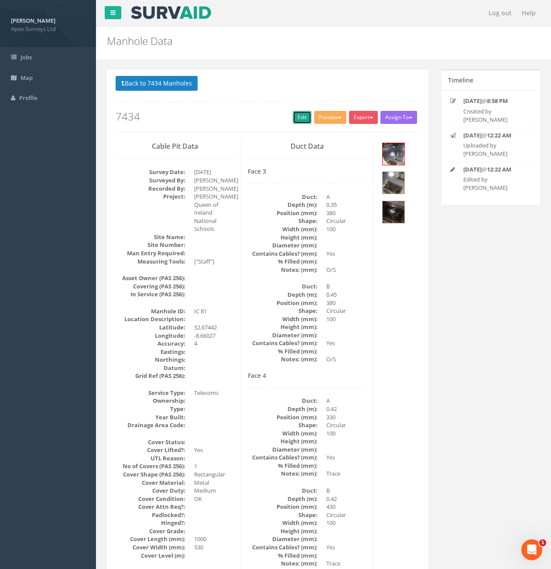
click at [302, 116] on link "Edit" at bounding box center [302, 117] width 19 height 13
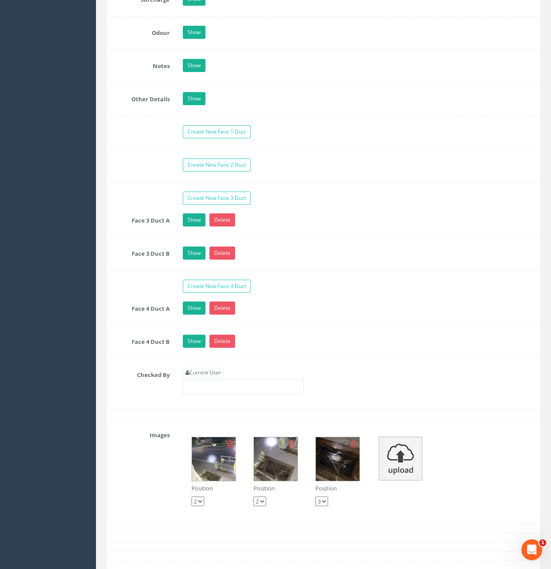
scroll to position [1396, 0]
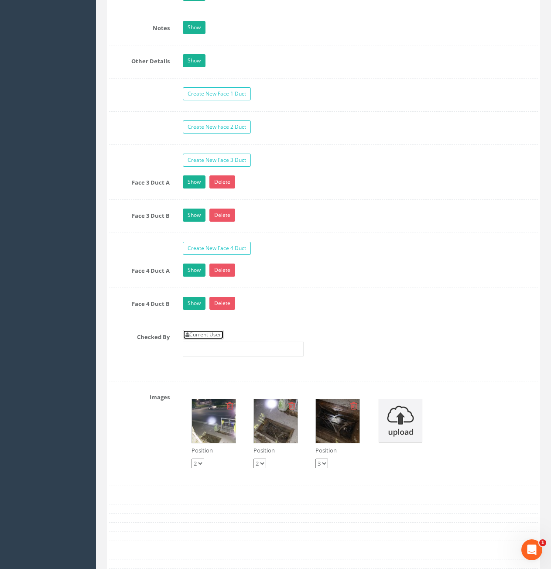
click at [219, 336] on link "Current User" at bounding box center [203, 335] width 41 height 10
type input "[PERSON_NAME]"
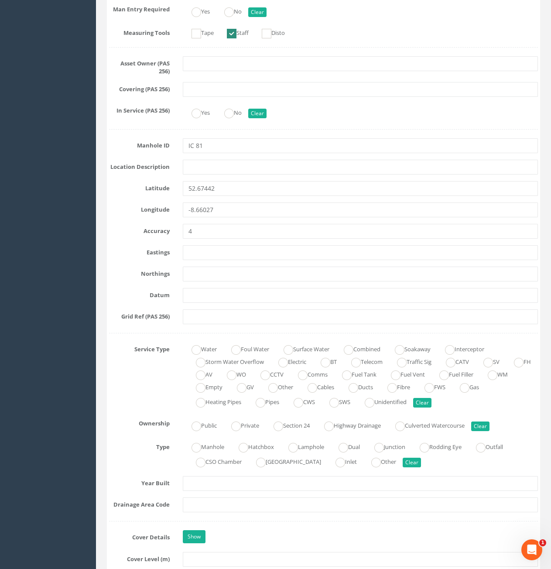
scroll to position [480, 0]
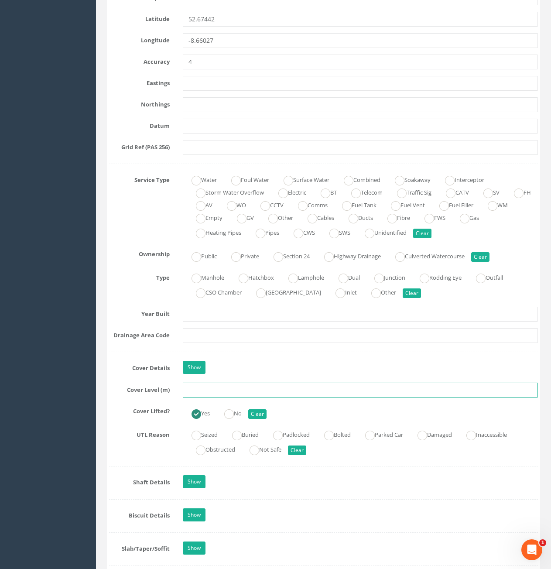
click at [250, 393] on input "text" at bounding box center [360, 390] width 355 height 15
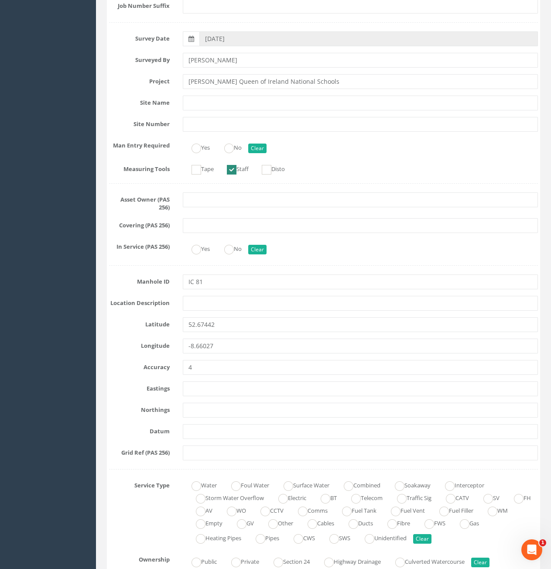
scroll to position [0, 0]
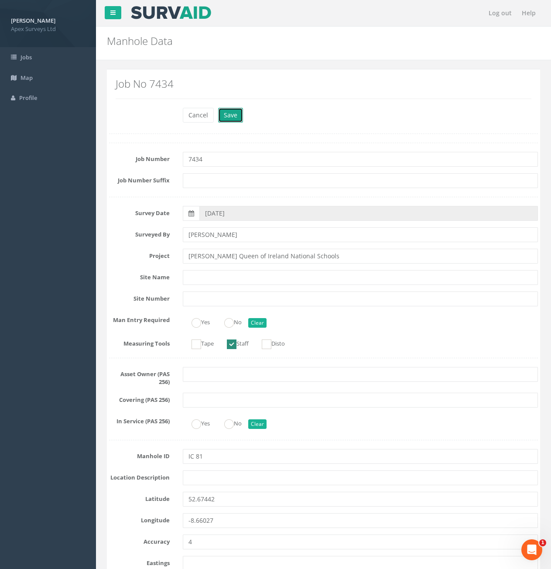
click at [236, 117] on button "Save" at bounding box center [230, 115] width 25 height 15
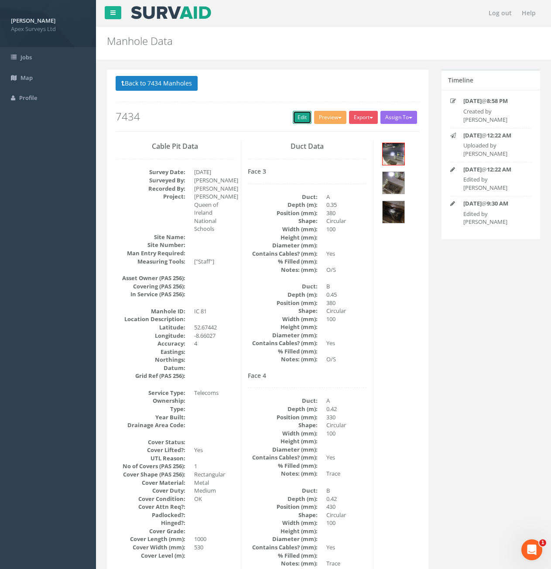
click at [294, 118] on link "Edit" at bounding box center [302, 117] width 19 height 13
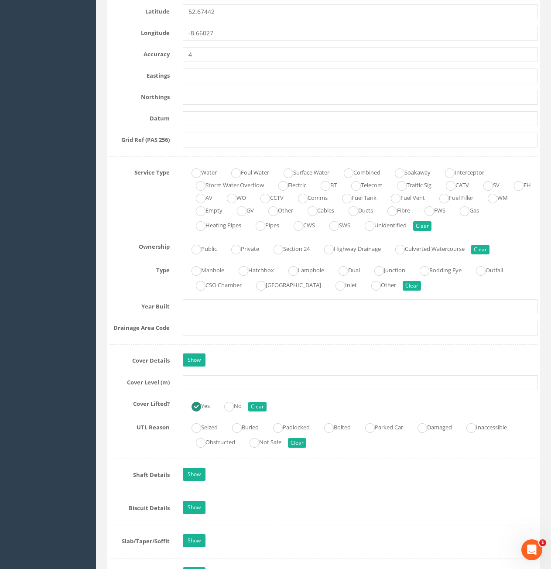
scroll to position [655, 0]
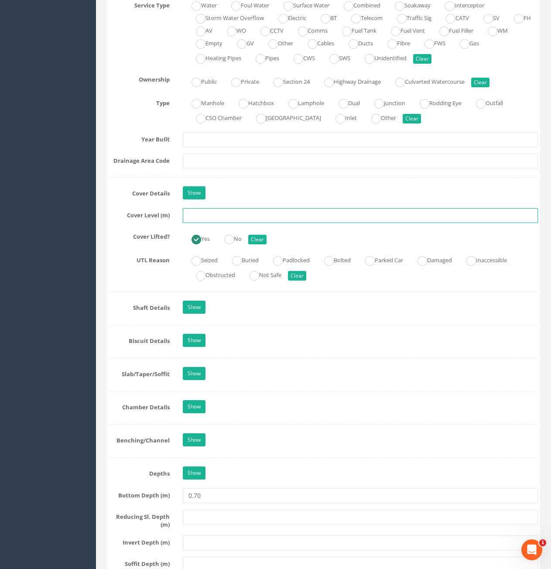
click at [241, 221] on input "text" at bounding box center [360, 215] width 355 height 15
type input "11.02"
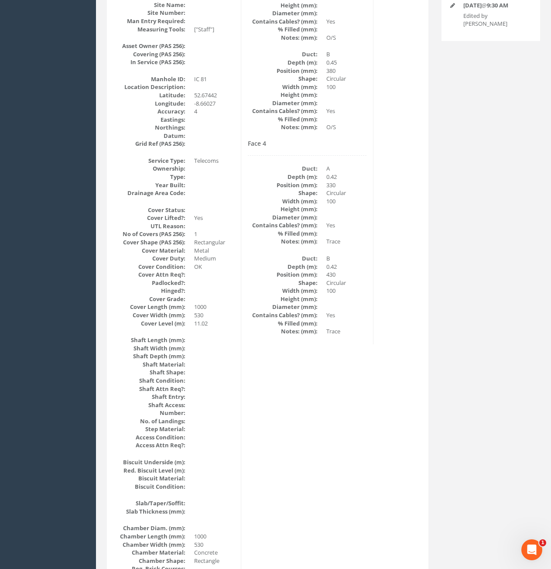
scroll to position [21, 0]
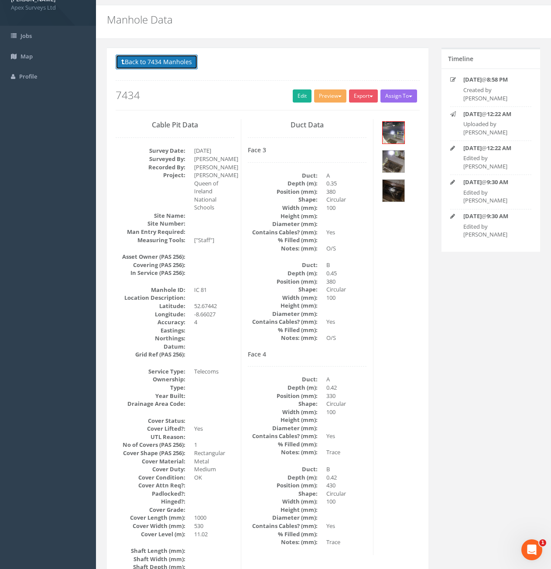
click at [150, 66] on button "Back to 7434 Manholes" at bounding box center [157, 62] width 82 height 15
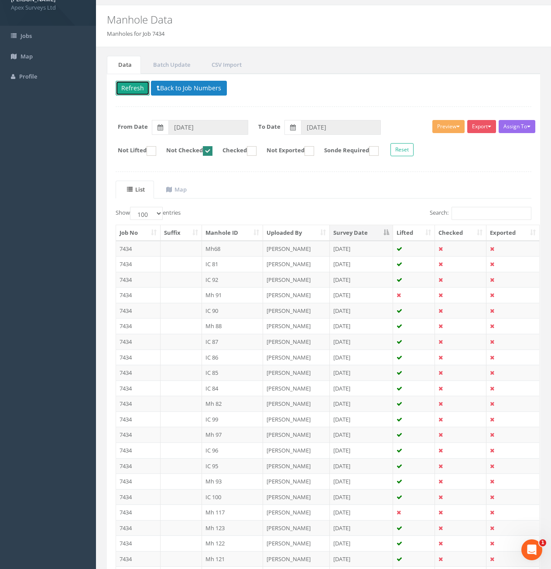
click at [141, 86] on button "Refresh" at bounding box center [133, 88] width 34 height 15
click at [176, 389] on td at bounding box center [181, 389] width 41 height 16
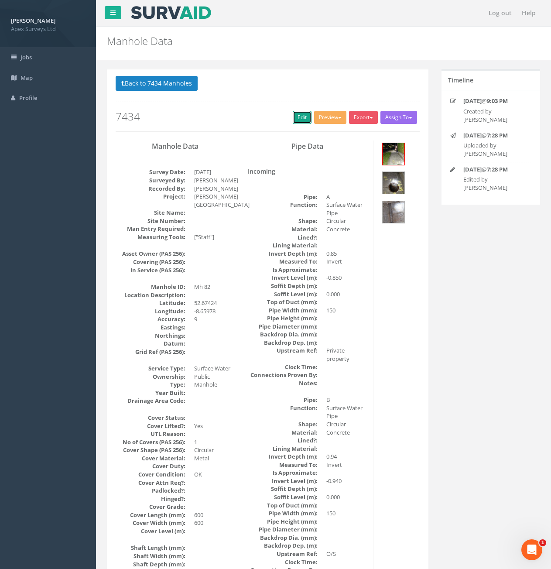
click at [300, 118] on link "Edit" at bounding box center [302, 117] width 19 height 13
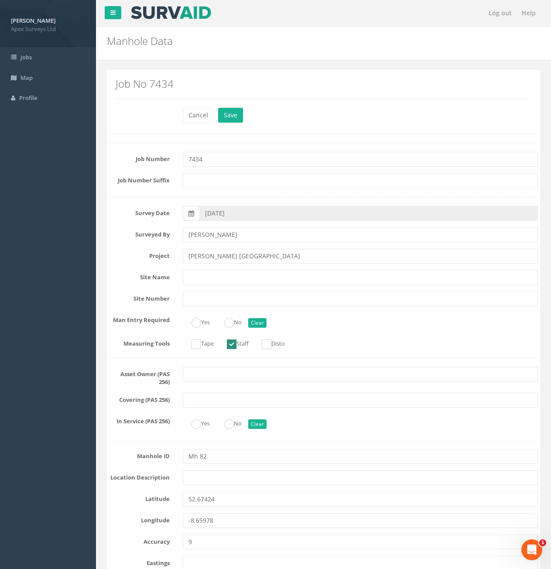
scroll to position [1222, 0]
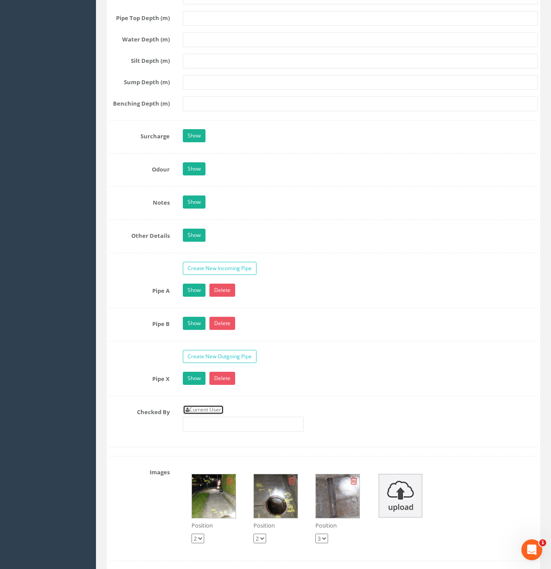
click at [215, 410] on link "Current User" at bounding box center [203, 410] width 41 height 10
type input "[PERSON_NAME]"
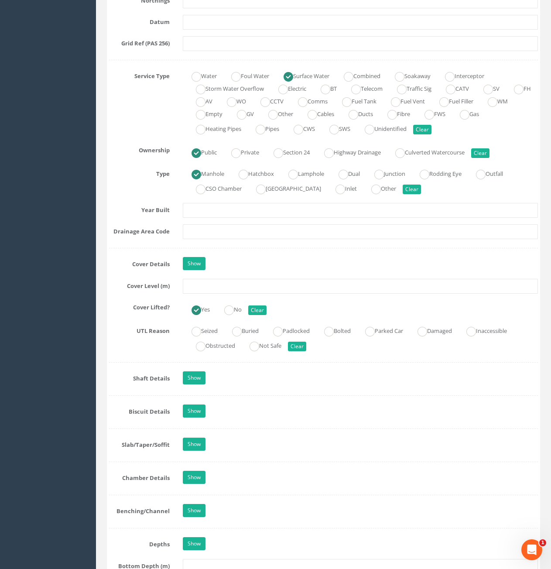
scroll to position [567, 0]
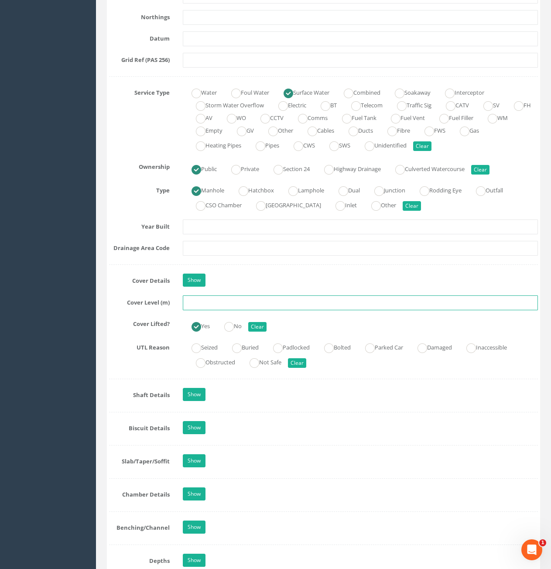
click at [257, 302] on input "text" at bounding box center [360, 302] width 355 height 15
type input "10.84"
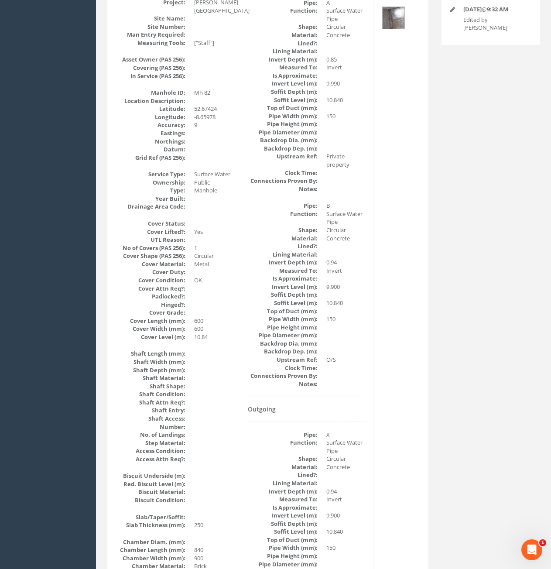
scroll to position [0, 0]
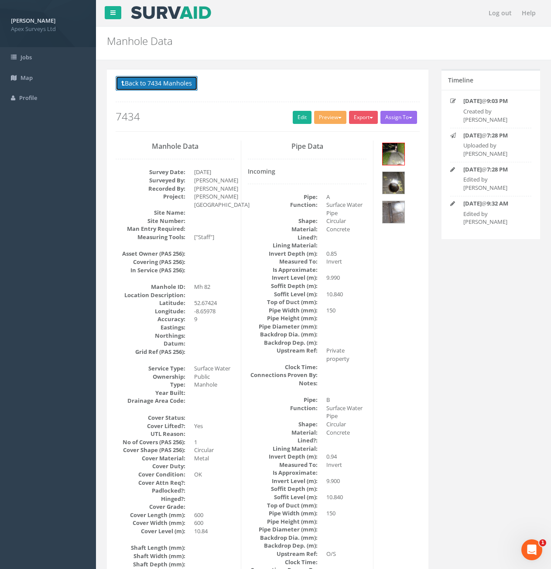
click at [161, 82] on button "Back to 7434 Manholes" at bounding box center [157, 83] width 82 height 15
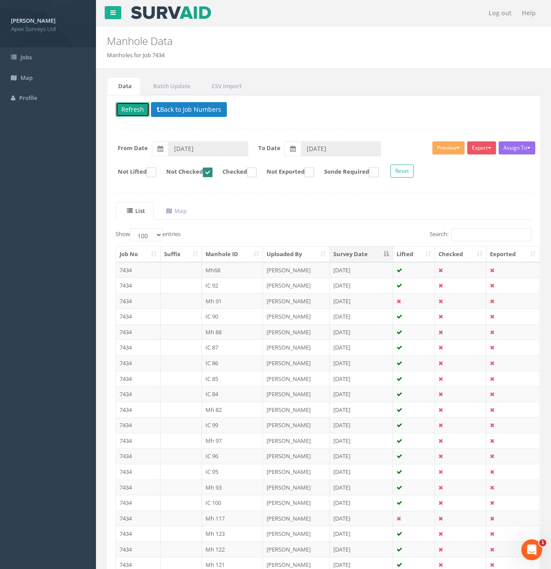
click at [139, 111] on button "Refresh" at bounding box center [133, 109] width 34 height 15
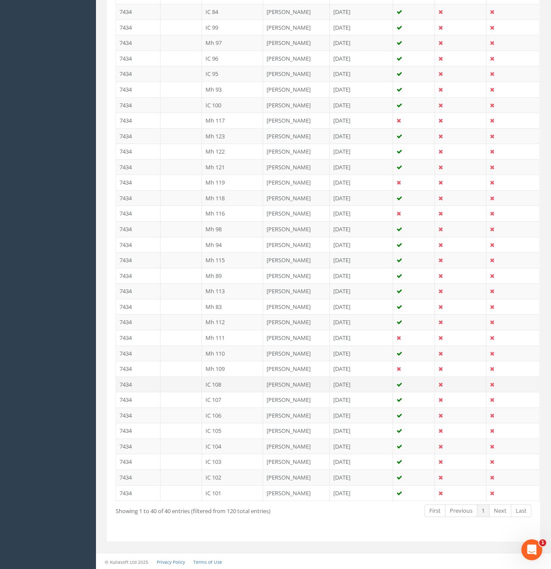
scroll to position [383, 0]
click at [131, 308] on td "7434" at bounding box center [138, 306] width 45 height 16
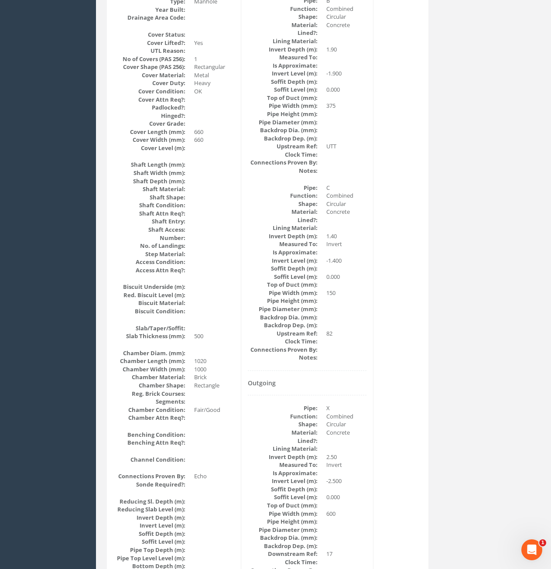
scroll to position [0, 0]
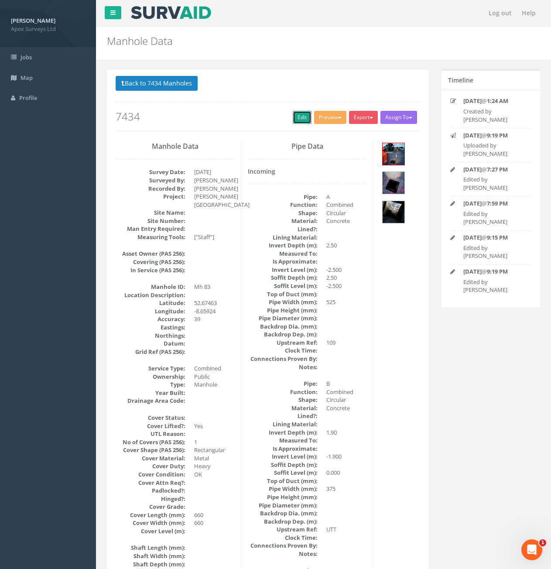
click at [302, 113] on link "Edit" at bounding box center [302, 117] width 19 height 13
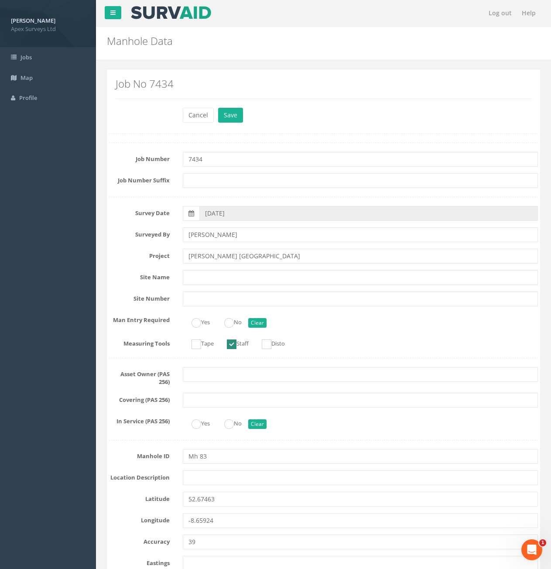
scroll to position [1265, 0]
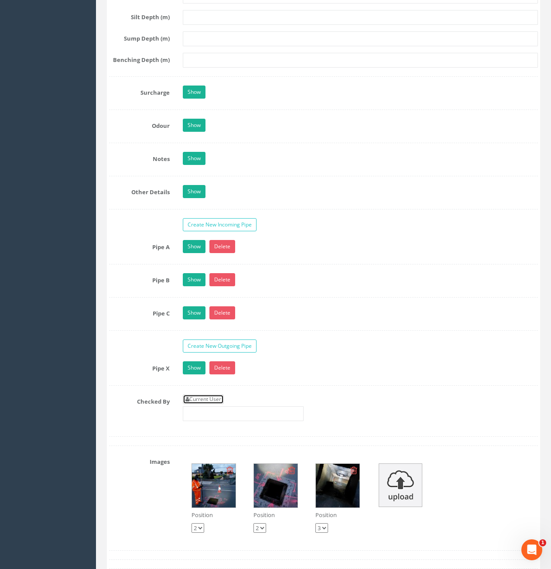
click at [213, 401] on link "Current User" at bounding box center [203, 399] width 41 height 10
type input "[PERSON_NAME]"
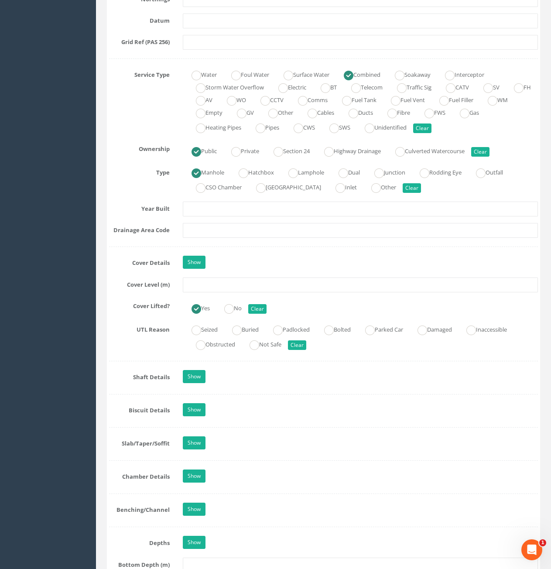
scroll to position [567, 0]
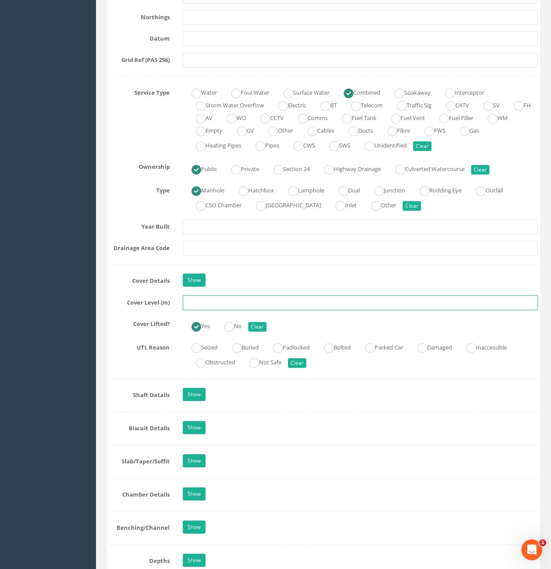
click at [234, 304] on input "text" at bounding box center [360, 302] width 355 height 15
type input "10.75"
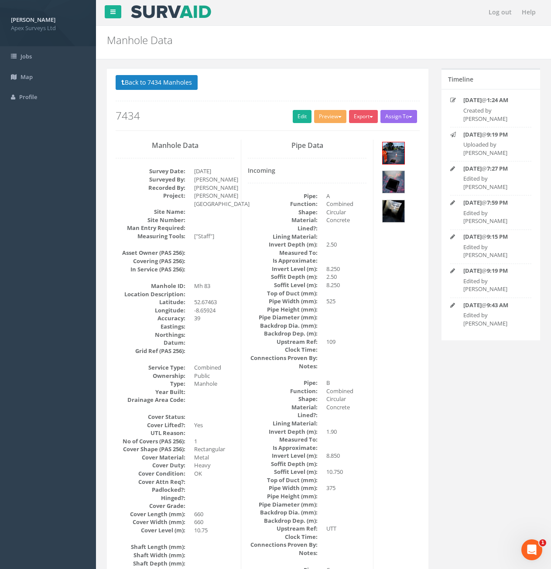
scroll to position [0, 0]
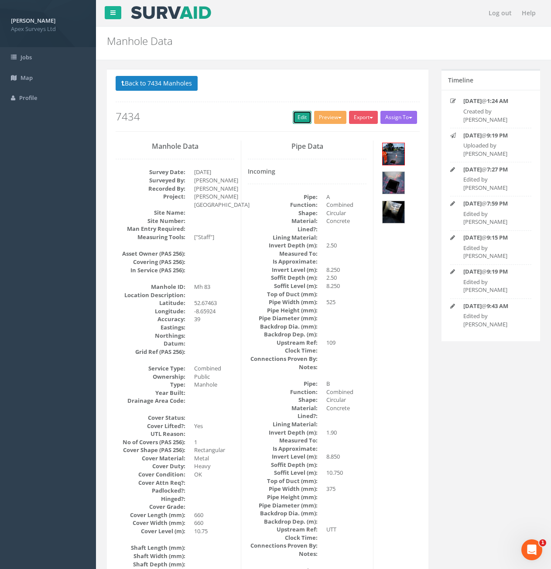
click at [302, 119] on link "Edit" at bounding box center [302, 117] width 19 height 13
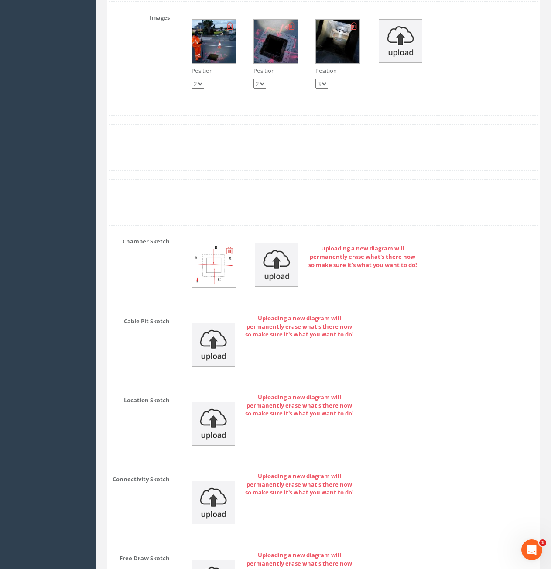
scroll to position [1526, 0]
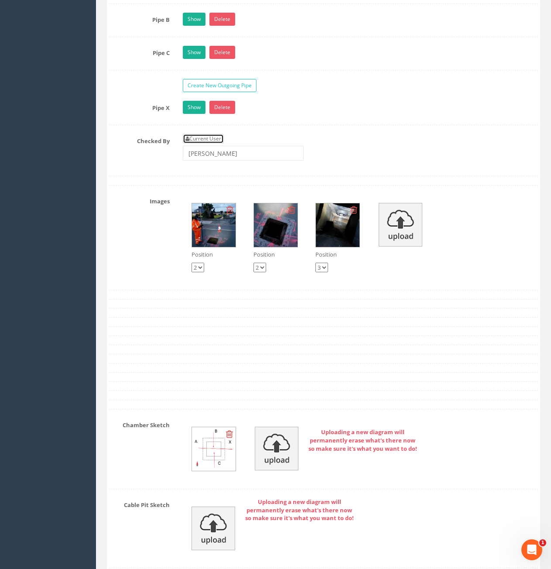
click at [204, 137] on link "Current User" at bounding box center [203, 139] width 41 height 10
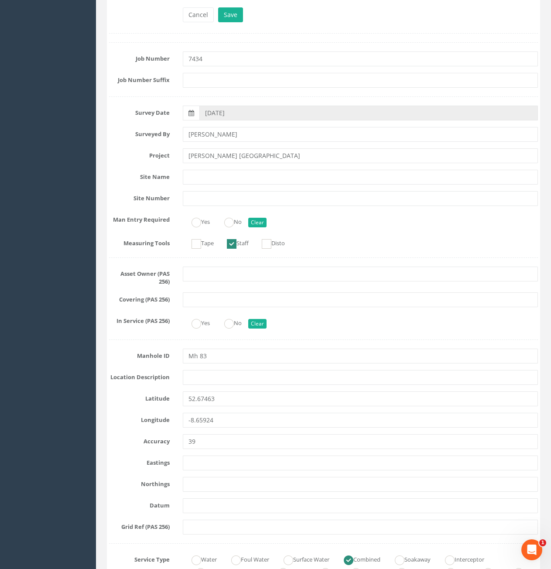
scroll to position [0, 0]
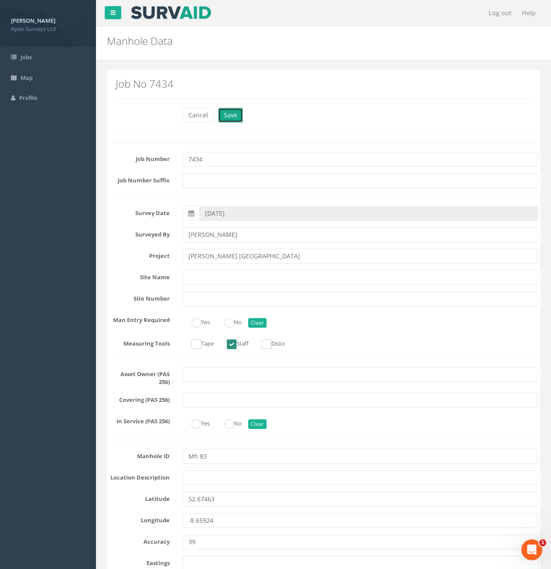
click at [222, 117] on button "Save" at bounding box center [230, 115] width 25 height 15
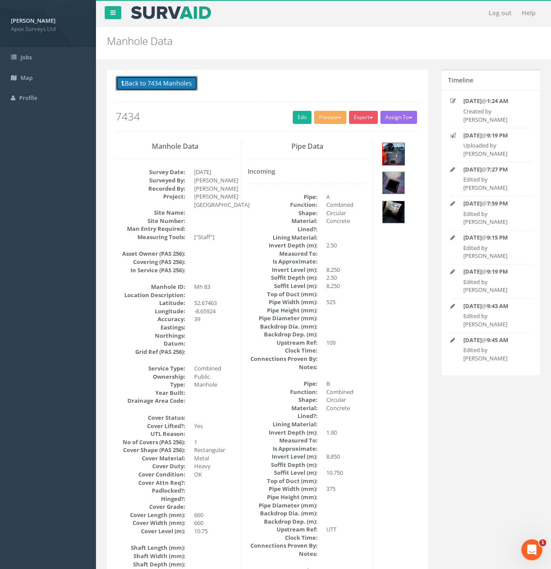
click at [138, 87] on button "Back to 7434 Manholes" at bounding box center [157, 83] width 82 height 15
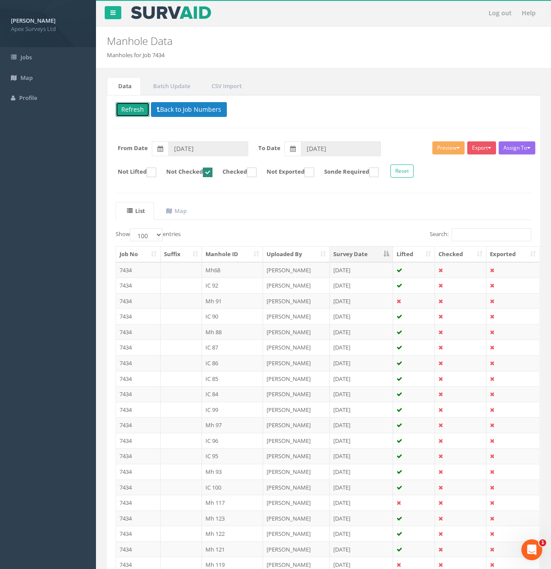
click at [132, 106] on button "Refresh" at bounding box center [133, 109] width 34 height 15
click at [172, 394] on td at bounding box center [181, 394] width 41 height 16
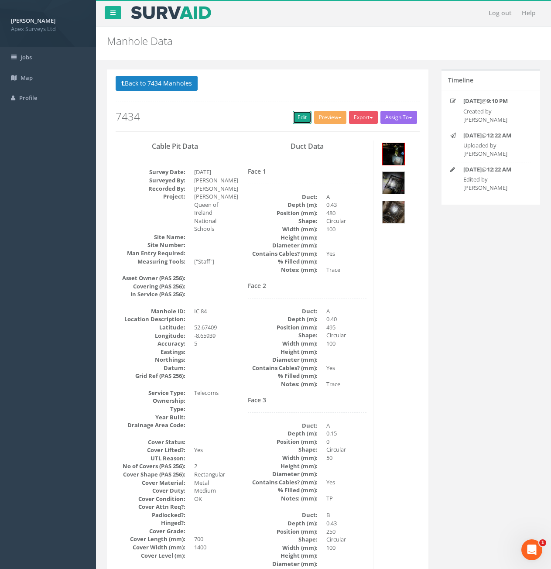
click at [297, 120] on link "Edit" at bounding box center [302, 117] width 19 height 13
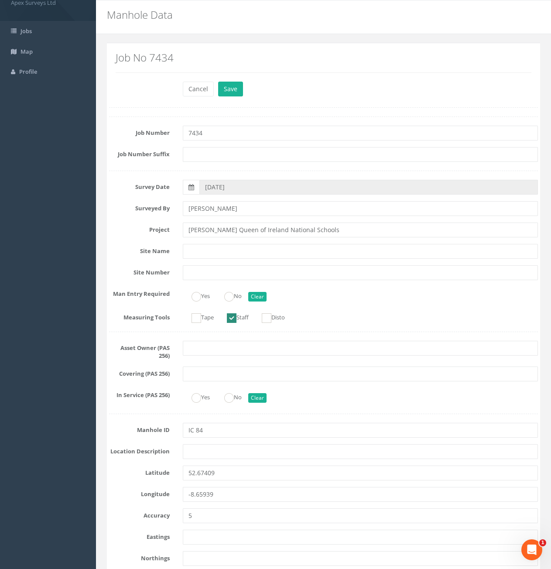
scroll to position [44, 0]
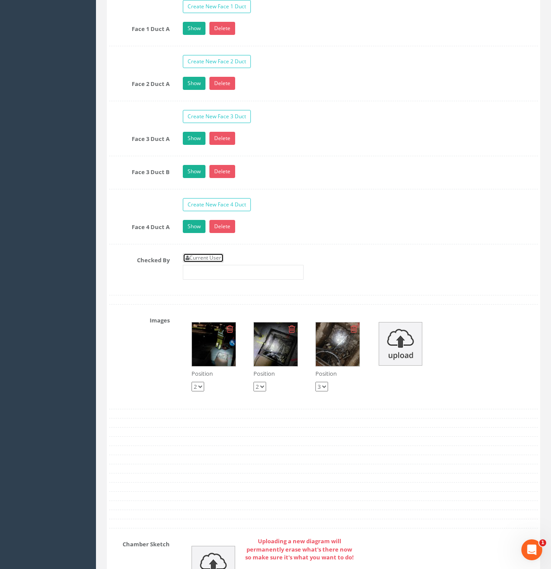
click at [215, 255] on link "Current User" at bounding box center [203, 258] width 41 height 10
type input "[PERSON_NAME]"
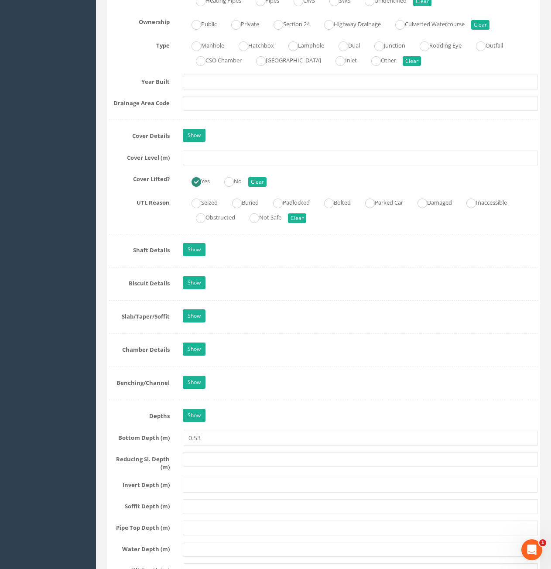
scroll to position [611, 0]
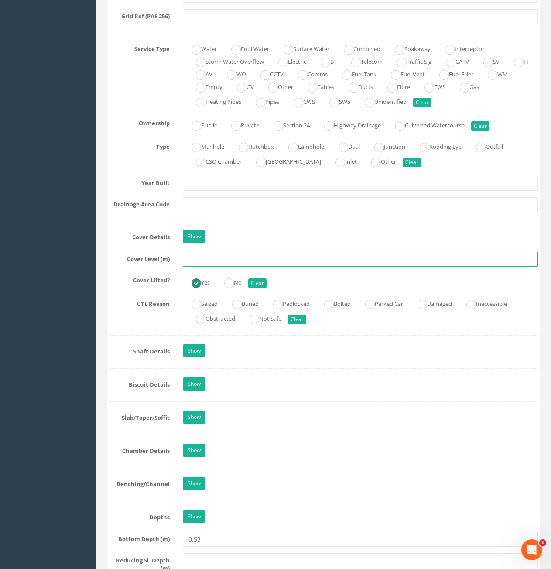
click at [209, 257] on input "text" at bounding box center [360, 259] width 355 height 15
type input "10.78"
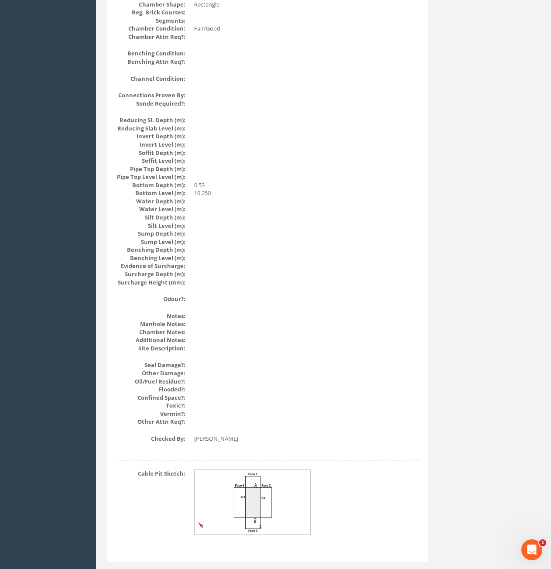
scroll to position [807, 0]
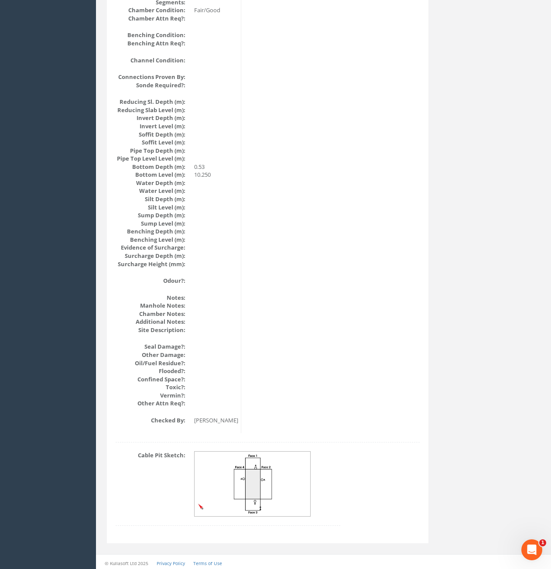
click at [262, 503] on img at bounding box center [253, 484] width 117 height 65
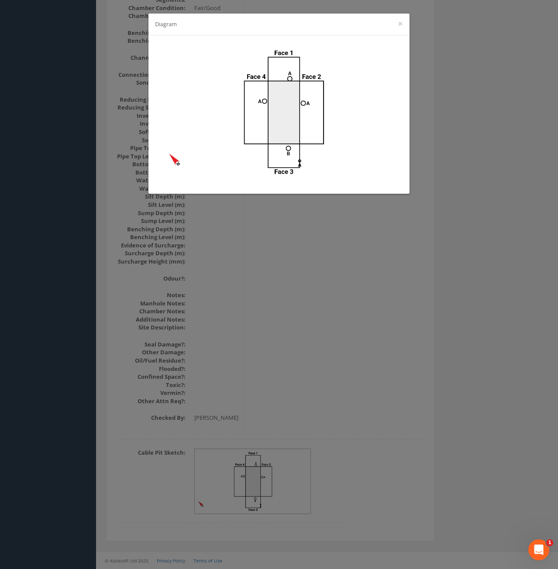
click at [464, 244] on div "Diagram ×" at bounding box center [279, 284] width 558 height 569
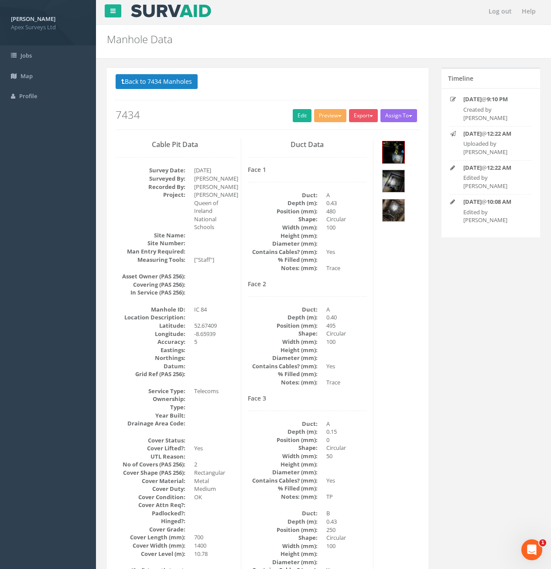
scroll to position [0, 0]
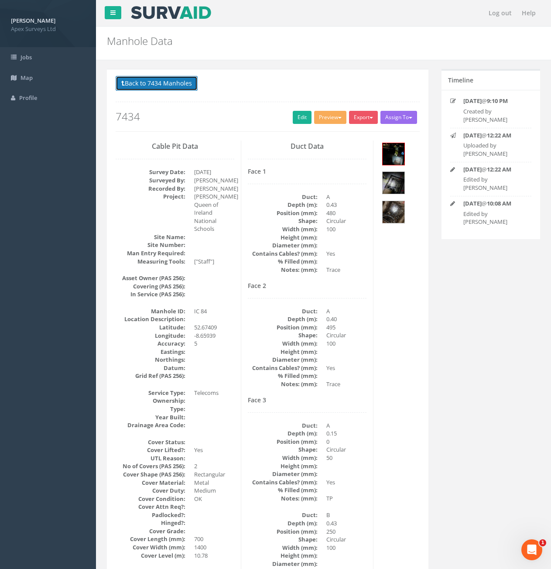
click at [169, 77] on button "Back to 7434 Manholes" at bounding box center [157, 83] width 82 height 15
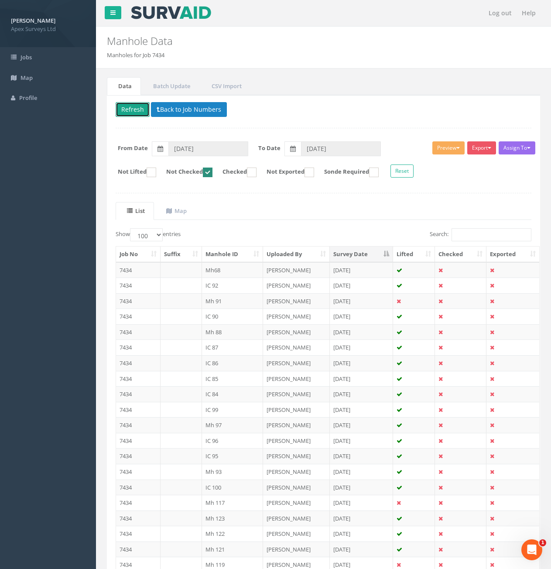
click at [133, 111] on button "Refresh" at bounding box center [133, 109] width 34 height 15
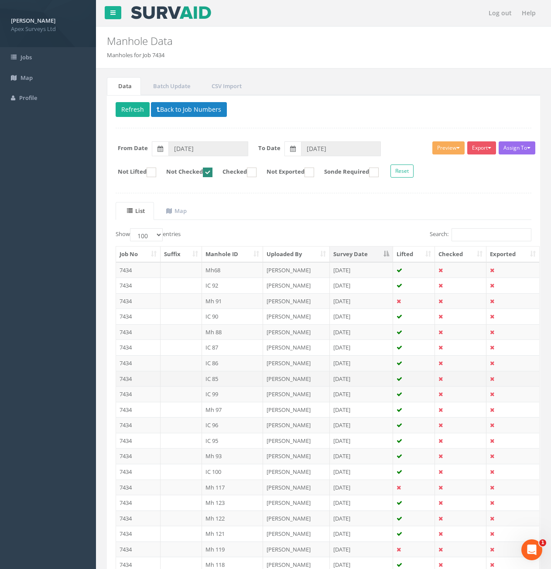
click at [143, 381] on td "7434" at bounding box center [138, 379] width 45 height 16
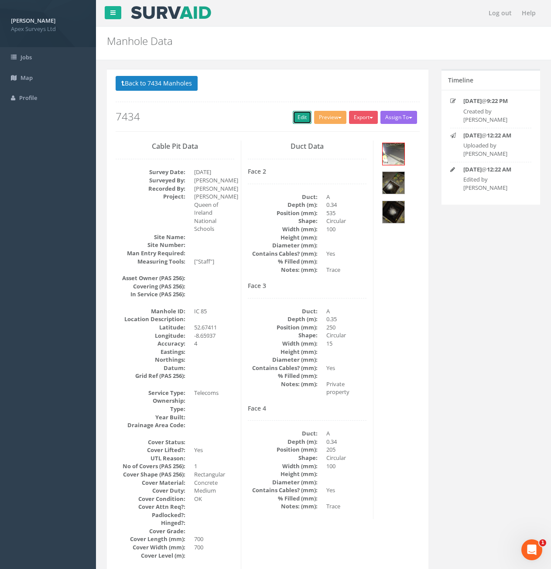
click at [298, 115] on link "Edit" at bounding box center [302, 117] width 19 height 13
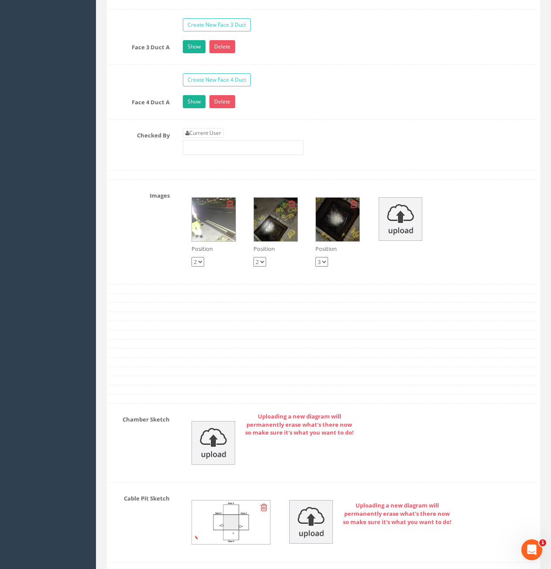
scroll to position [1484, 0]
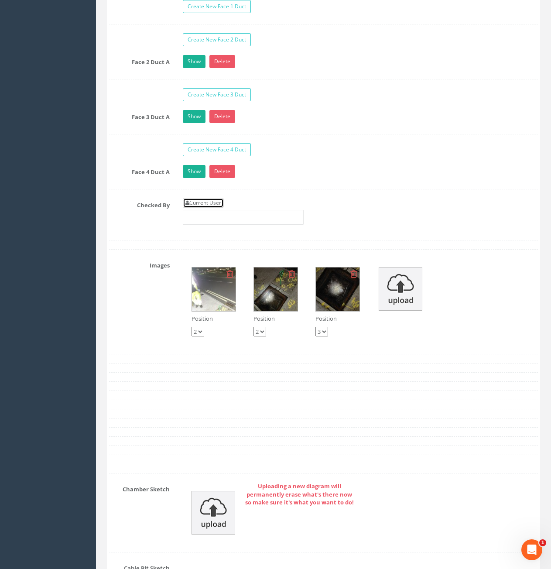
drag, startPoint x: 215, startPoint y: 202, endPoint x: 240, endPoint y: 201, distance: 25.3
click at [215, 202] on link "Current User" at bounding box center [203, 203] width 41 height 10
type input "[PERSON_NAME]"
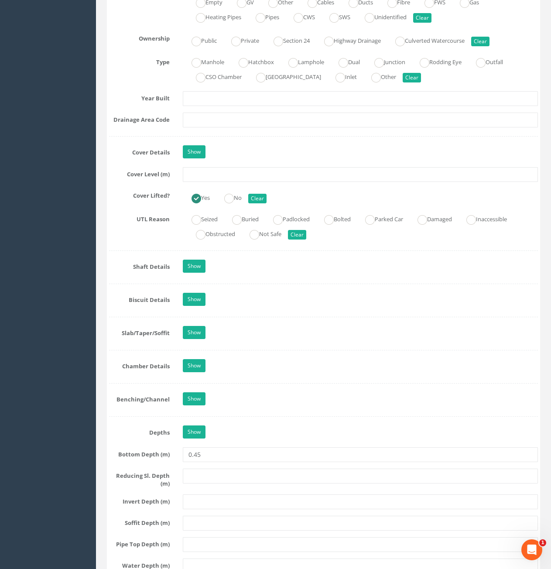
scroll to position [655, 0]
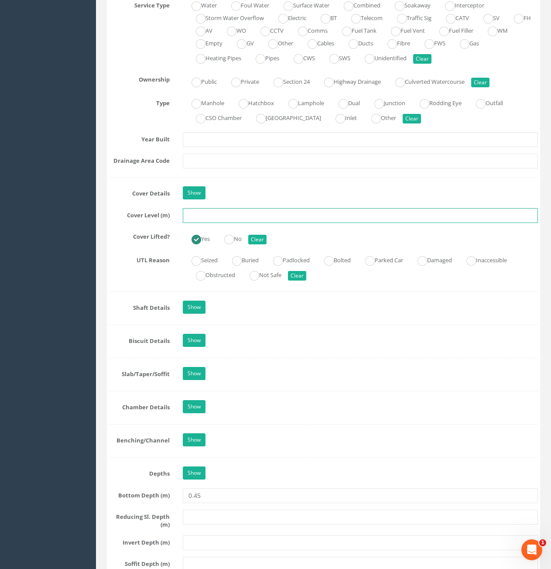
click at [243, 222] on input "text" at bounding box center [360, 215] width 355 height 15
type input "10.52"
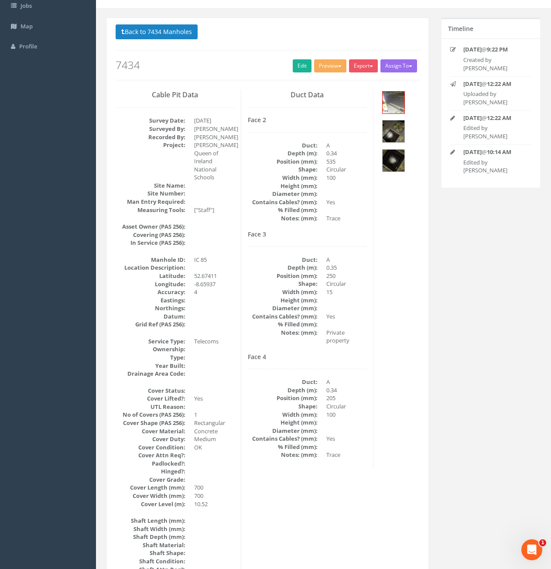
scroll to position [0, 0]
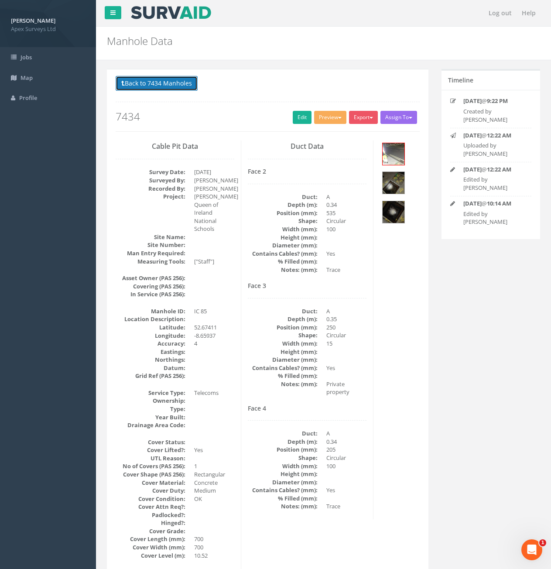
click at [160, 83] on button "Back to 7434 Manholes" at bounding box center [157, 83] width 82 height 15
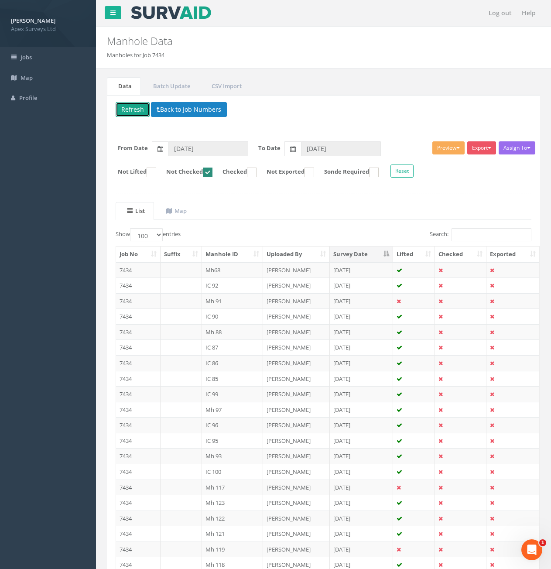
click at [129, 110] on button "Refresh" at bounding box center [133, 109] width 34 height 15
click at [144, 362] on td "7434" at bounding box center [138, 363] width 45 height 16
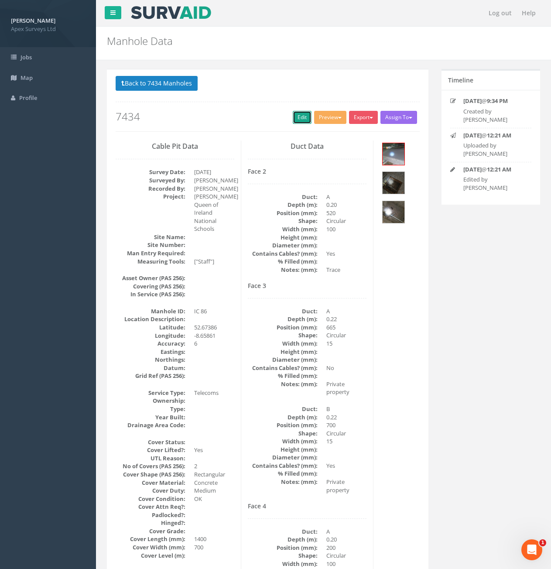
click at [293, 121] on link "Edit" at bounding box center [302, 117] width 19 height 13
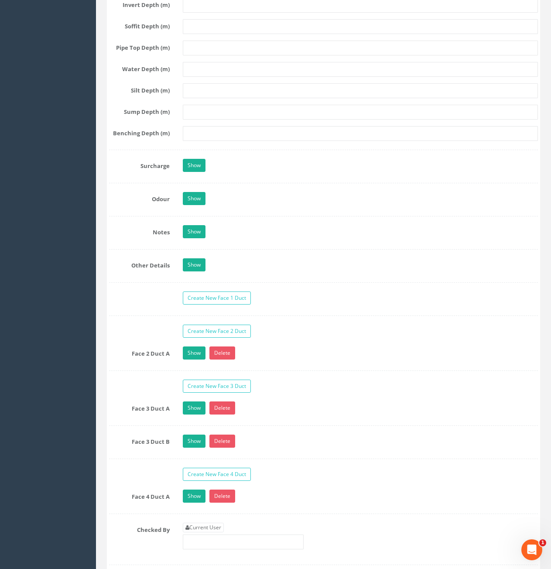
scroll to position [1440, 0]
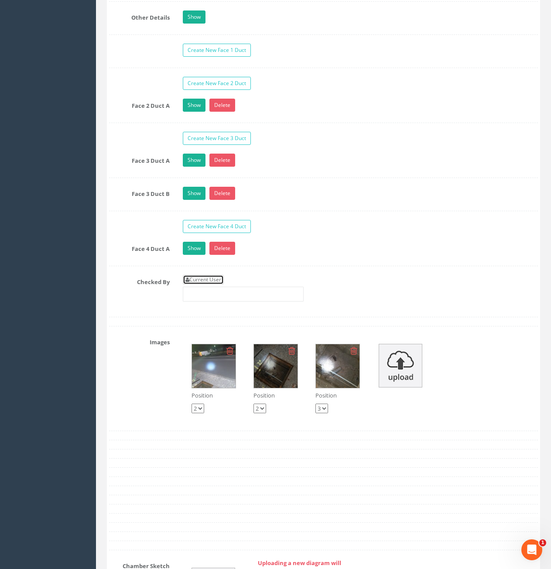
click at [213, 283] on link "Current User" at bounding box center [203, 280] width 41 height 10
type input "[PERSON_NAME]"
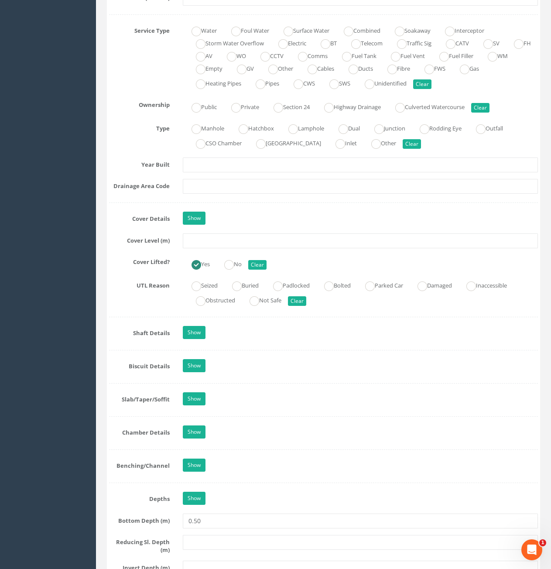
scroll to position [611, 0]
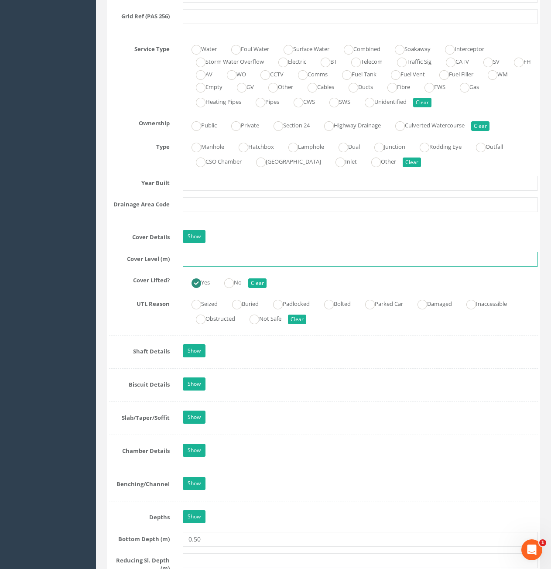
click at [249, 264] on input "text" at bounding box center [360, 259] width 355 height 15
type input "10.21"
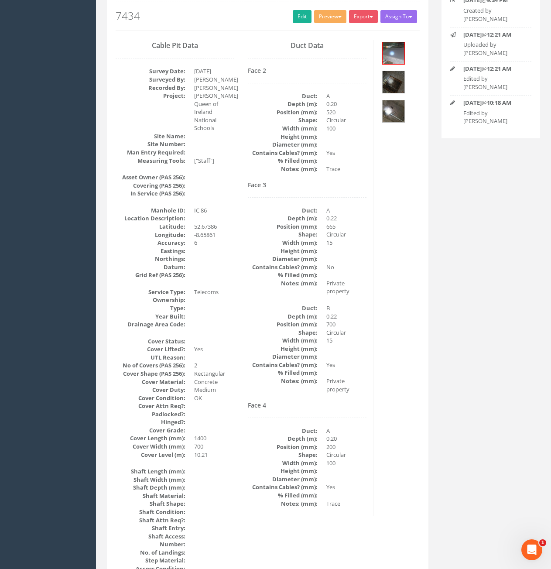
scroll to position [75, 0]
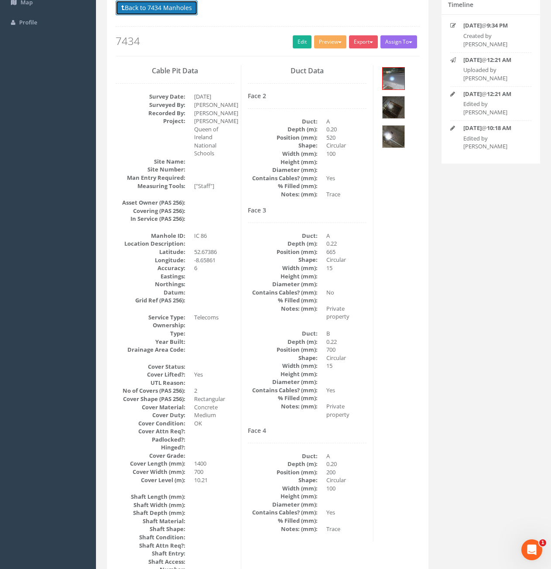
click at [169, 12] on button "Back to 7434 Manholes" at bounding box center [157, 7] width 82 height 15
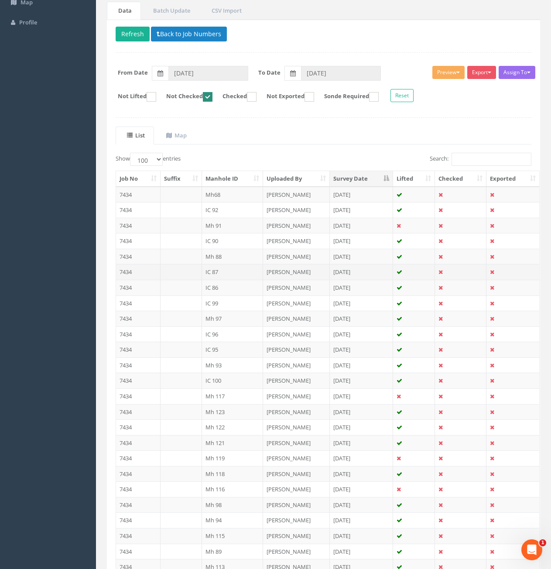
click at [134, 274] on td "7434" at bounding box center [138, 272] width 45 height 16
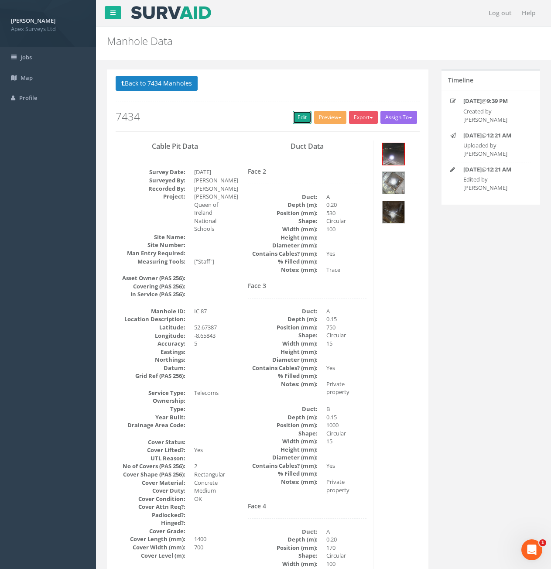
click at [293, 123] on link "Edit" at bounding box center [302, 117] width 19 height 13
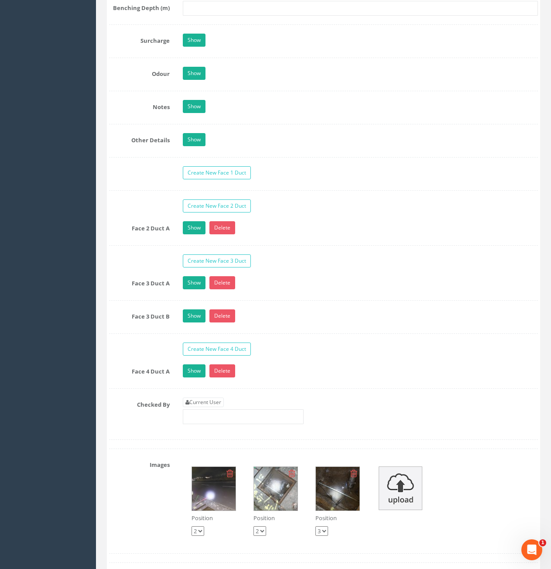
scroll to position [1484, 0]
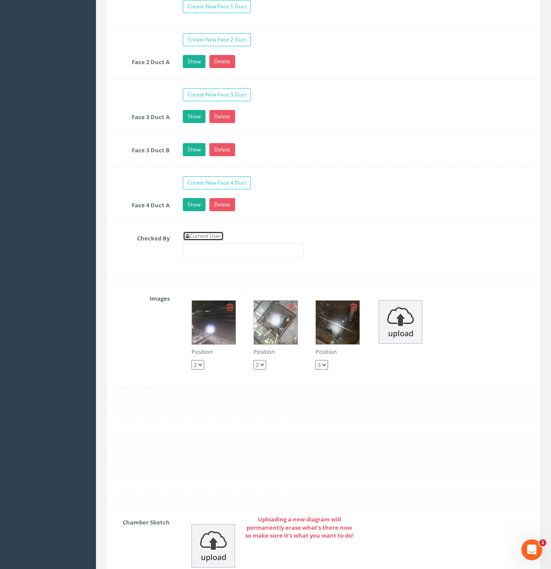
click at [209, 240] on link "Current User" at bounding box center [203, 236] width 41 height 10
type input "[PERSON_NAME]"
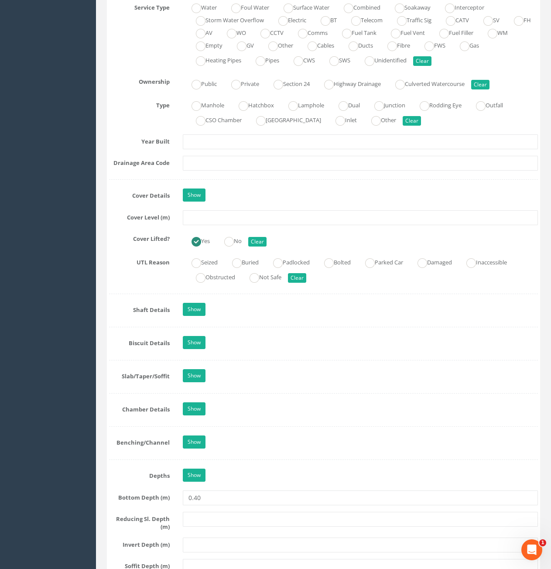
scroll to position [611, 0]
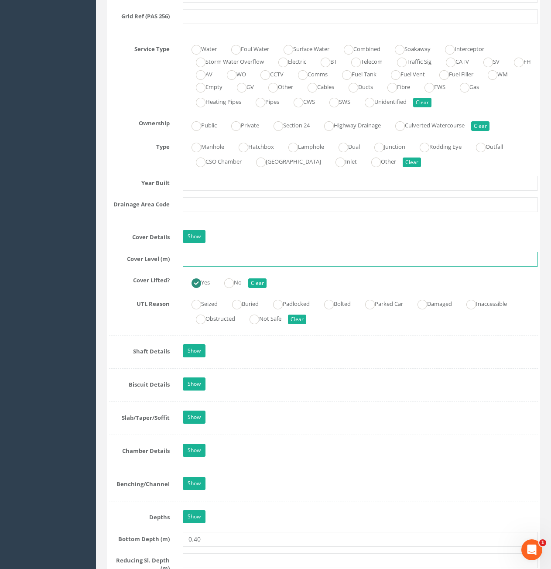
click at [286, 264] on input "text" at bounding box center [360, 259] width 355 height 15
click at [236, 259] on input "text" at bounding box center [360, 259] width 355 height 15
type input "9.80"
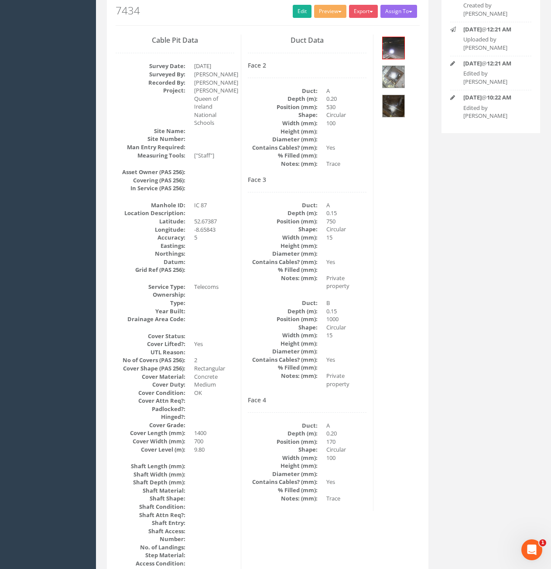
scroll to position [0, 0]
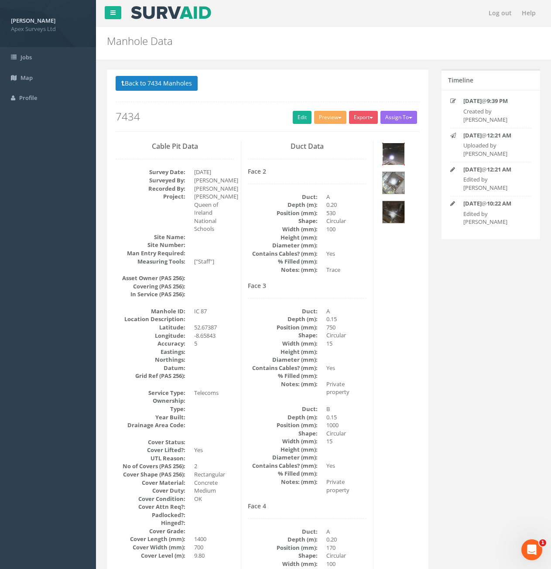
click at [391, 153] on img at bounding box center [394, 154] width 22 height 22
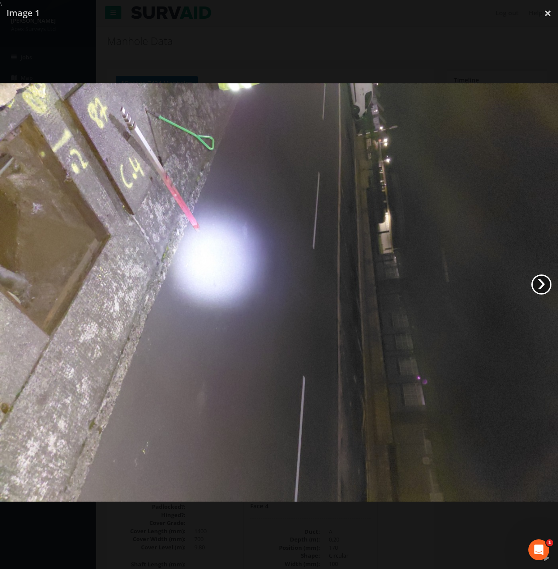
click at [545, 287] on link "›" at bounding box center [541, 284] width 20 height 20
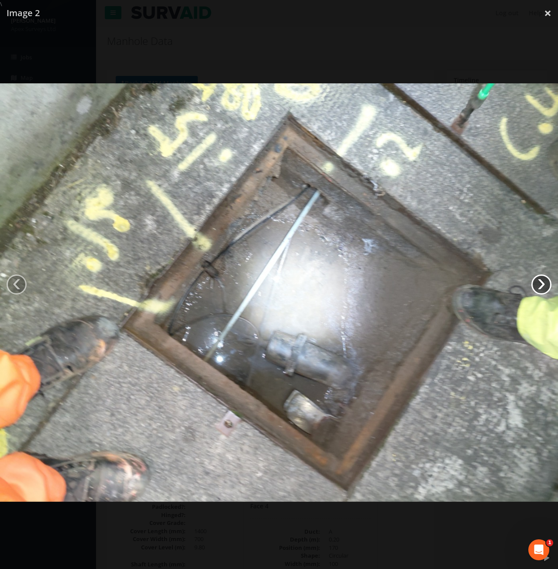
click at [545, 287] on link "›" at bounding box center [541, 284] width 20 height 20
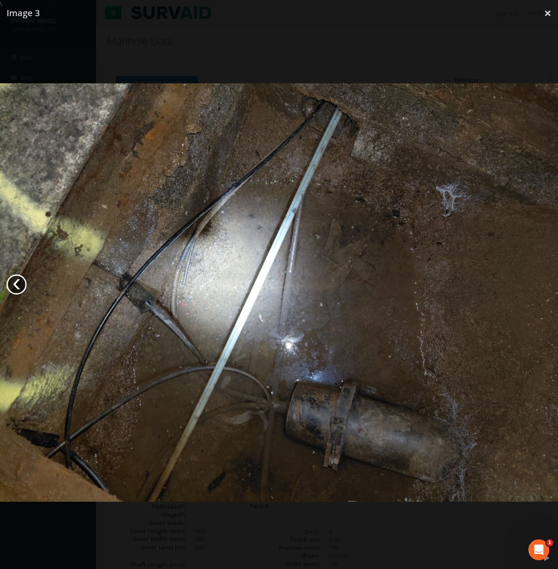
click at [17, 278] on link "‹" at bounding box center [17, 284] width 20 height 20
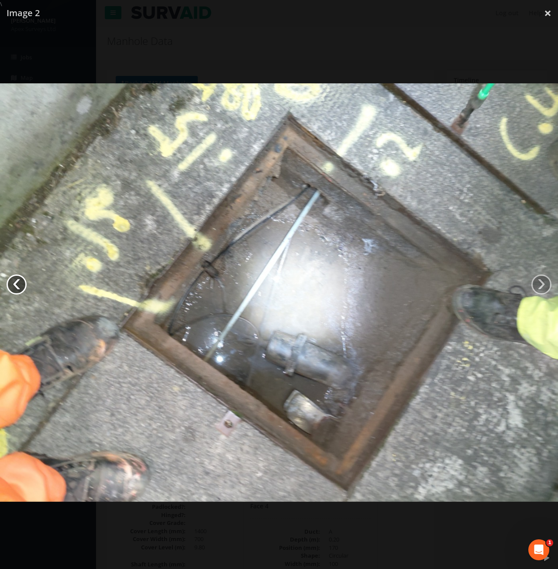
click at [17, 278] on link "‹" at bounding box center [17, 284] width 20 height 20
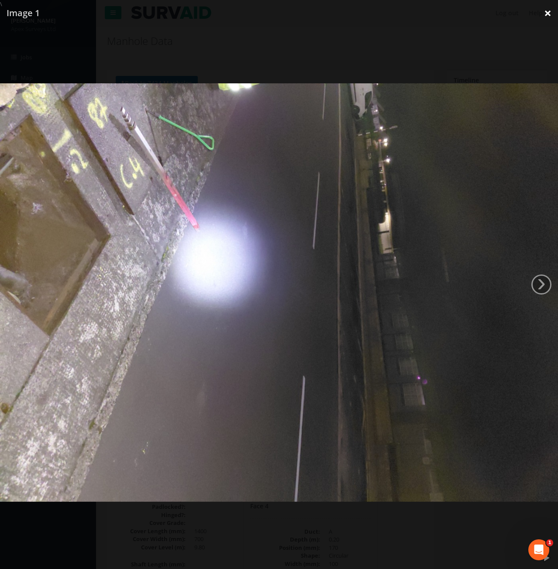
click at [544, 15] on link "×" at bounding box center [547, 13] width 21 height 26
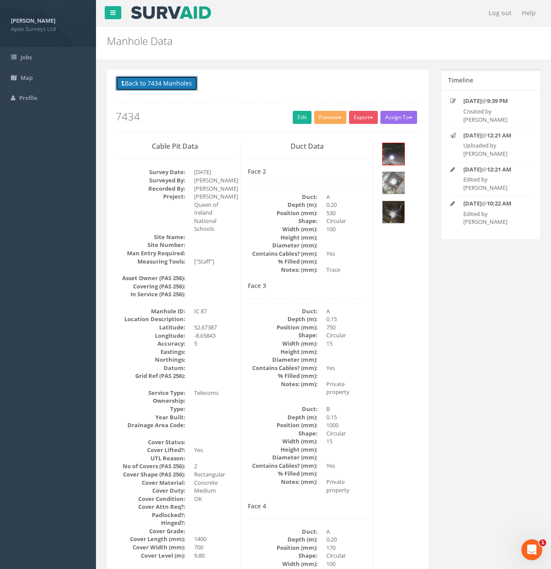
click at [143, 79] on button "Back to 7434 Manholes" at bounding box center [157, 83] width 82 height 15
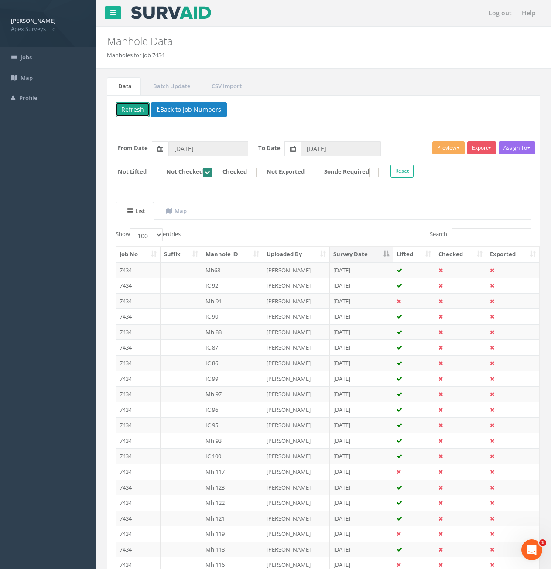
click at [142, 114] on button "Refresh" at bounding box center [133, 109] width 34 height 15
click at [139, 333] on td "7434" at bounding box center [138, 332] width 45 height 16
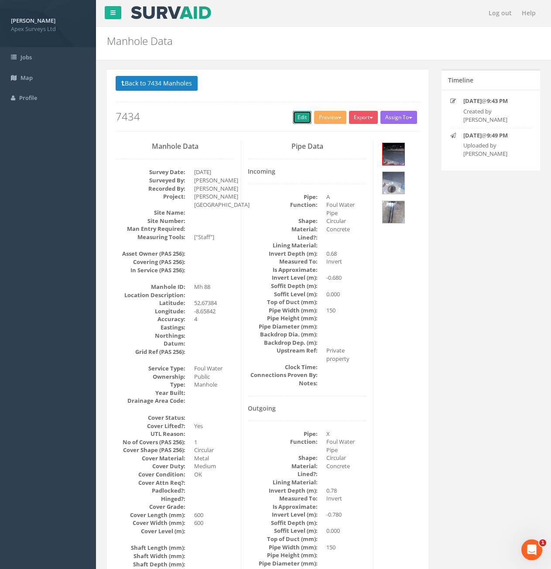
click at [293, 118] on link "Edit" at bounding box center [302, 117] width 19 height 13
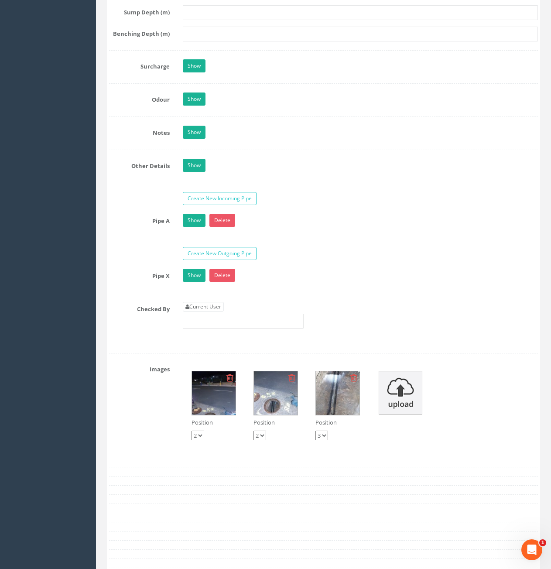
scroll to position [1396, 0]
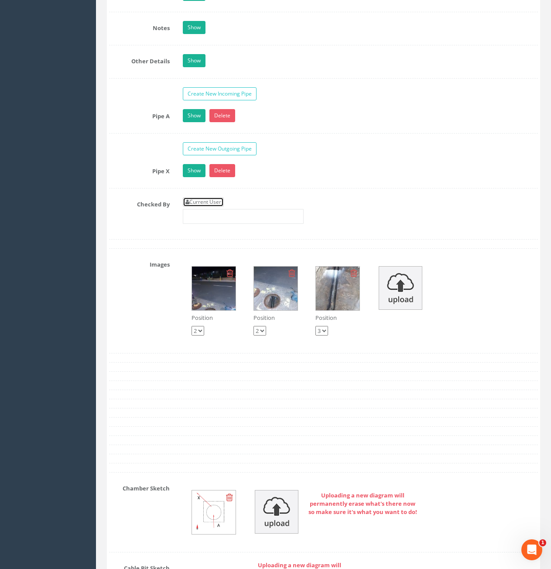
click at [212, 207] on link "Current User" at bounding box center [203, 202] width 41 height 10
type input "[PERSON_NAME]"
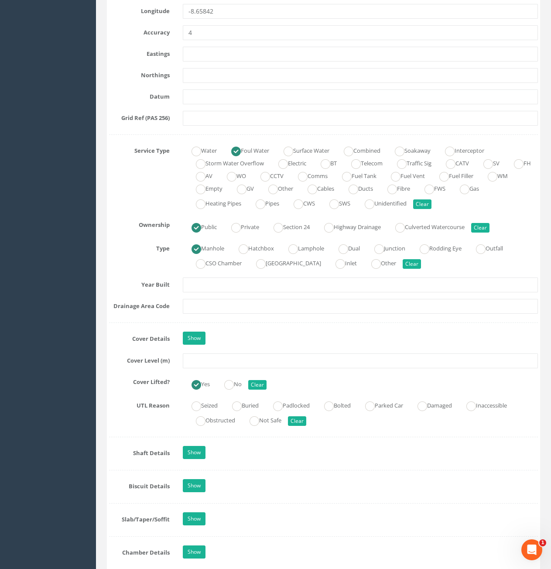
scroll to position [524, 0]
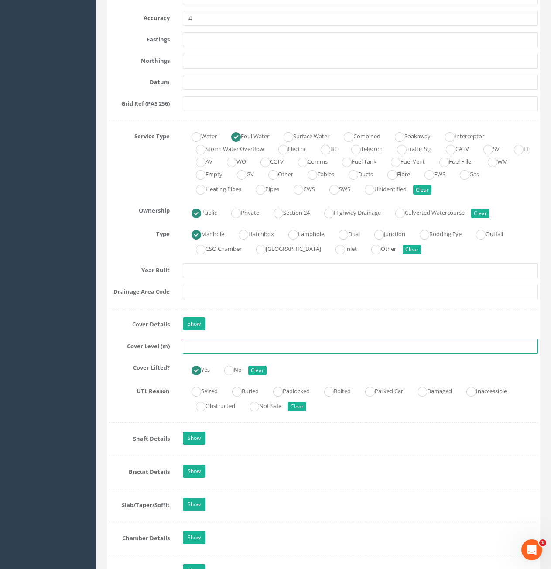
click at [273, 351] on input "text" at bounding box center [360, 346] width 355 height 15
click at [263, 350] on input "text" at bounding box center [360, 346] width 355 height 15
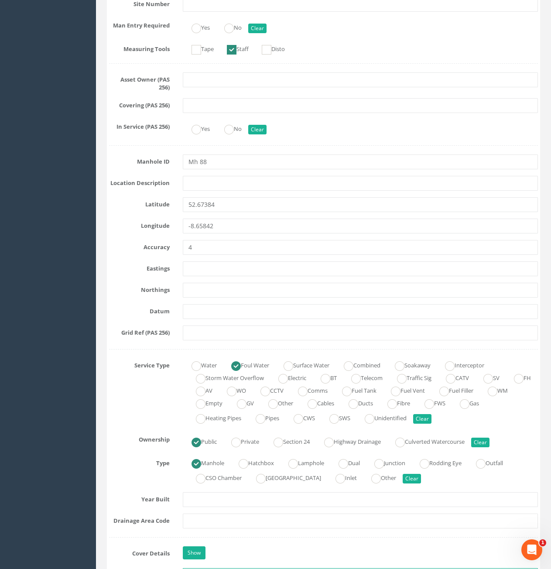
scroll to position [0, 0]
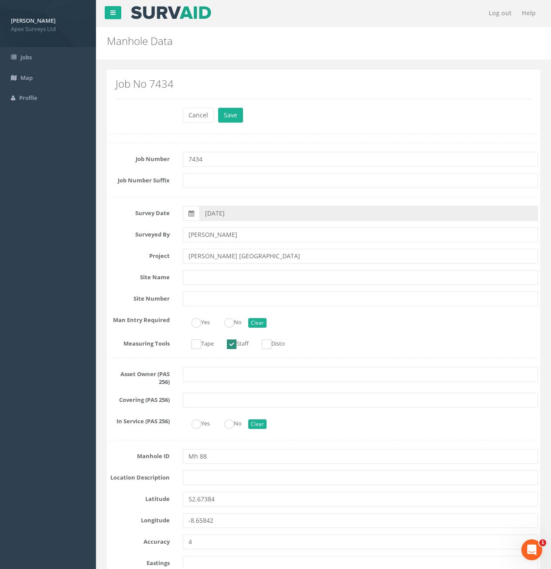
type input "9.40"
click at [218, 108] on button "Save" at bounding box center [230, 115] width 25 height 15
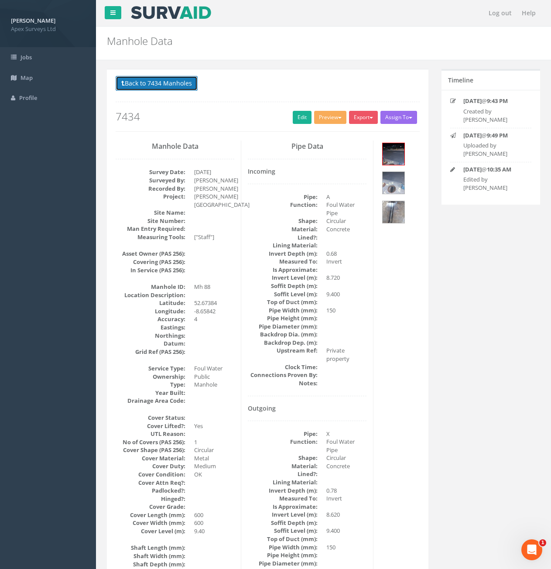
click at [146, 87] on button "Back to 7434 Manholes" at bounding box center [157, 83] width 82 height 15
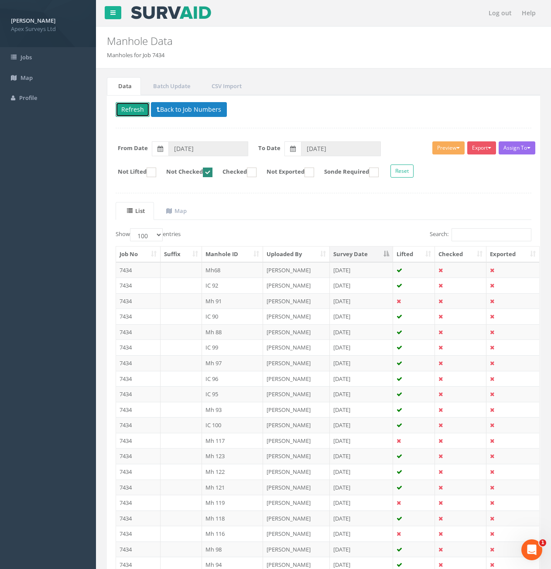
click at [134, 106] on button "Refresh" at bounding box center [133, 109] width 34 height 15
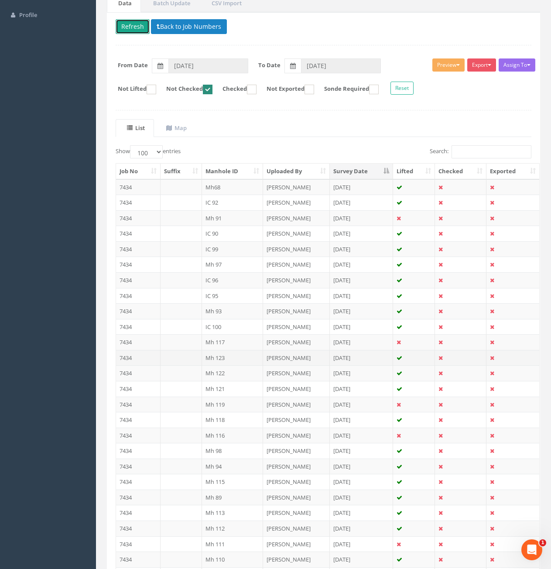
scroll to position [87, 0]
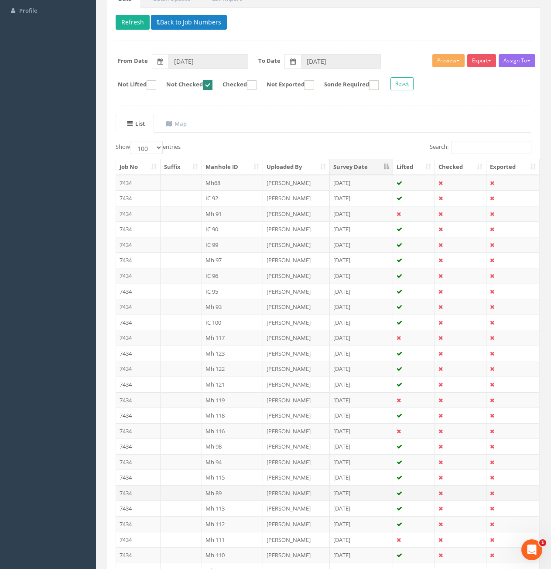
click at [143, 490] on td "7434" at bounding box center [138, 493] width 45 height 16
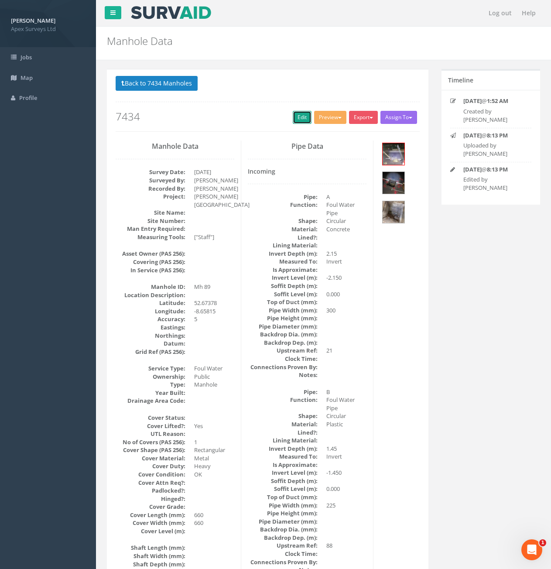
click at [298, 119] on link "Edit" at bounding box center [302, 117] width 19 height 13
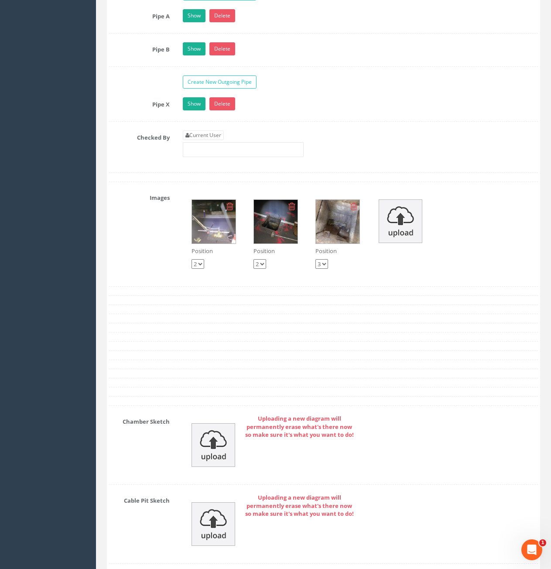
scroll to position [1484, 0]
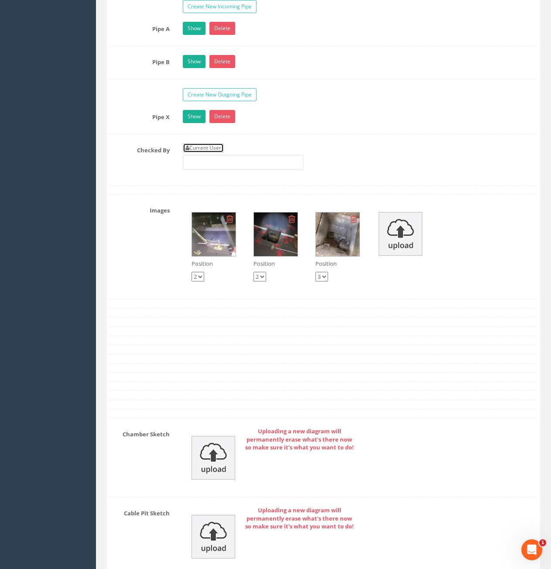
click at [201, 147] on link "Current User" at bounding box center [203, 148] width 41 height 10
type input "[PERSON_NAME]"
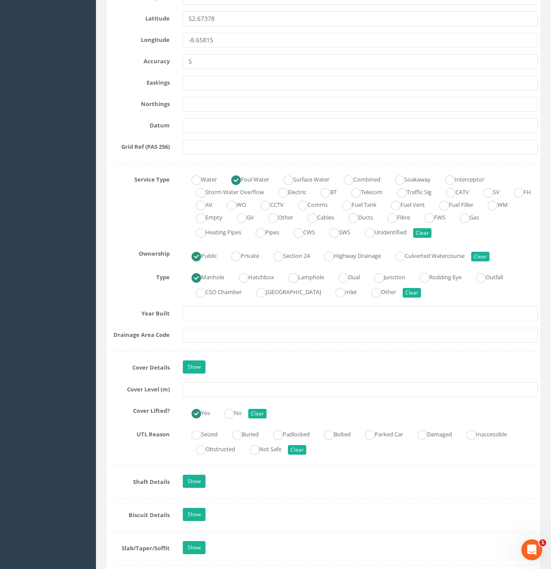
scroll to position [480, 0]
click at [216, 394] on input "text" at bounding box center [360, 390] width 355 height 15
type input "9.73"
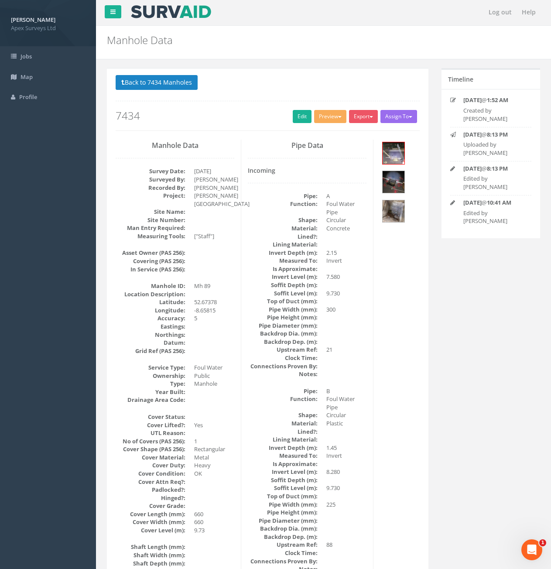
scroll to position [0, 0]
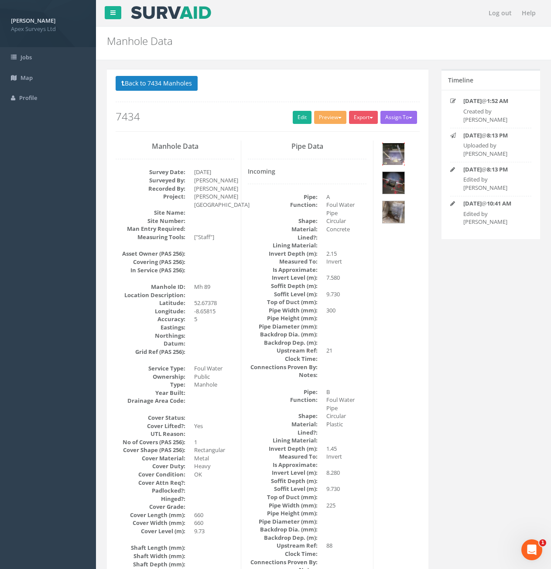
click at [392, 151] on img at bounding box center [394, 154] width 22 height 22
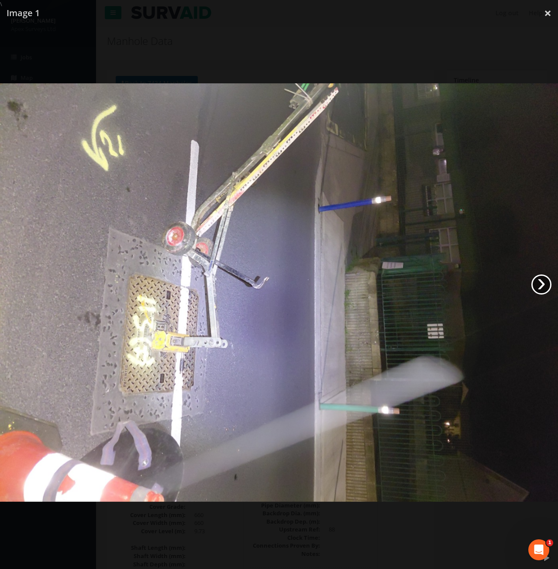
click at [540, 280] on link "›" at bounding box center [541, 284] width 20 height 20
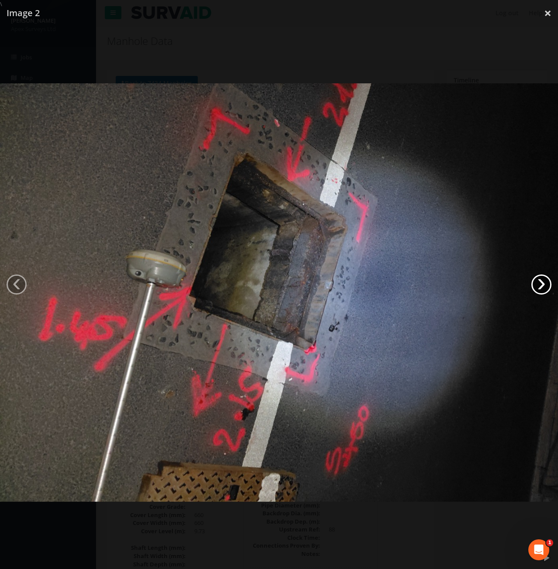
click at [540, 280] on link "›" at bounding box center [541, 284] width 20 height 20
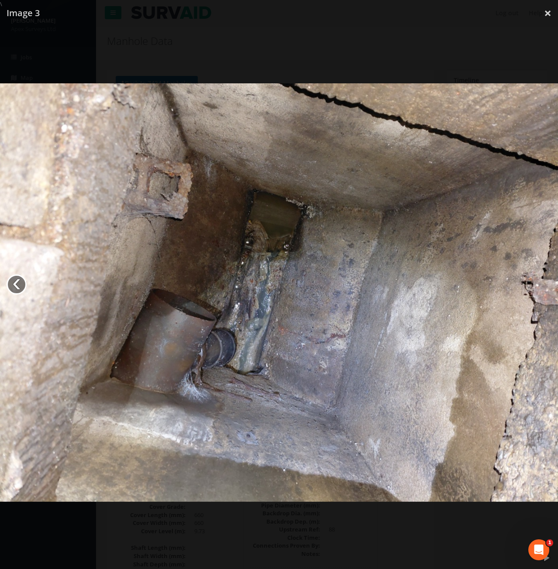
click at [14, 279] on link "‹" at bounding box center [17, 284] width 20 height 20
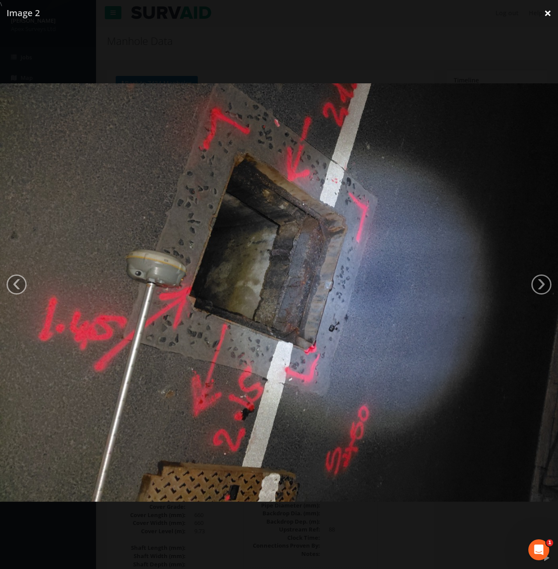
click at [548, 15] on link "×" at bounding box center [547, 13] width 21 height 26
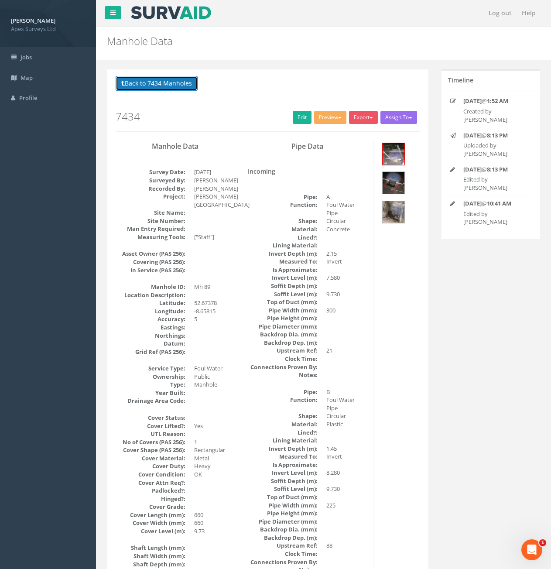
click at [153, 84] on button "Back to 7434 Manholes" at bounding box center [157, 83] width 82 height 15
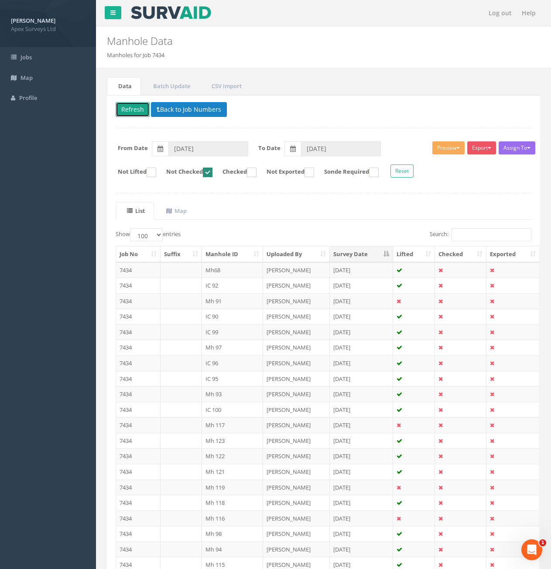
click at [131, 110] on button "Refresh" at bounding box center [133, 109] width 34 height 15
click at [144, 319] on td "7434" at bounding box center [138, 317] width 45 height 16
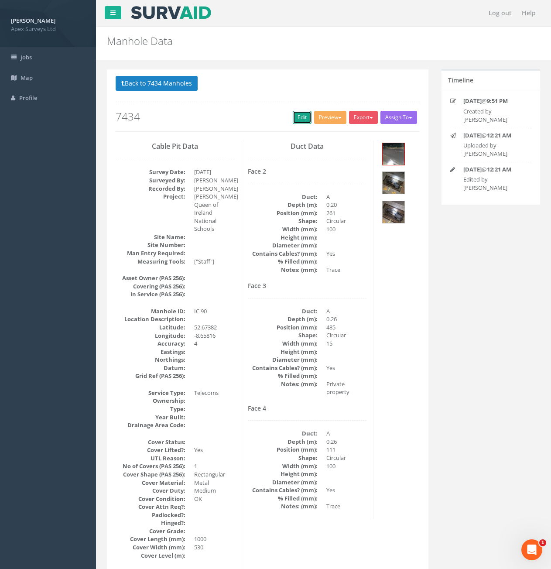
click at [295, 120] on link "Edit" at bounding box center [302, 117] width 19 height 13
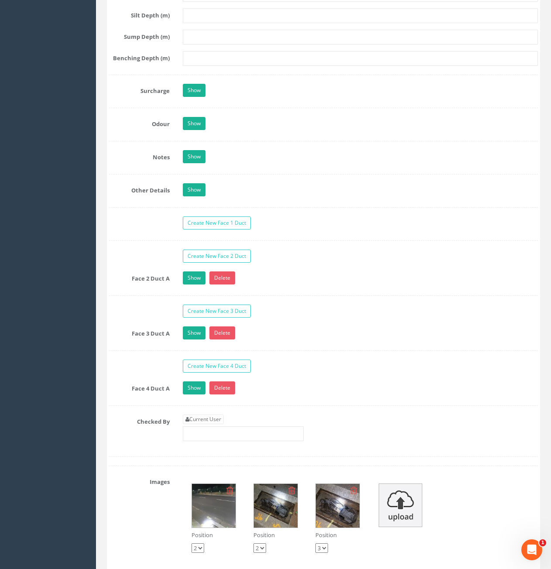
scroll to position [1484, 0]
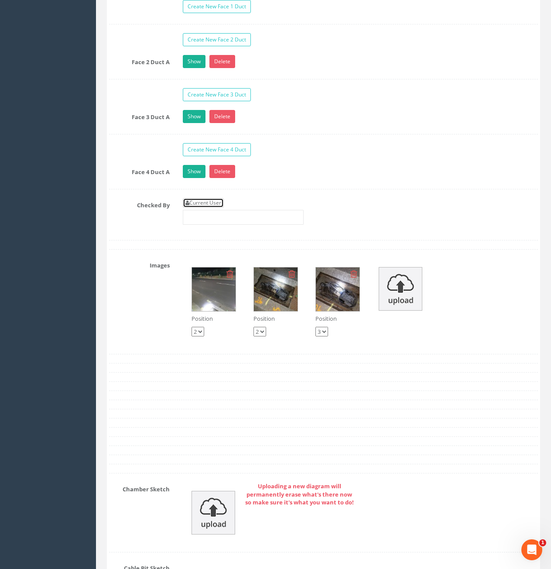
click at [194, 199] on link "Current User" at bounding box center [203, 203] width 41 height 10
type input "[PERSON_NAME]"
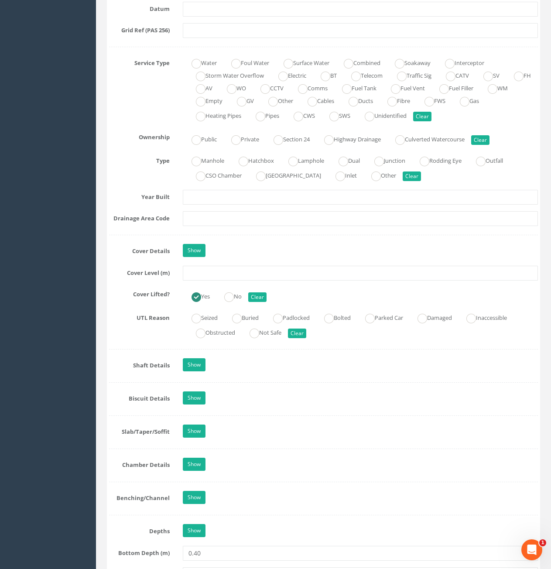
scroll to position [567, 0]
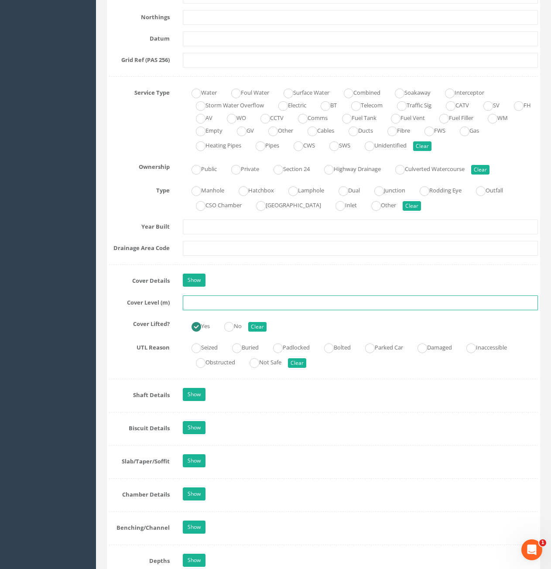
click at [230, 302] on input "text" at bounding box center [360, 302] width 355 height 15
type input "8.99"
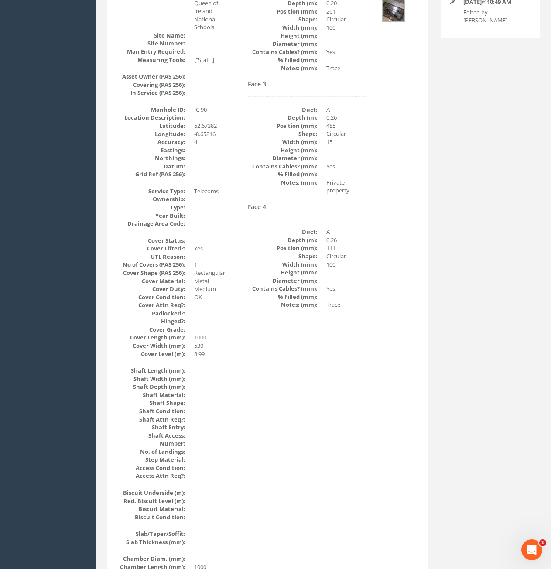
scroll to position [0, 0]
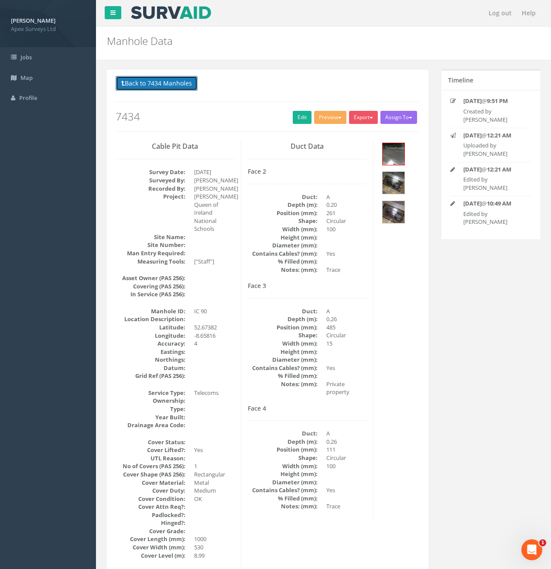
click at [181, 85] on button "Back to 7434 Manholes" at bounding box center [157, 83] width 82 height 15
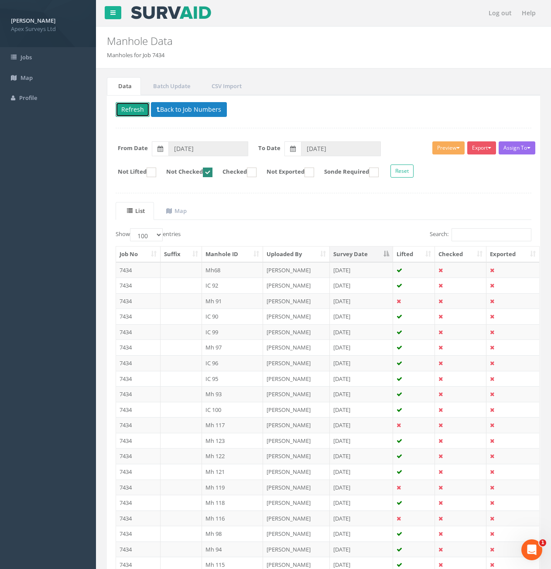
click at [128, 109] on button "Refresh" at bounding box center [133, 109] width 34 height 15
click at [141, 300] on td "7434" at bounding box center [138, 301] width 45 height 16
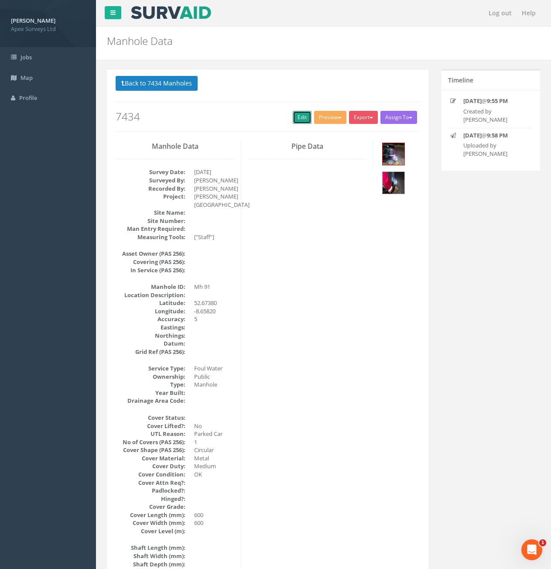
click at [297, 118] on link "Edit" at bounding box center [302, 117] width 19 height 13
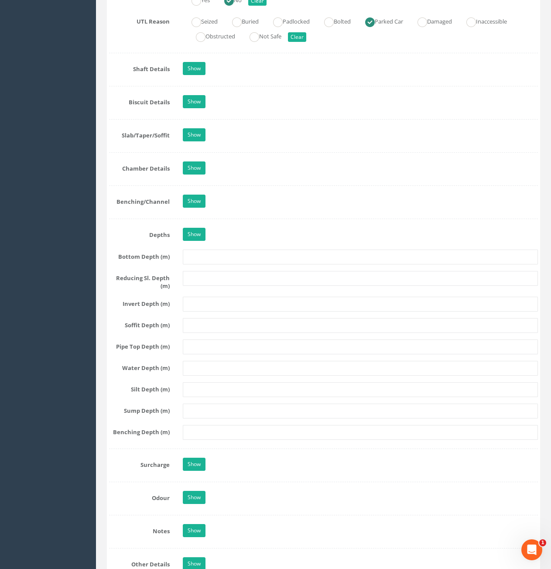
scroll to position [1222, 0]
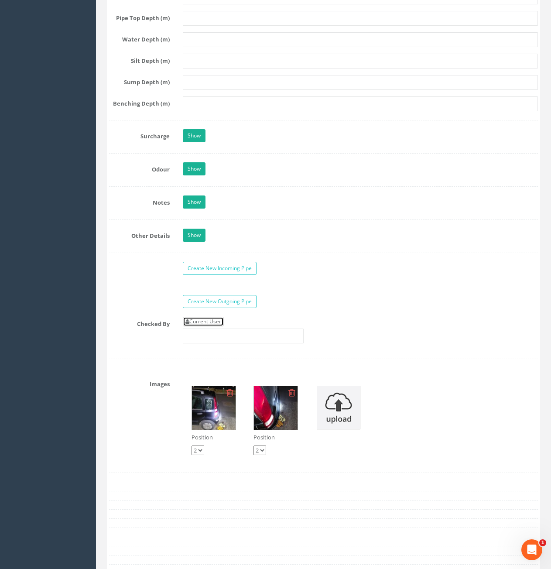
drag, startPoint x: 196, startPoint y: 322, endPoint x: 202, endPoint y: 320, distance: 6.8
click at [196, 322] on link "Current User" at bounding box center [203, 322] width 41 height 10
type input "[PERSON_NAME]"
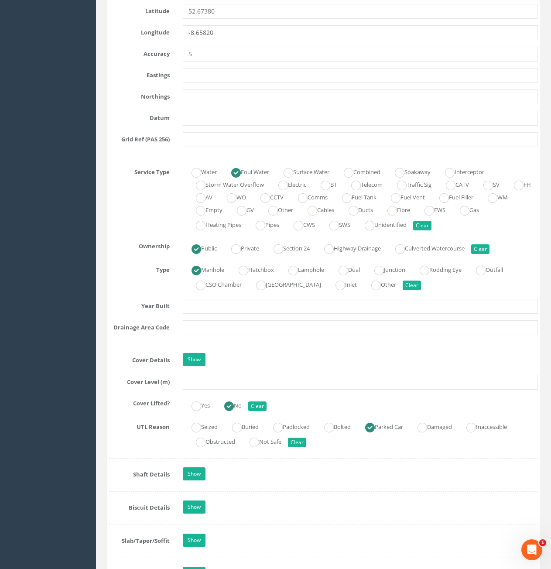
scroll to position [480, 0]
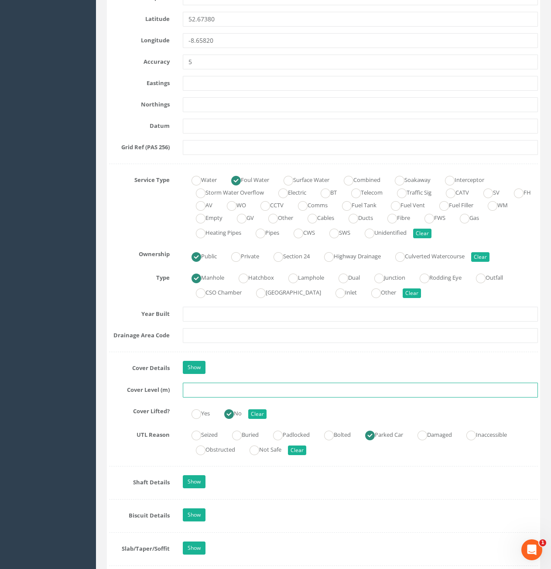
click at [211, 394] on input "text" at bounding box center [360, 390] width 355 height 15
type input "8.71"
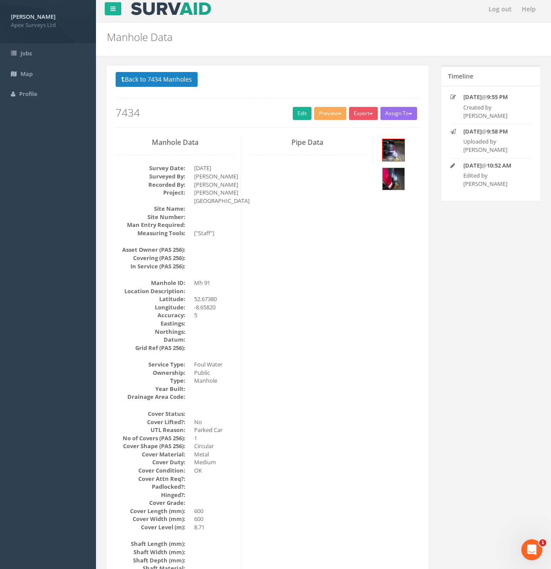
scroll to position [0, 0]
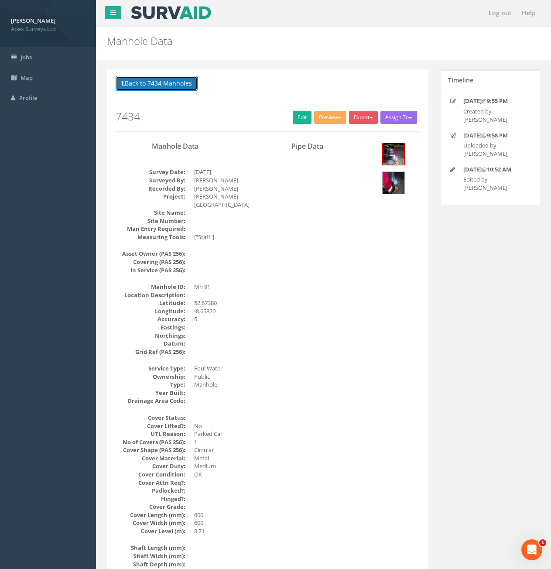
click at [169, 83] on button "Back to 7434 Manholes" at bounding box center [157, 83] width 82 height 15
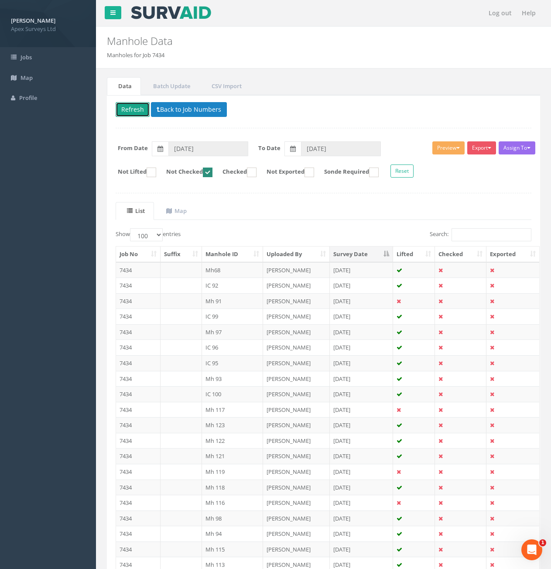
click at [136, 110] on button "Refresh" at bounding box center [133, 109] width 34 height 15
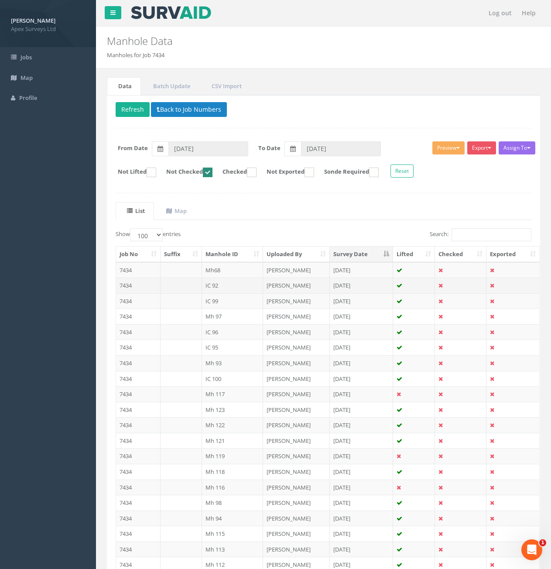
click at [145, 286] on td "7434" at bounding box center [138, 286] width 45 height 16
